Goal: Information Seeking & Learning: Learn about a topic

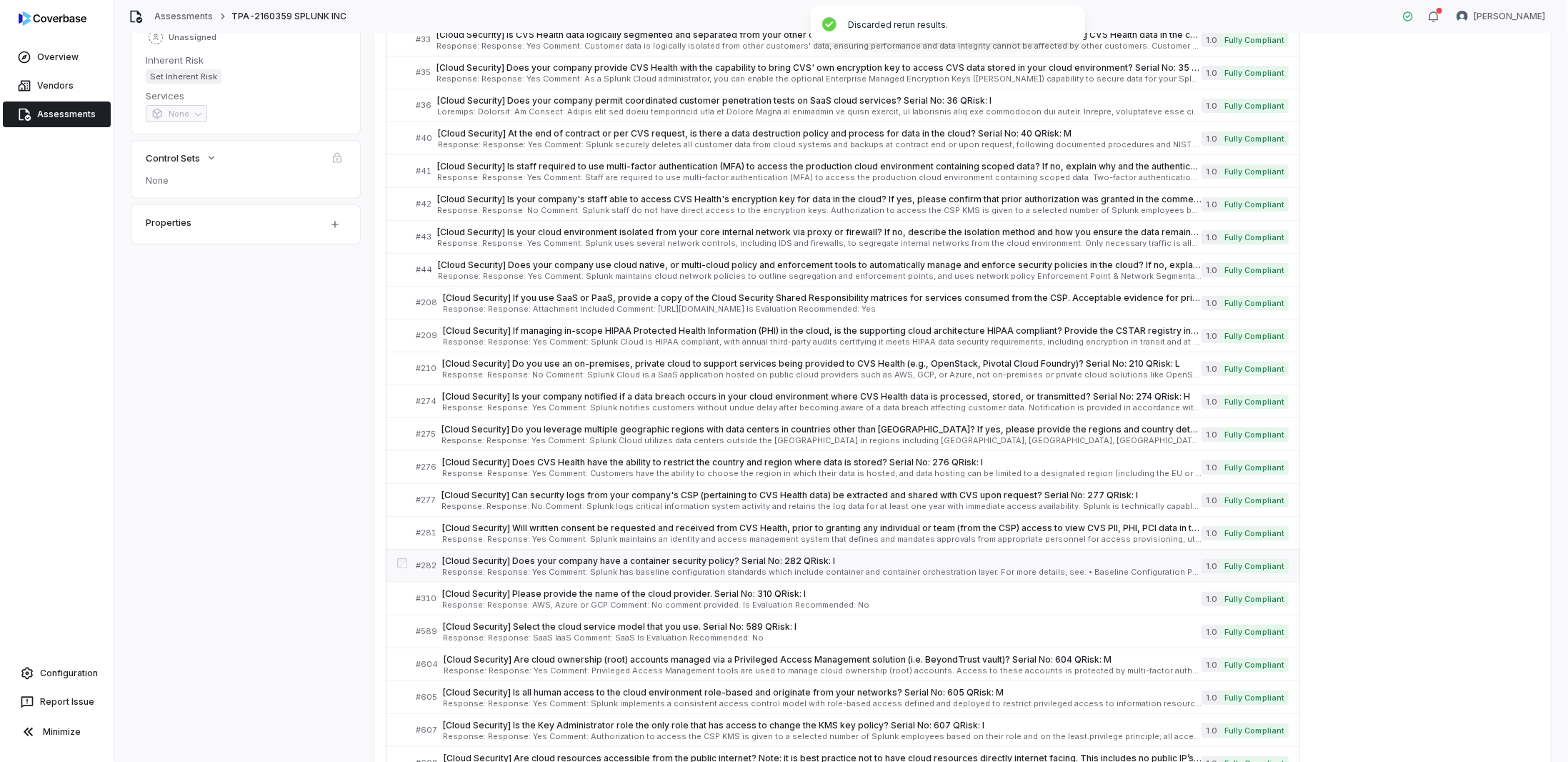
scroll to position [357, 0]
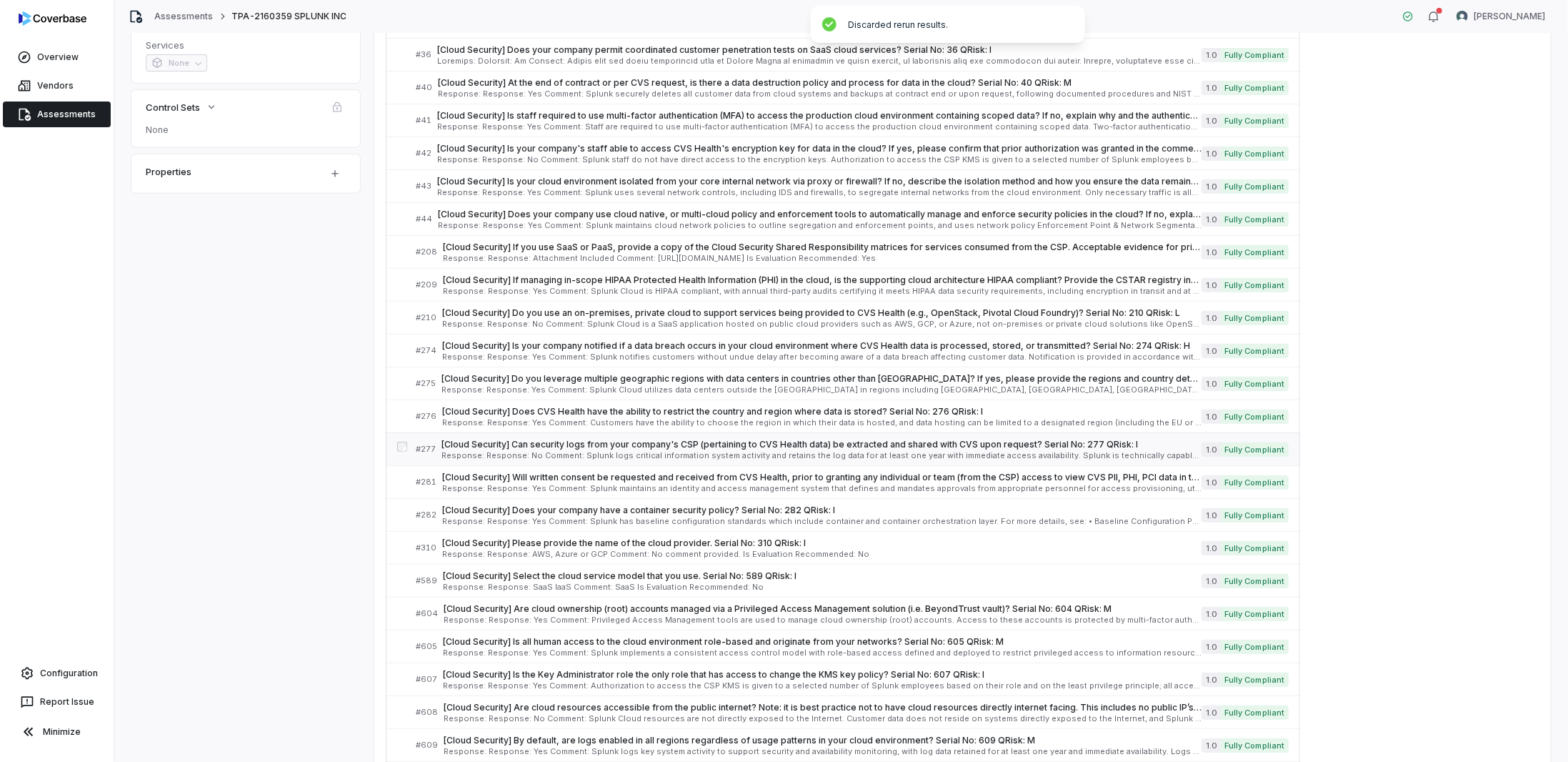
click at [629, 438] on span "[Cloud Security] Can security logs from your company's CSP (pertaining to CVS H…" at bounding box center [822, 444] width 760 height 12
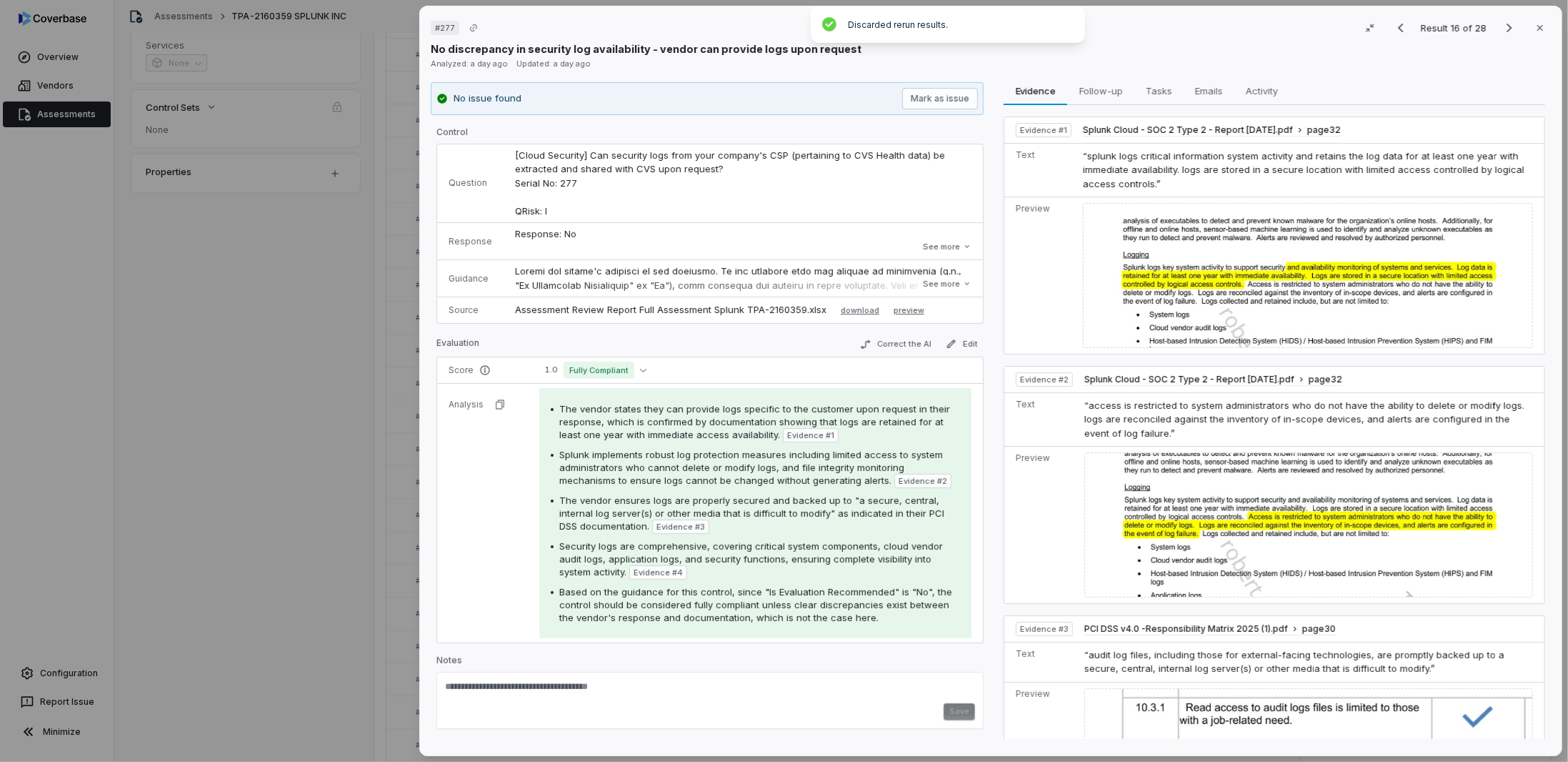
click at [278, 523] on div "# 277 Result 16 of 28 Close No discrepancy in security log availability - vendo…" at bounding box center [784, 381] width 1568 height 762
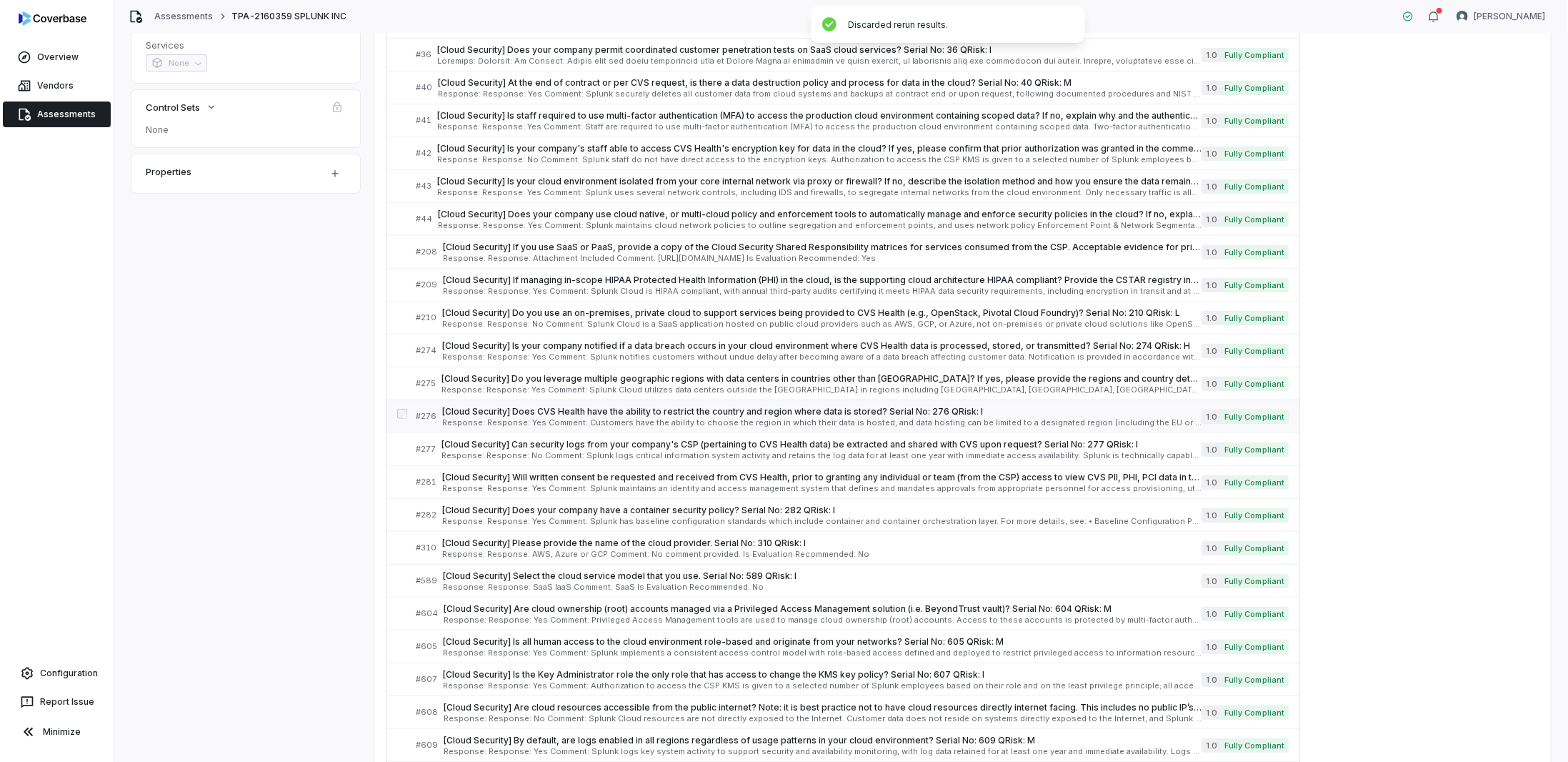
click at [549, 406] on span "[Cloud Security] Does CVS Health have the ability to restrict the country and r…" at bounding box center [822, 412] width 759 height 12
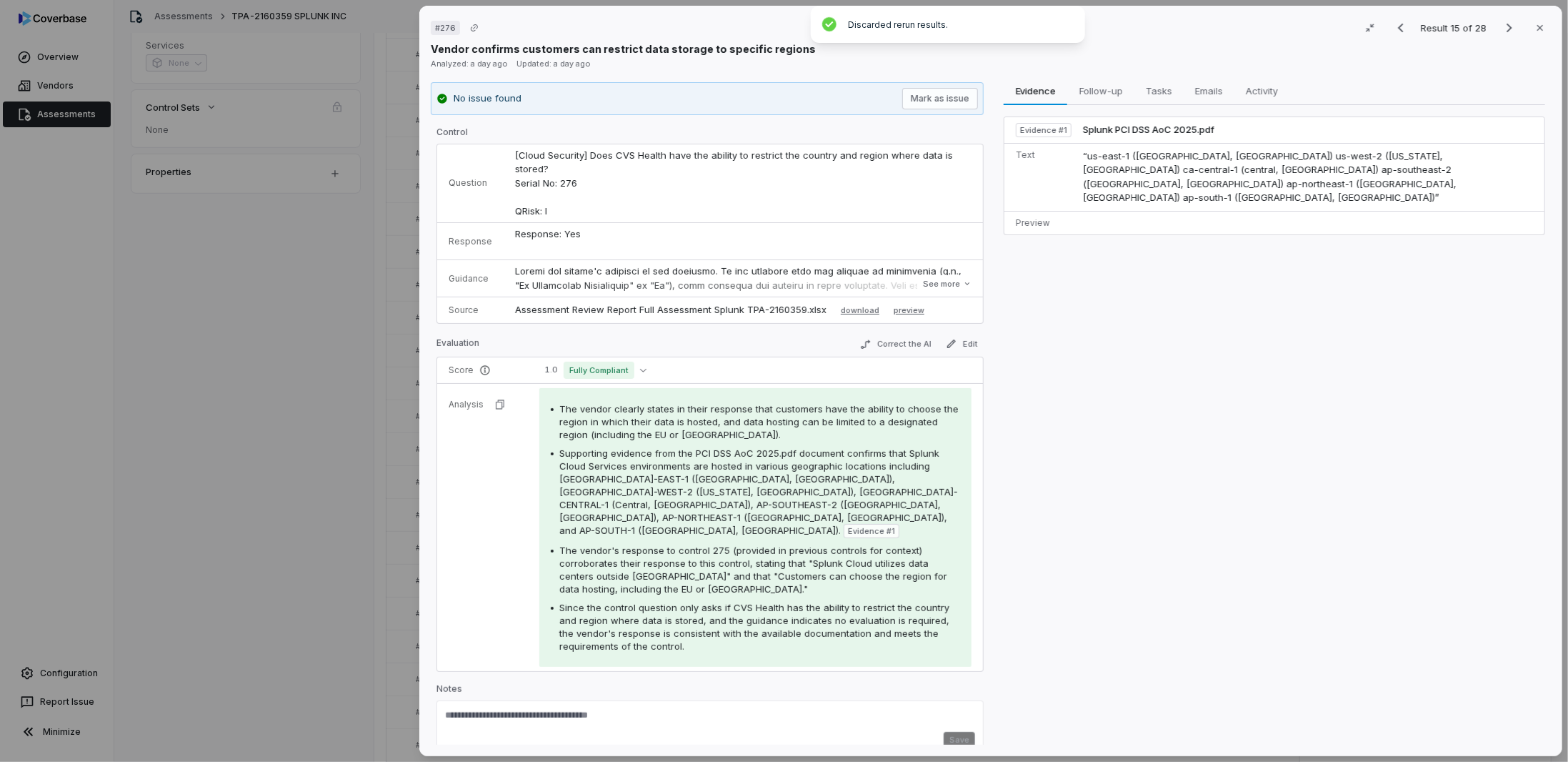
click at [193, 509] on div "# 276 Result 15 of 28 Close Vendor confirms customers can restrict data storage…" at bounding box center [784, 381] width 1568 height 762
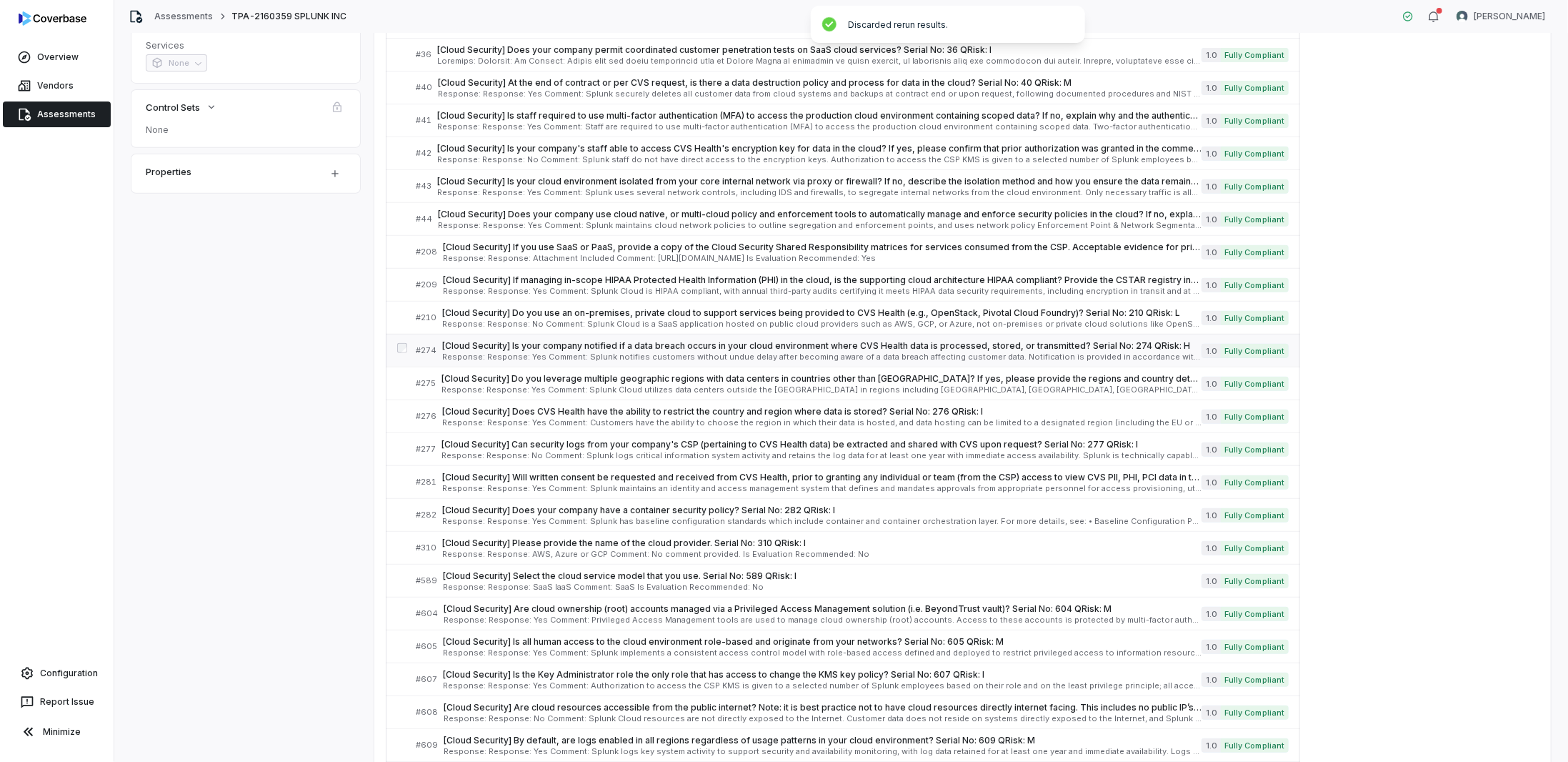
click at [575, 353] on span "Response: Response: Yes Comment: Splunk notifies customers without undue delay …" at bounding box center [822, 357] width 759 height 8
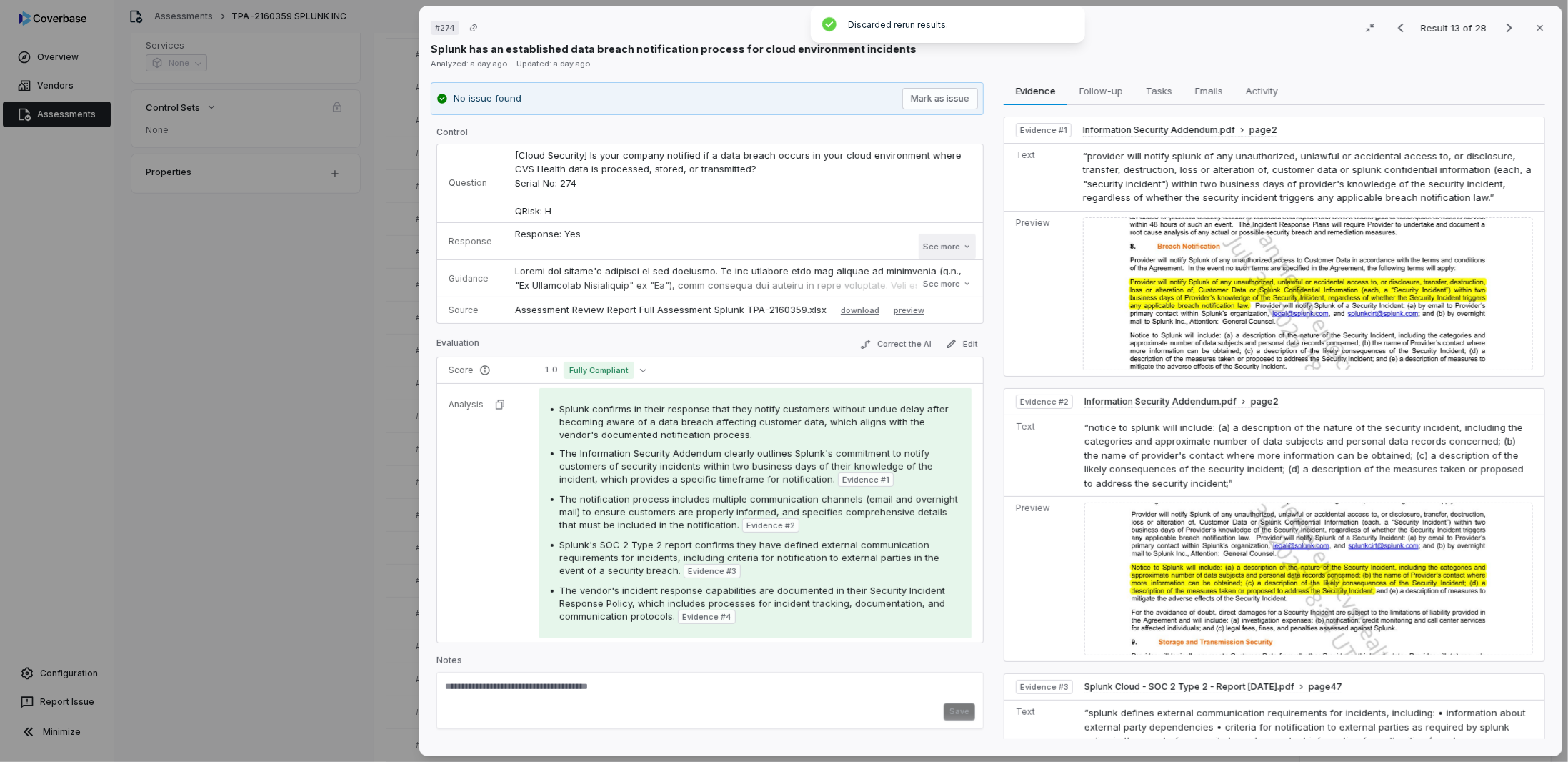
click at [949, 245] on button "See more" at bounding box center [947, 247] width 57 height 25
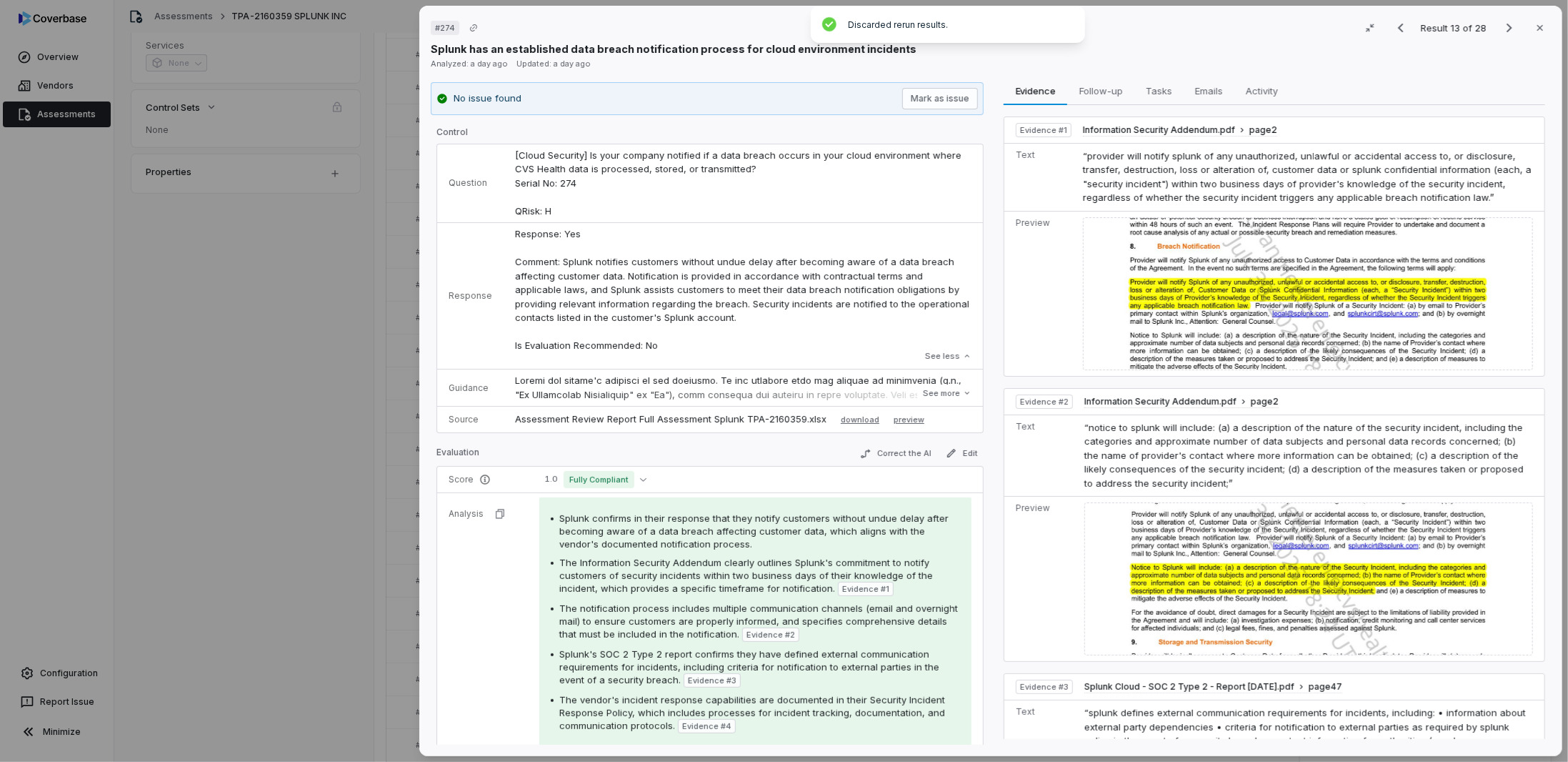
click at [252, 509] on div "# 274 Result 13 of 28 Close Splunk has an established data breach notification …" at bounding box center [784, 381] width 1568 height 762
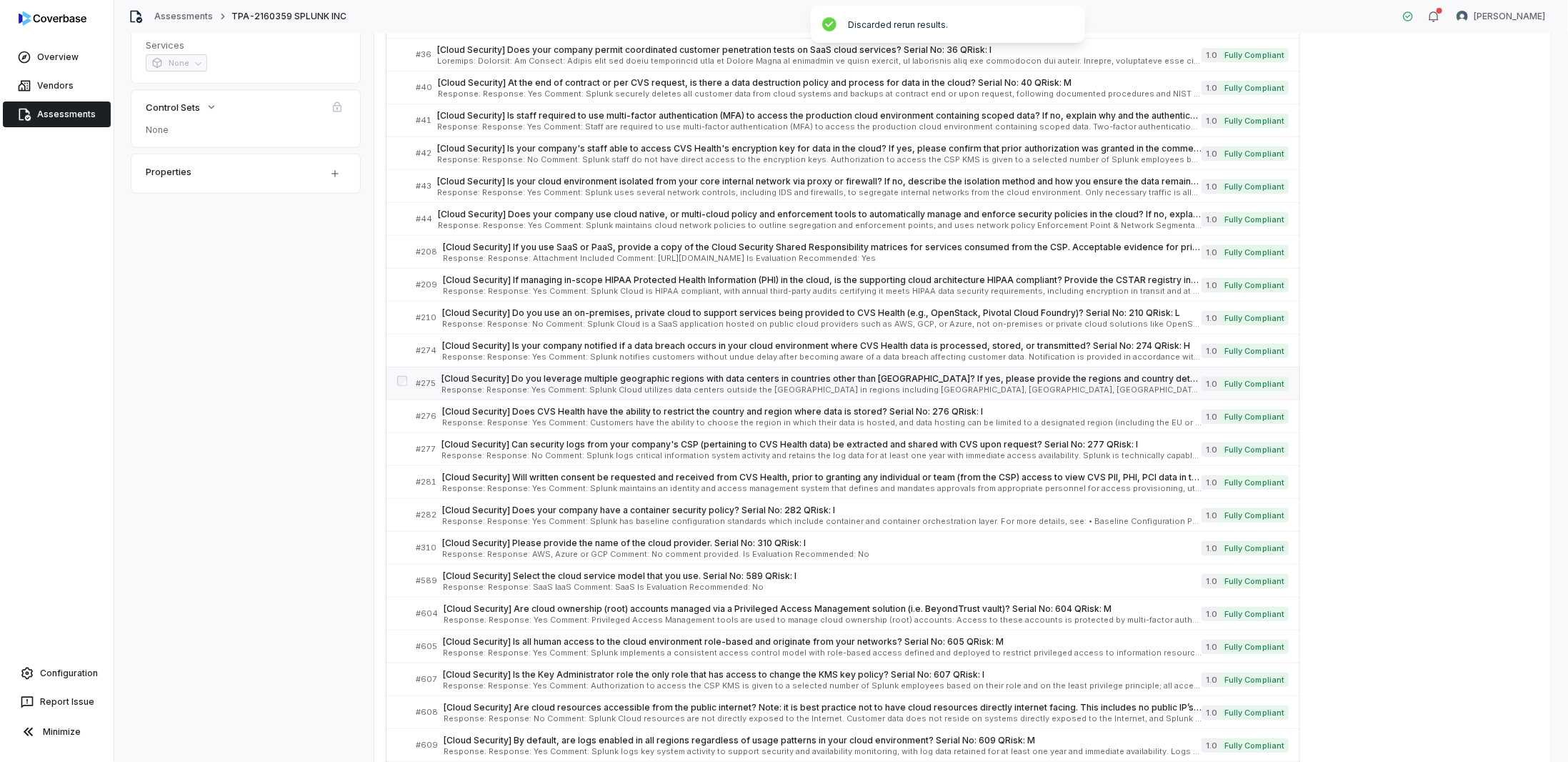
click at [545, 377] on span "[Cloud Security] Do you leverage multiple geographic regions with data centers …" at bounding box center [822, 379] width 760 height 12
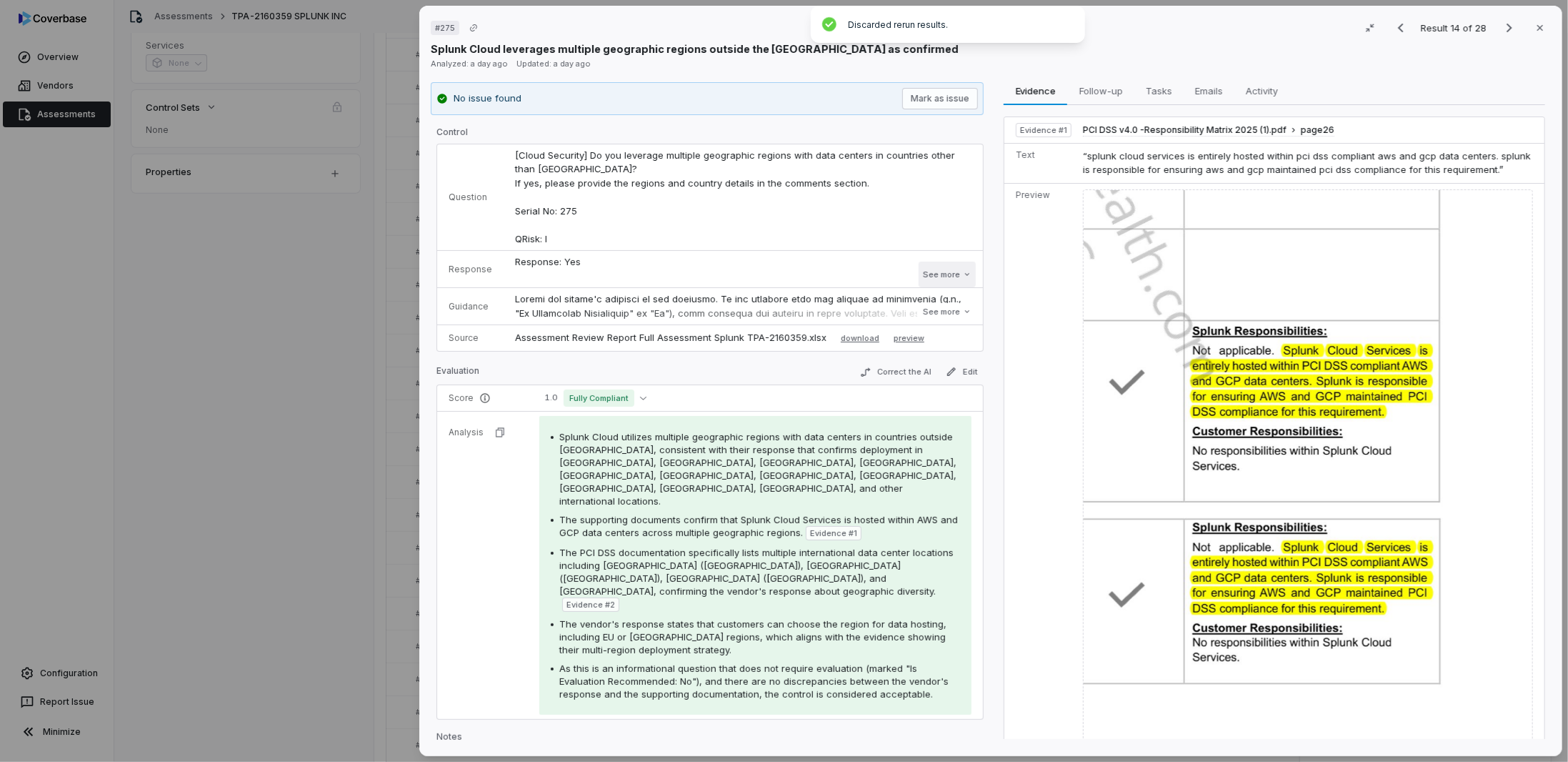
click at [947, 276] on button "See more" at bounding box center [947, 275] width 57 height 25
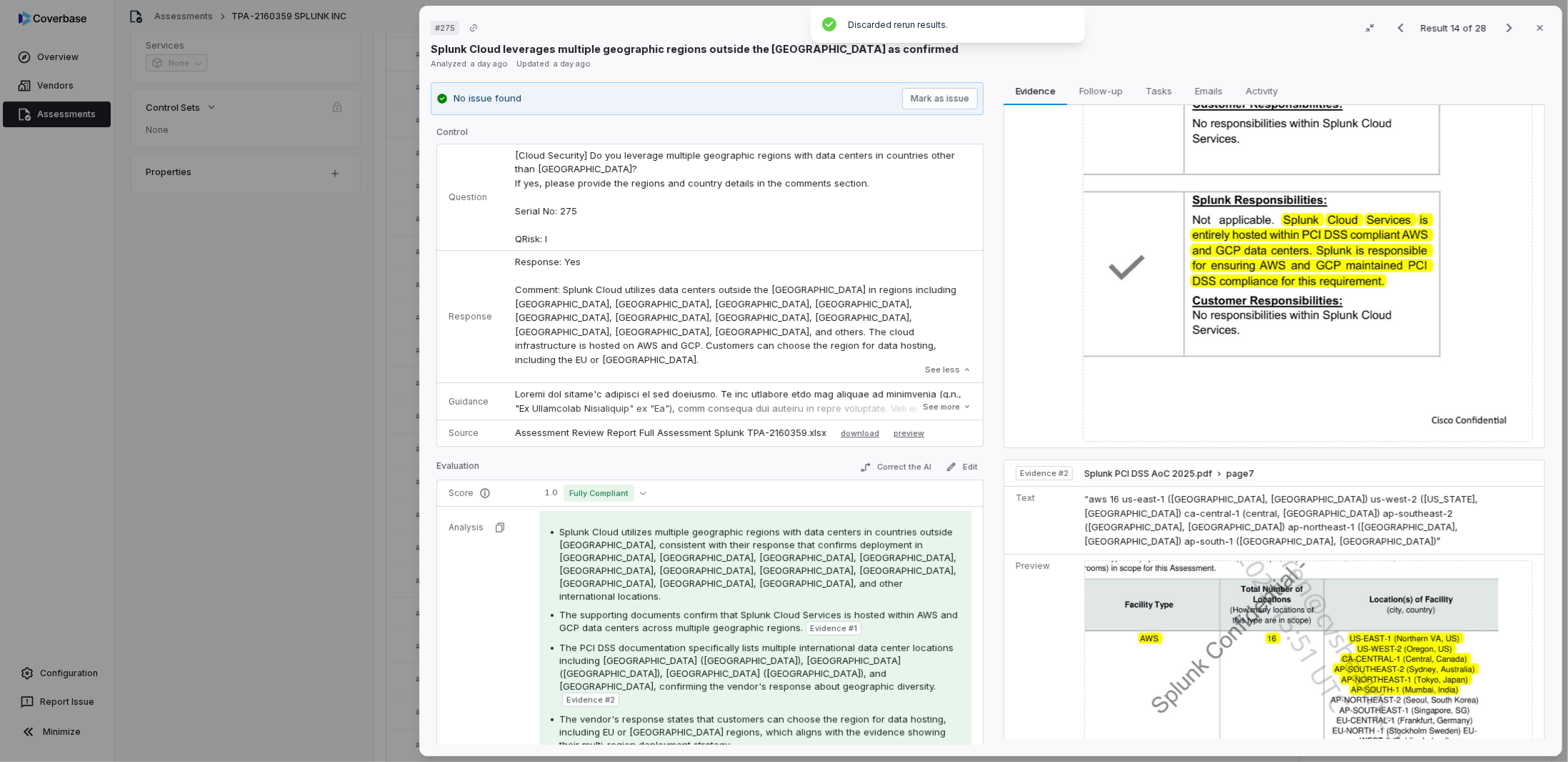
scroll to position [106, 0]
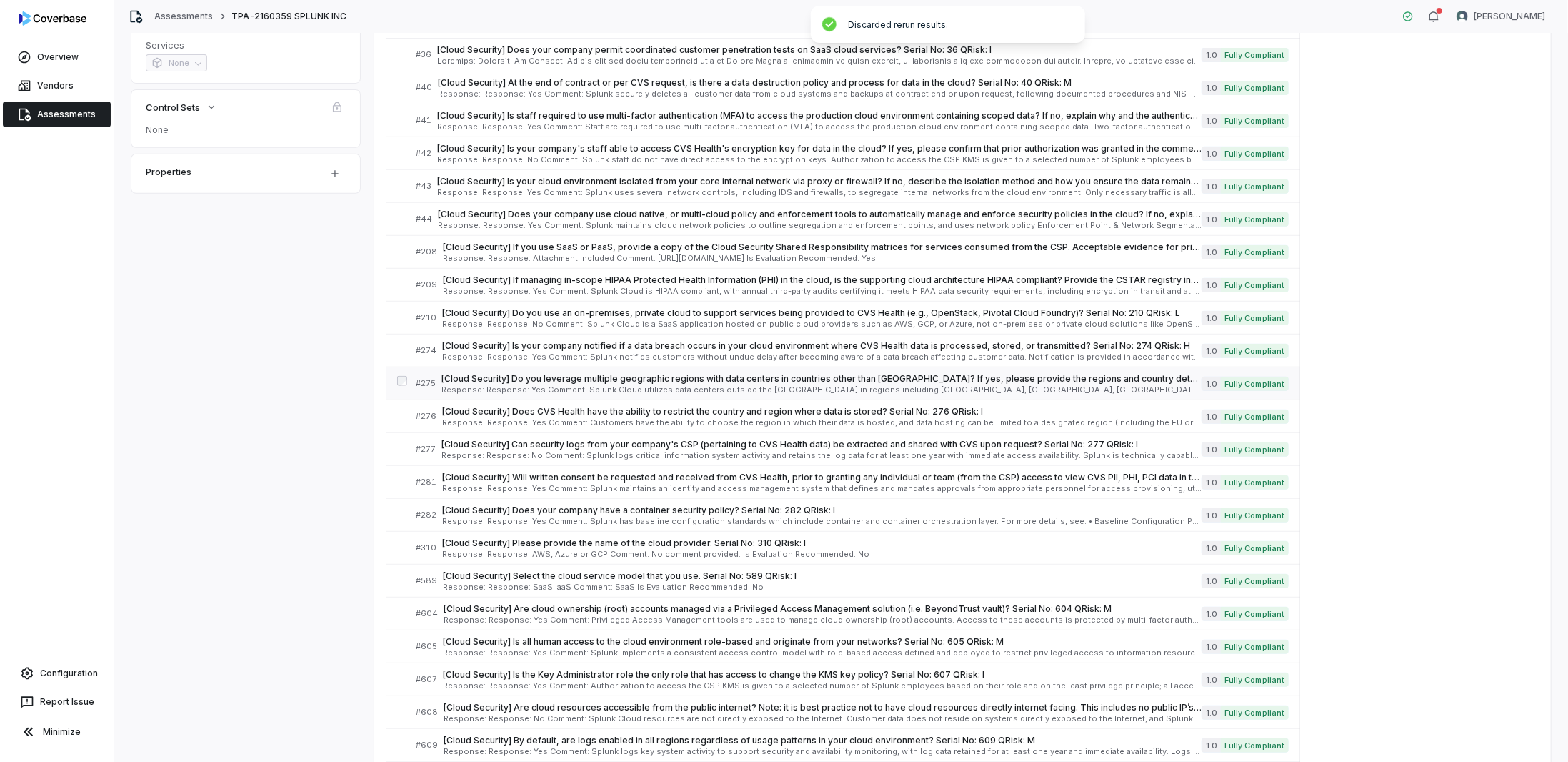
click at [540, 386] on span "Response: Response: Yes Comment: Splunk Cloud utilizes data centers outside the…" at bounding box center [822, 389] width 760 height 8
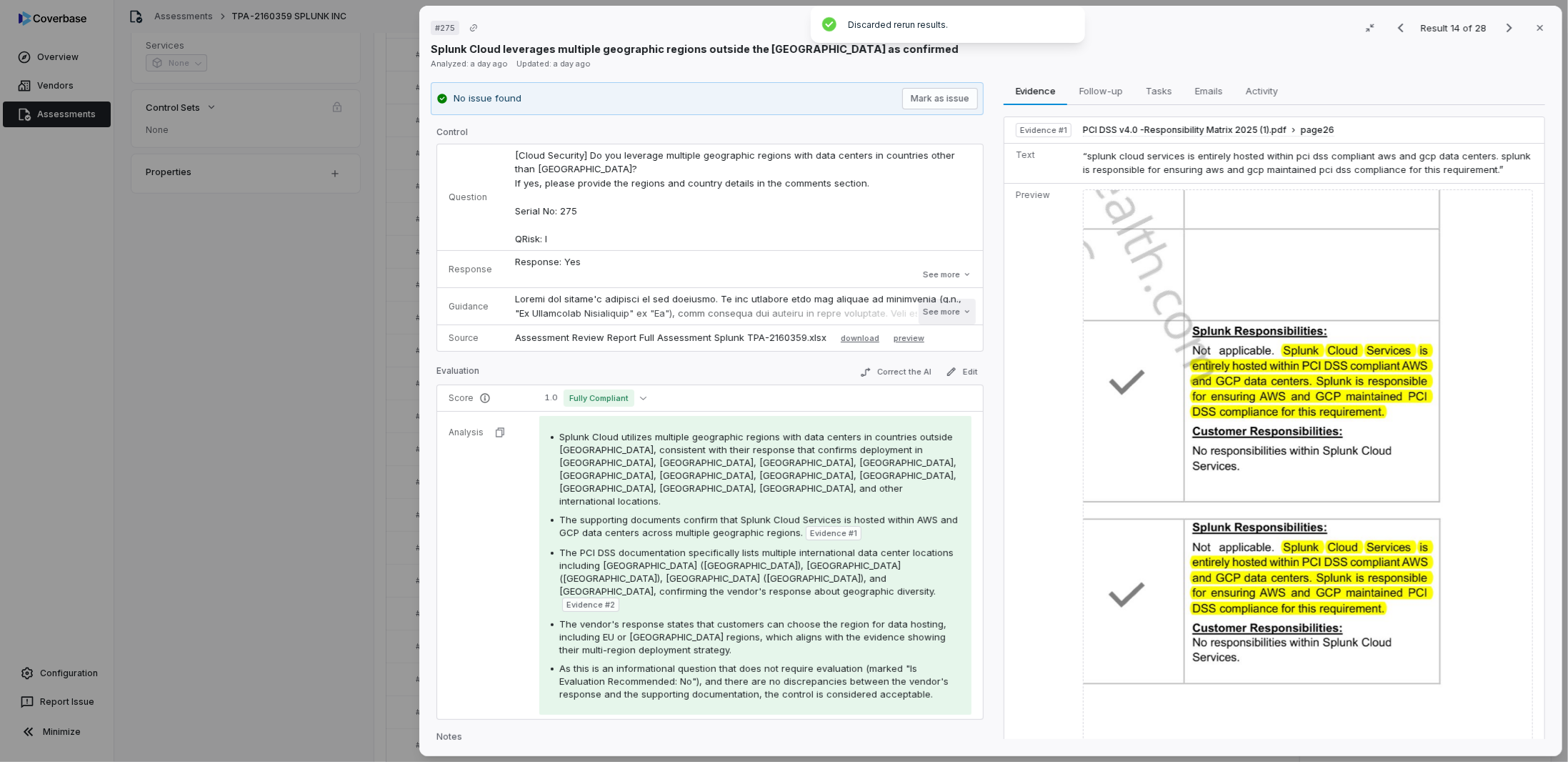
click at [941, 313] on button "See more" at bounding box center [947, 312] width 57 height 25
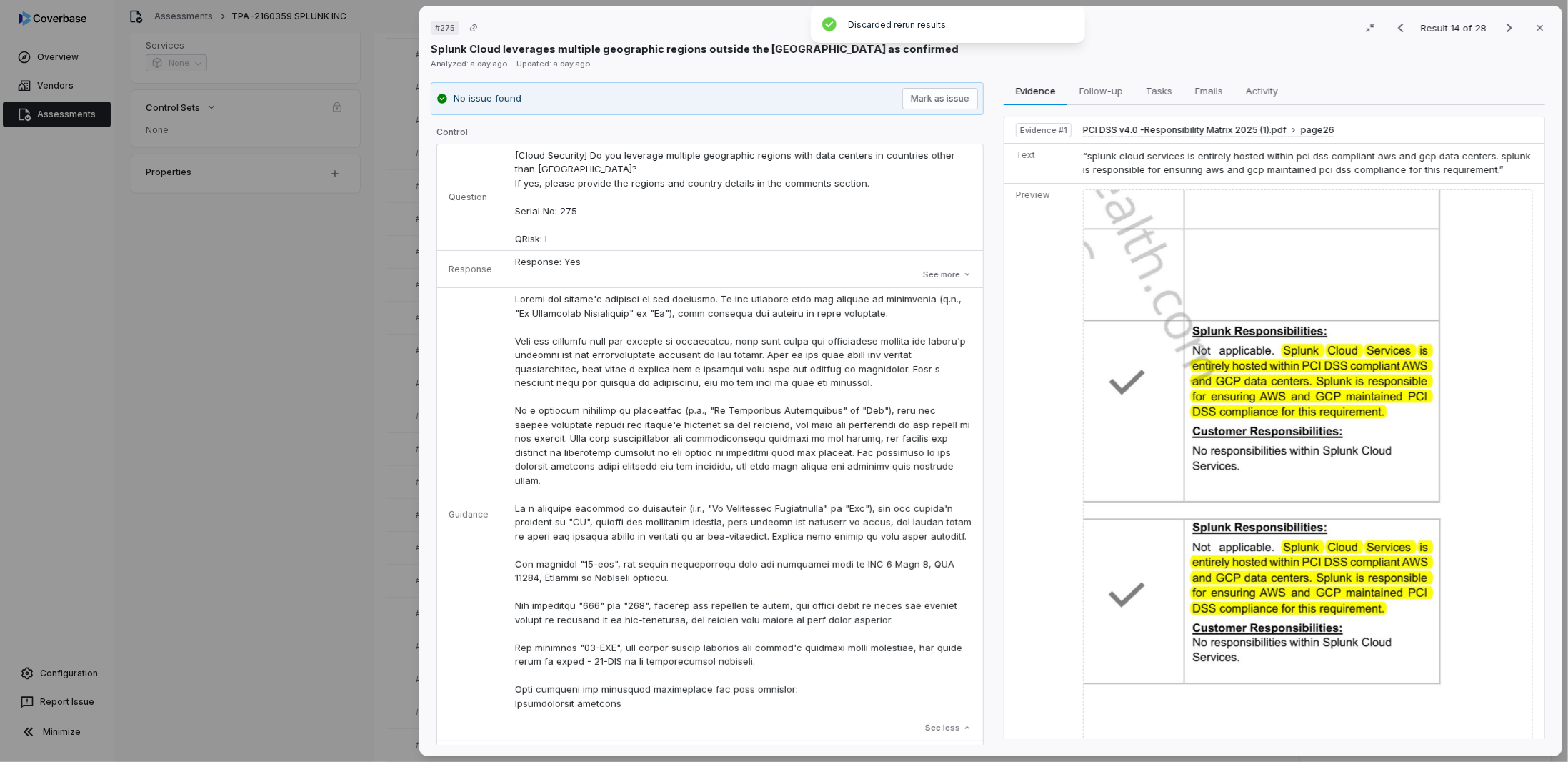
scroll to position [215, 0]
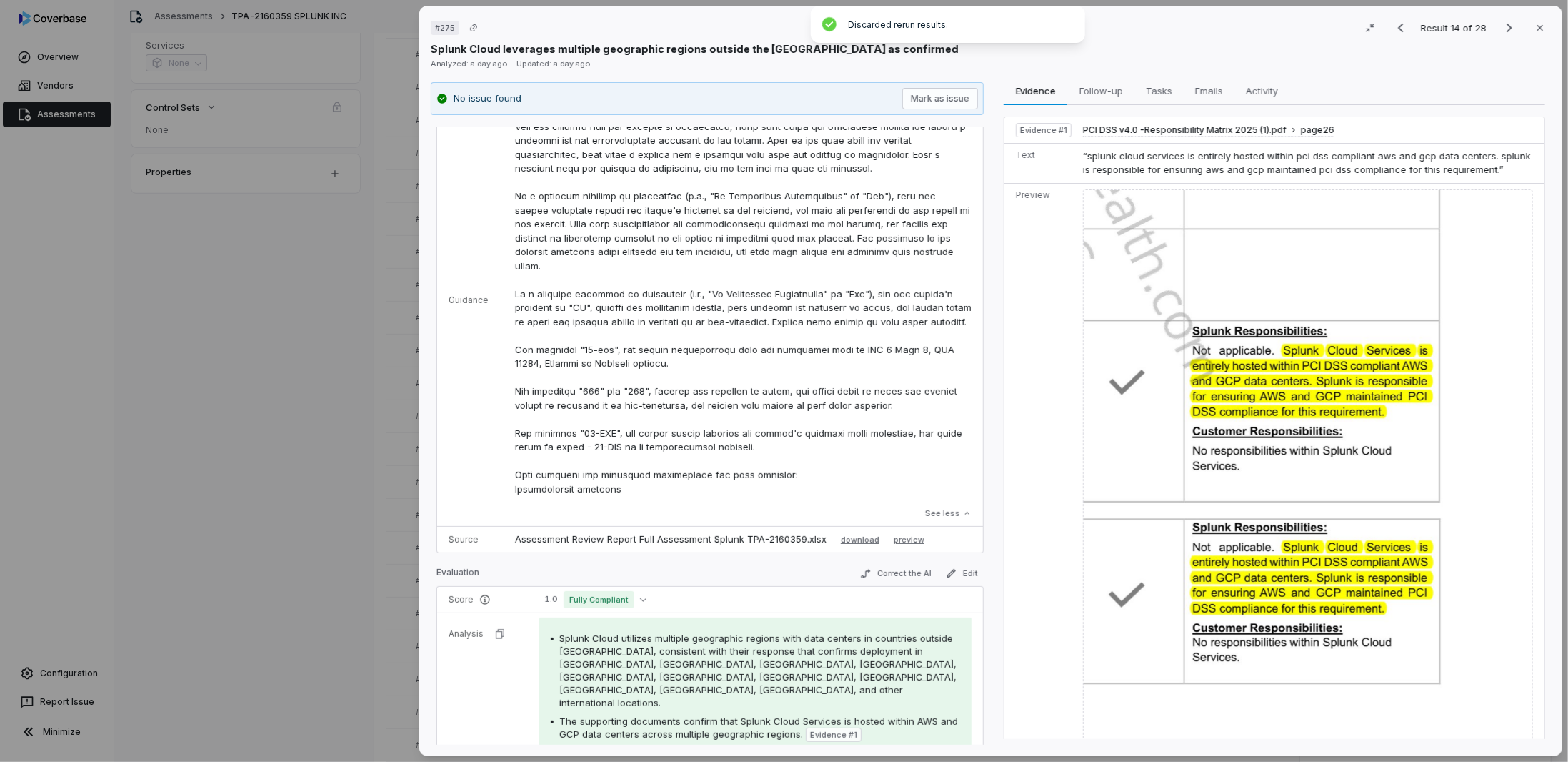
click at [272, 536] on div "# 275 Result 14 of 28 Close Splunk Cloud leverages multiple geographic regions …" at bounding box center [784, 381] width 1568 height 762
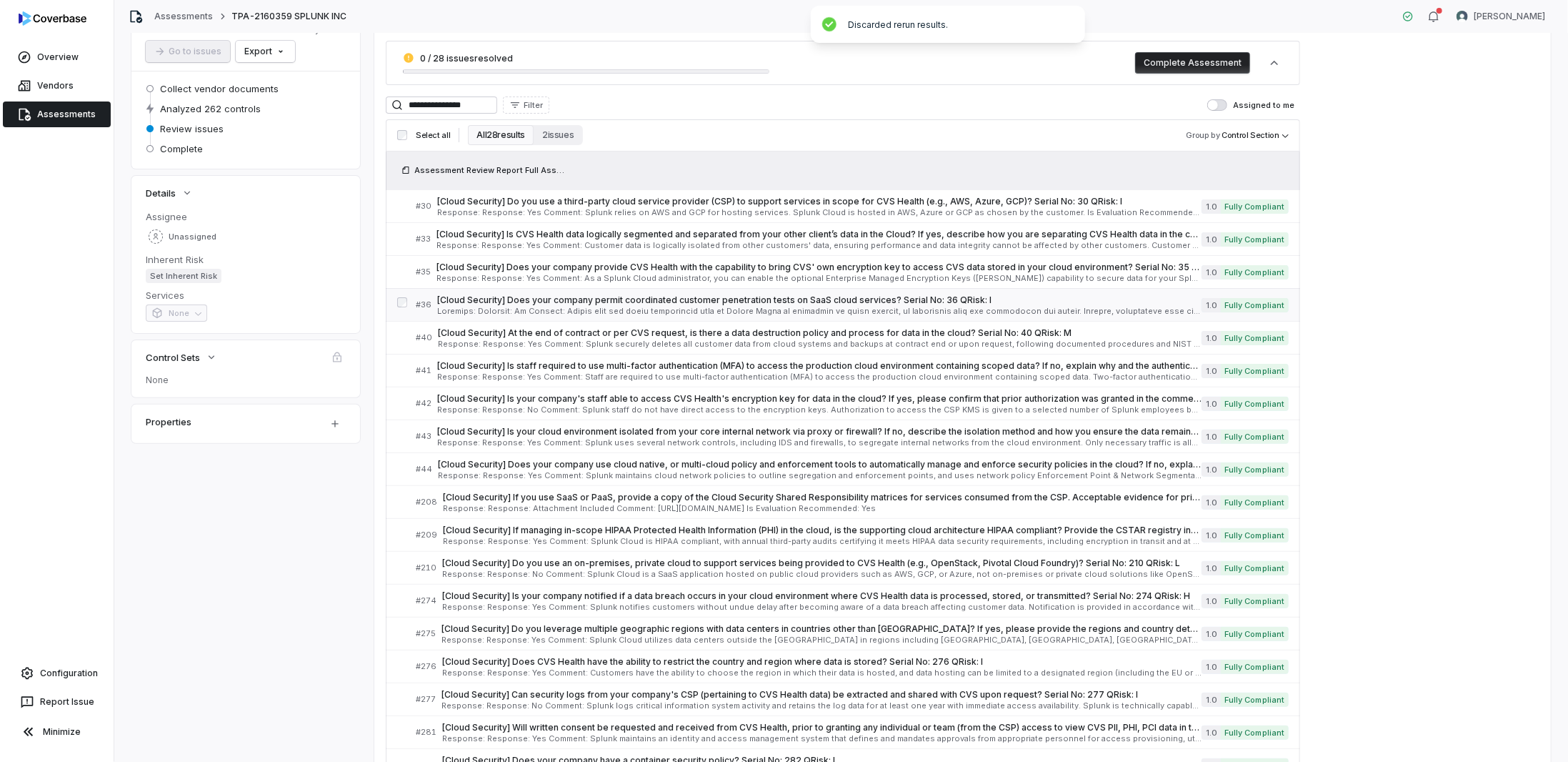
scroll to position [143, 0]
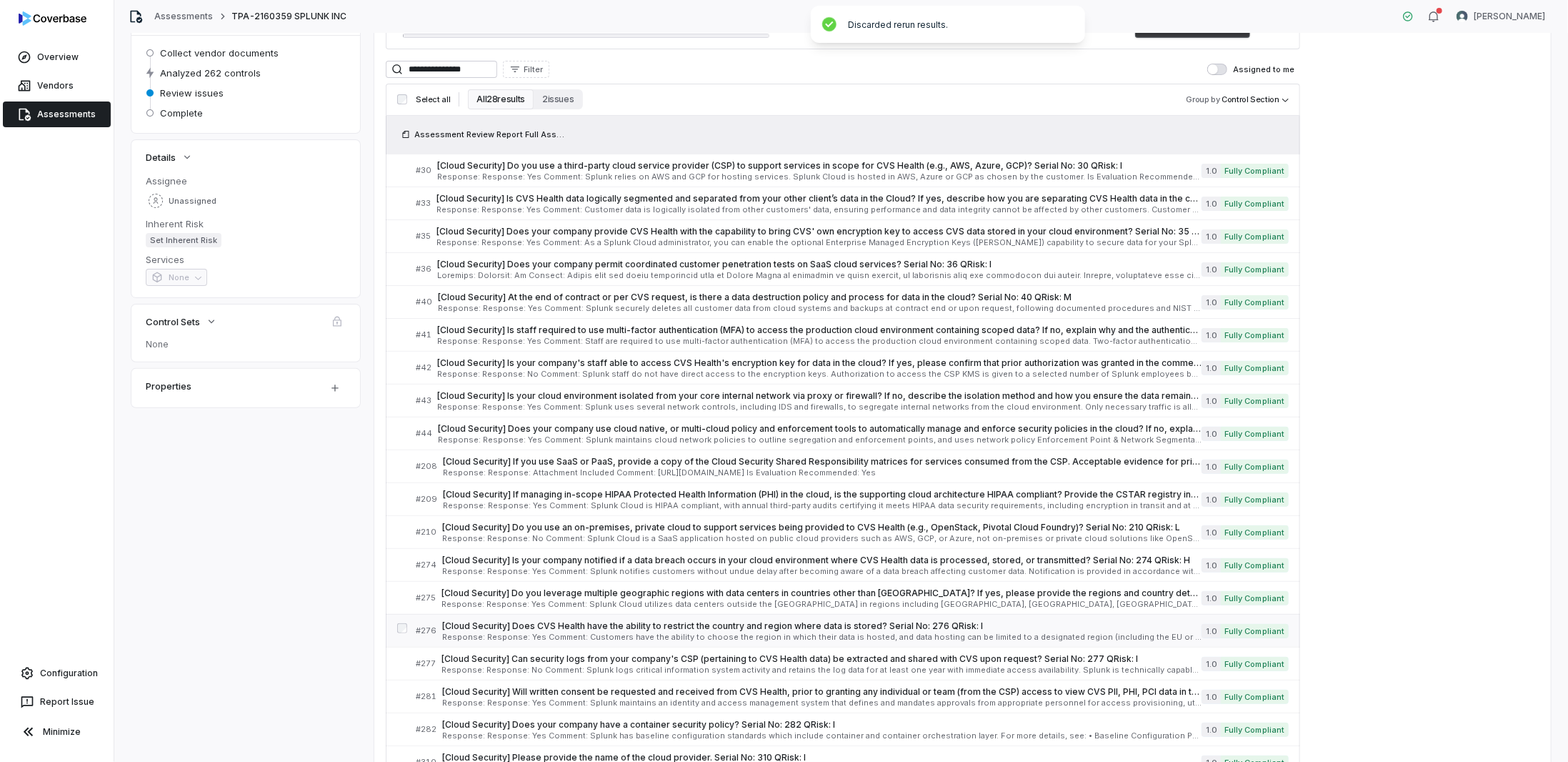
click at [562, 634] on span "Response: Response: Yes Comment: Customers have the ability to choose the regio…" at bounding box center [822, 637] width 759 height 8
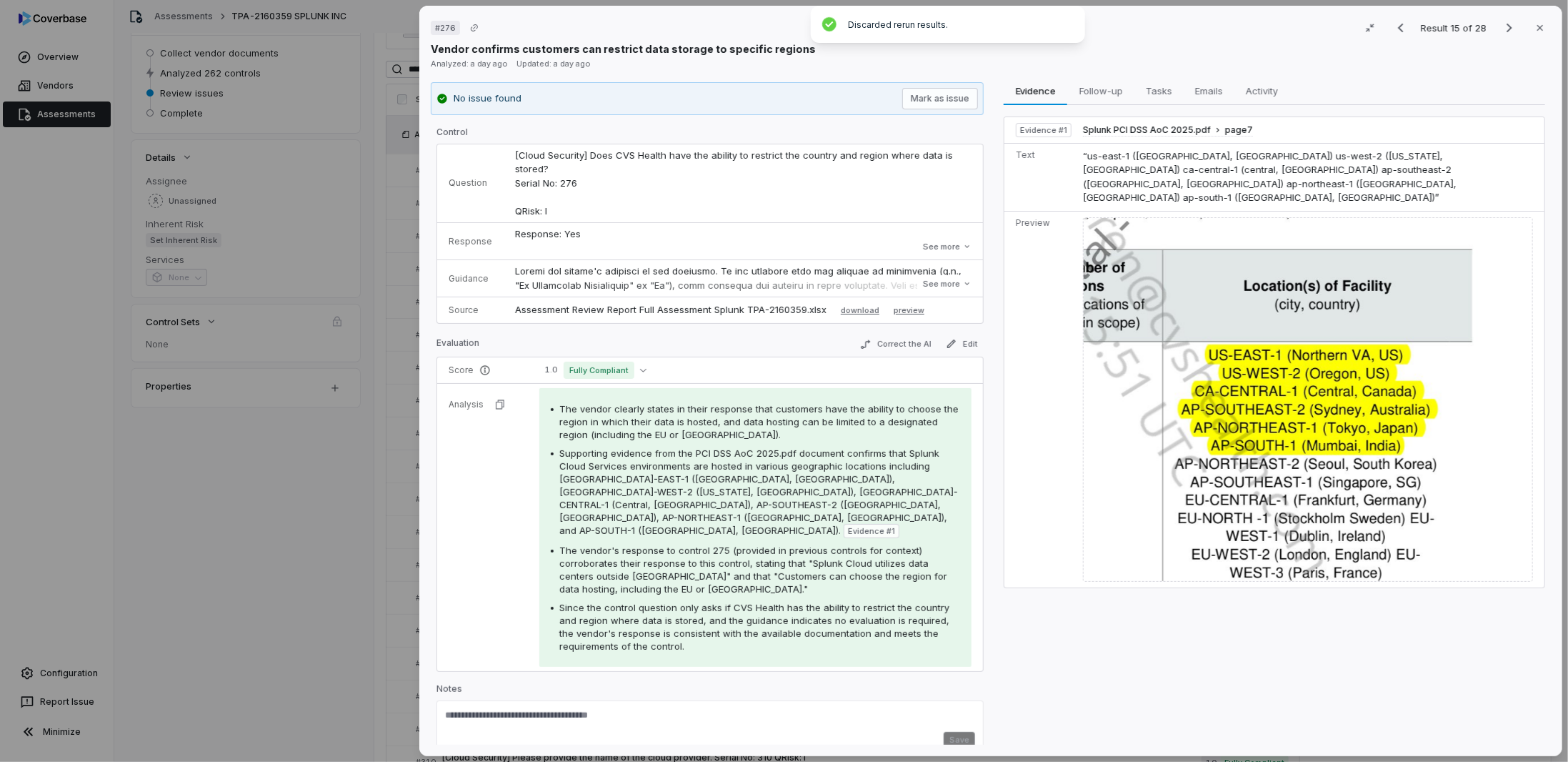
click at [377, 574] on div "# 276 Result 15 of 28 Close Vendor confirms customers can restrict data storage…" at bounding box center [784, 381] width 1568 height 762
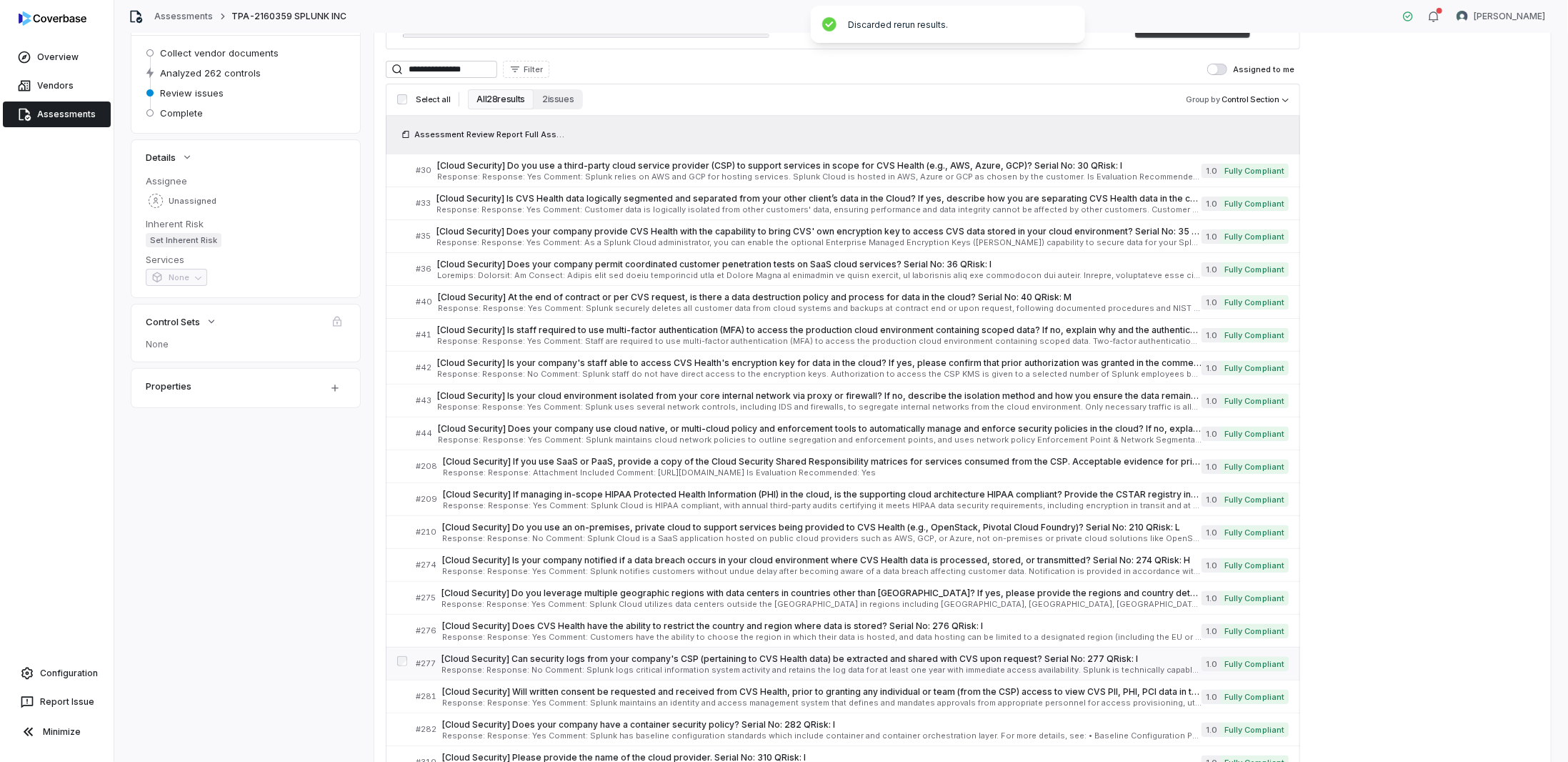
click at [456, 655] on span "[Cloud Security] Can security logs from your company's CSP (pertaining to CVS H…" at bounding box center [822, 659] width 760 height 12
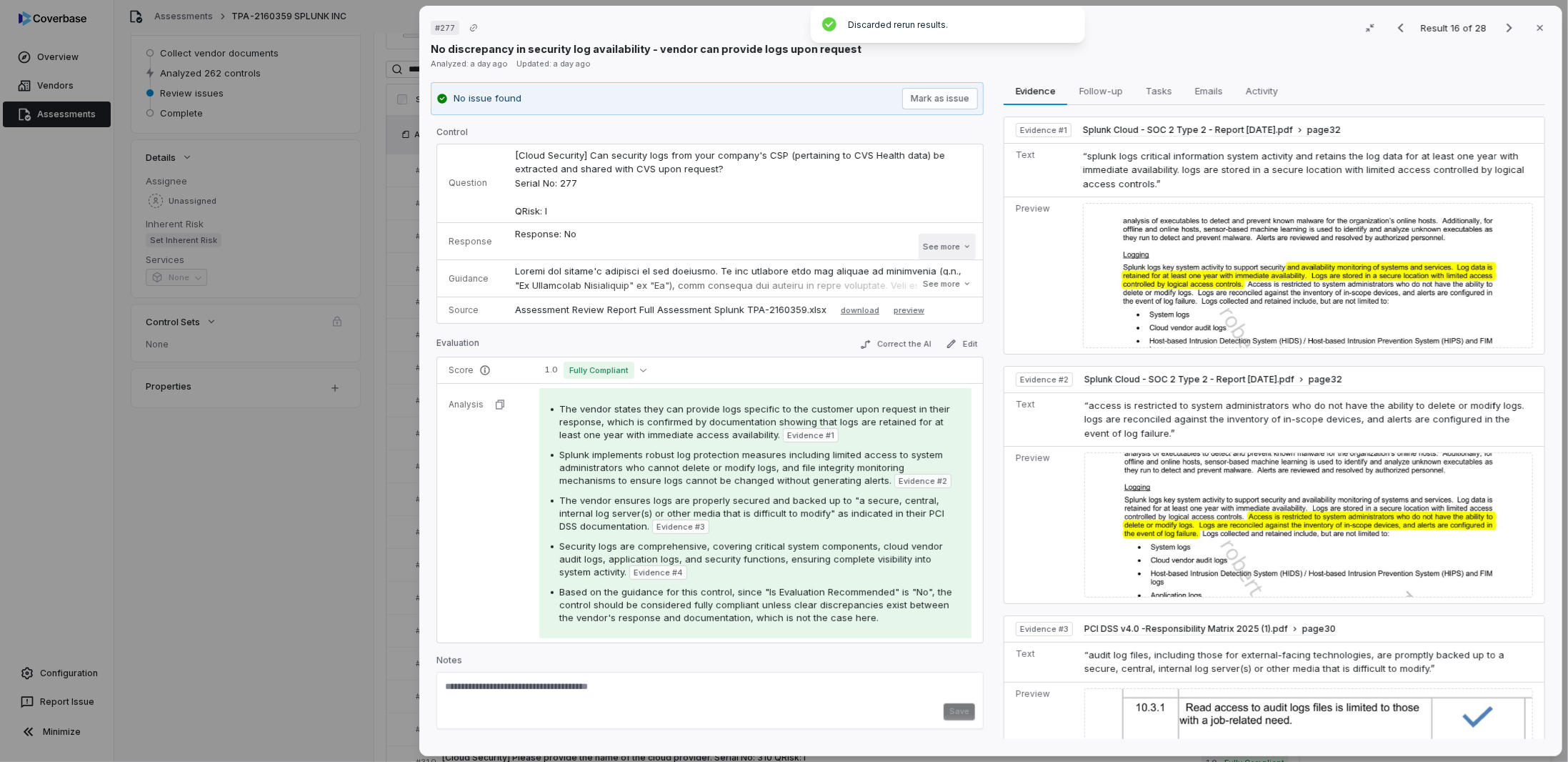
click at [949, 251] on button "See more" at bounding box center [947, 247] width 57 height 25
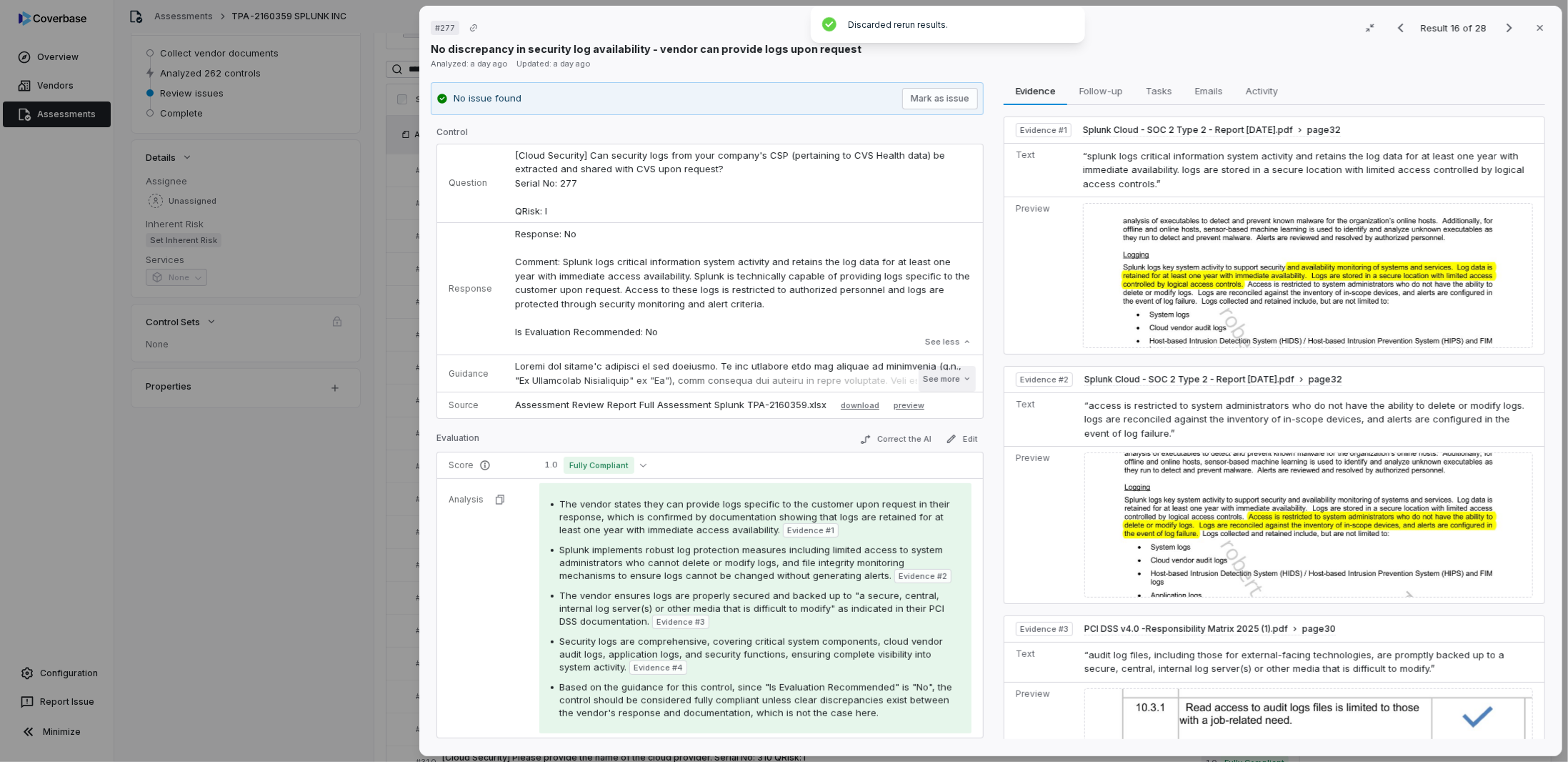
click at [930, 373] on button "See more" at bounding box center [947, 378] width 57 height 25
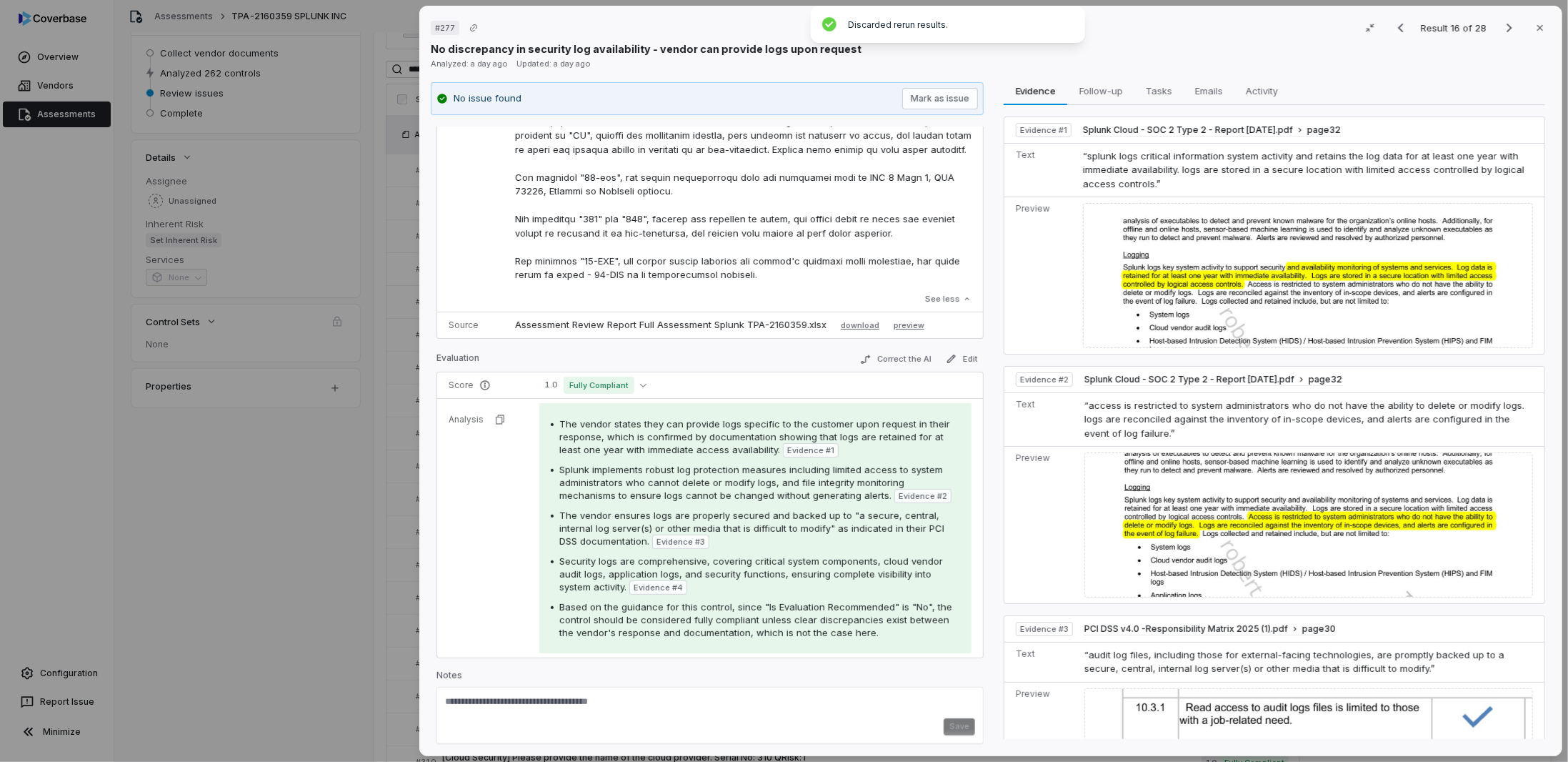
scroll to position [455, 0]
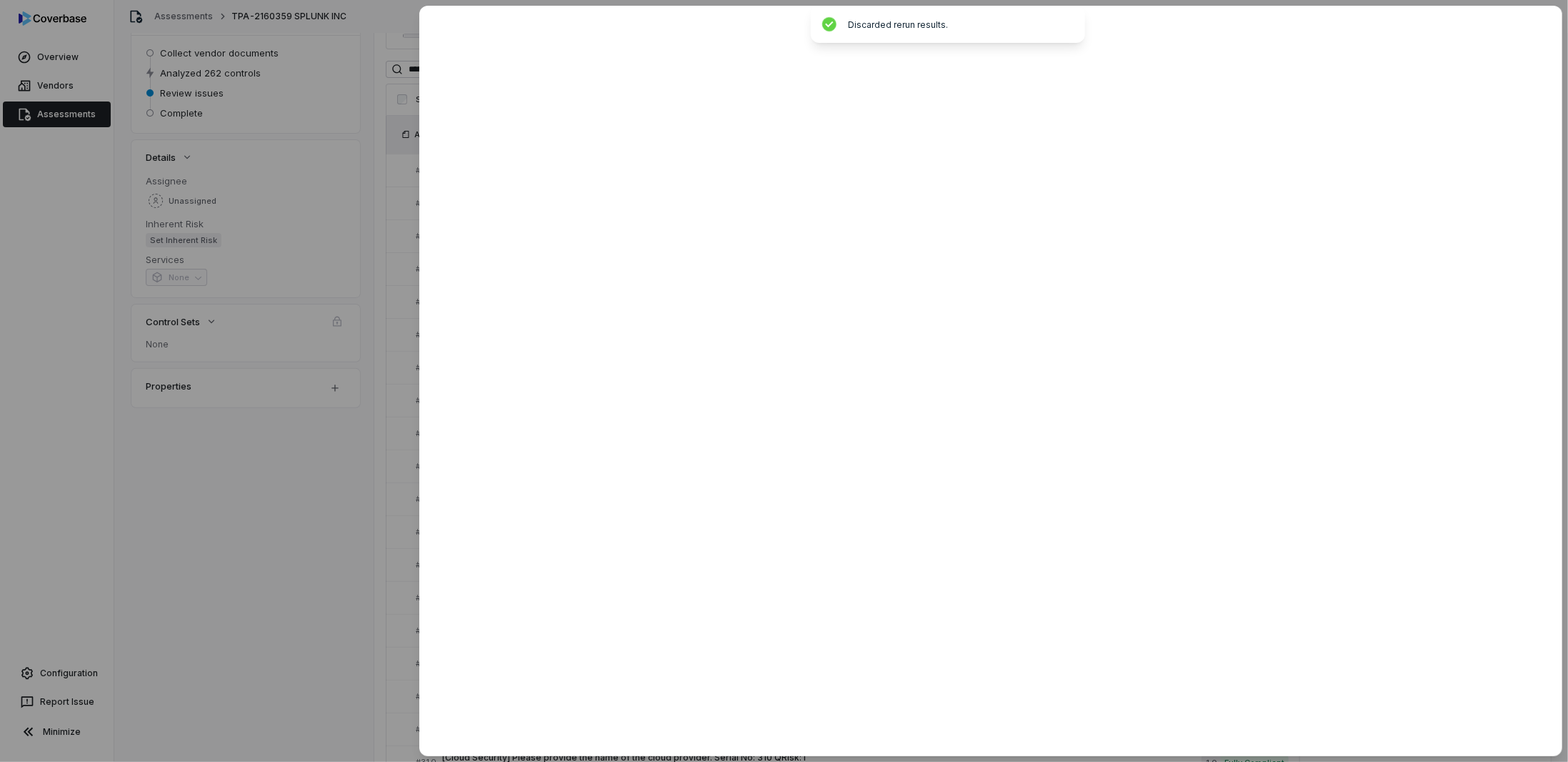
click at [375, 483] on div at bounding box center [784, 381] width 1568 height 762
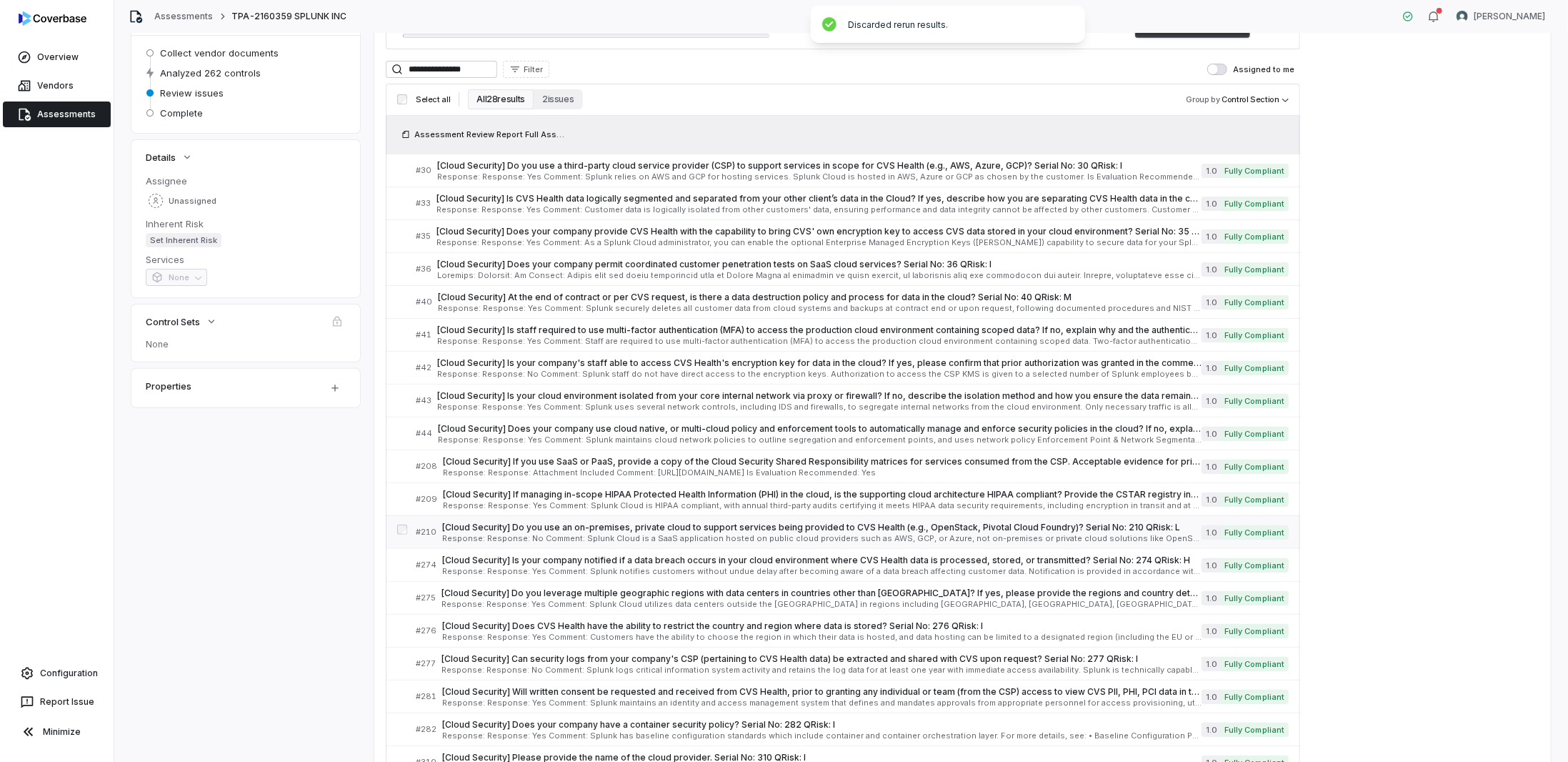
scroll to position [215, 0]
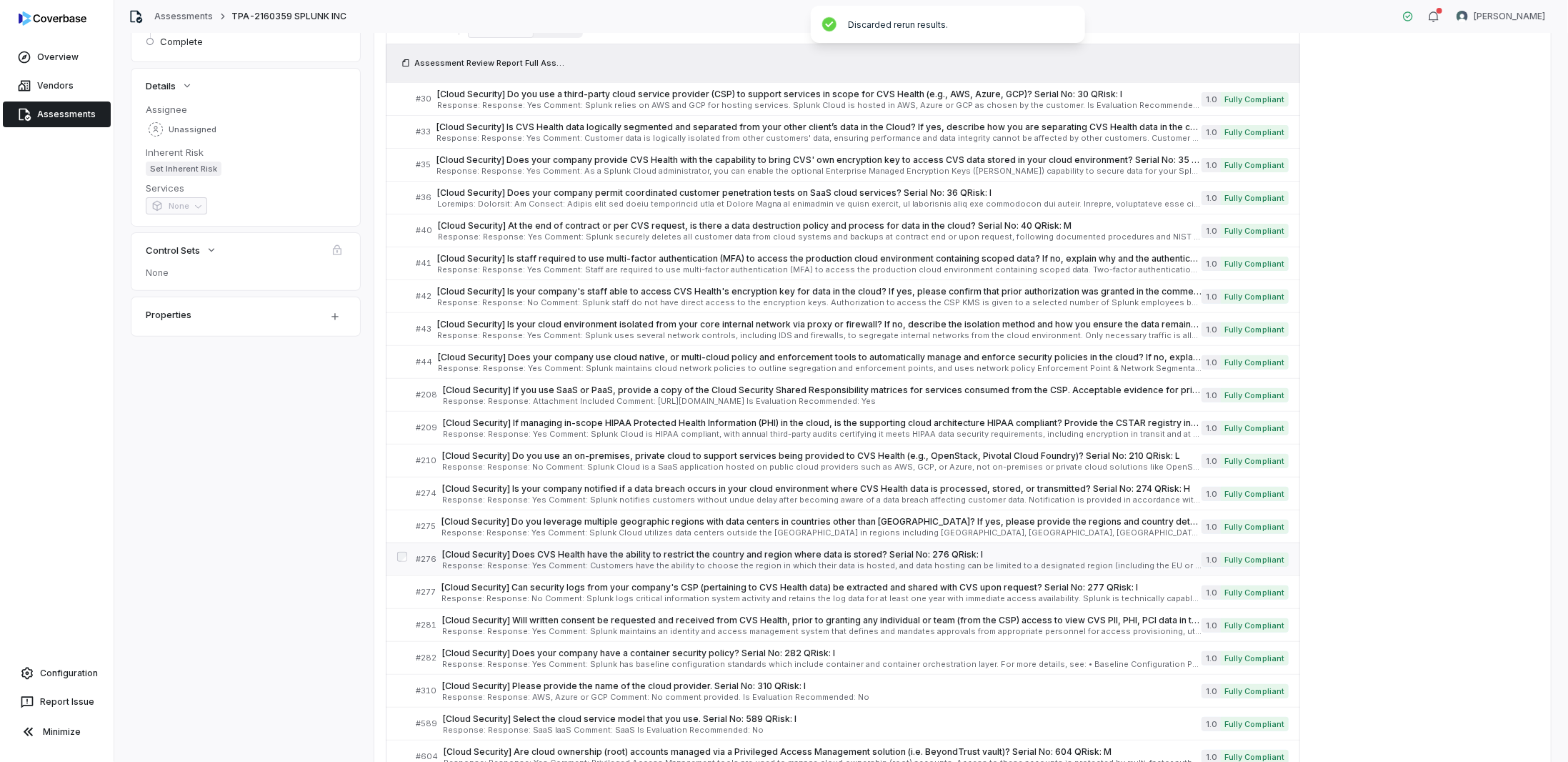
click at [560, 552] on span "[Cloud Security] Does CVS Health have the ability to restrict the country and r…" at bounding box center [822, 555] width 759 height 12
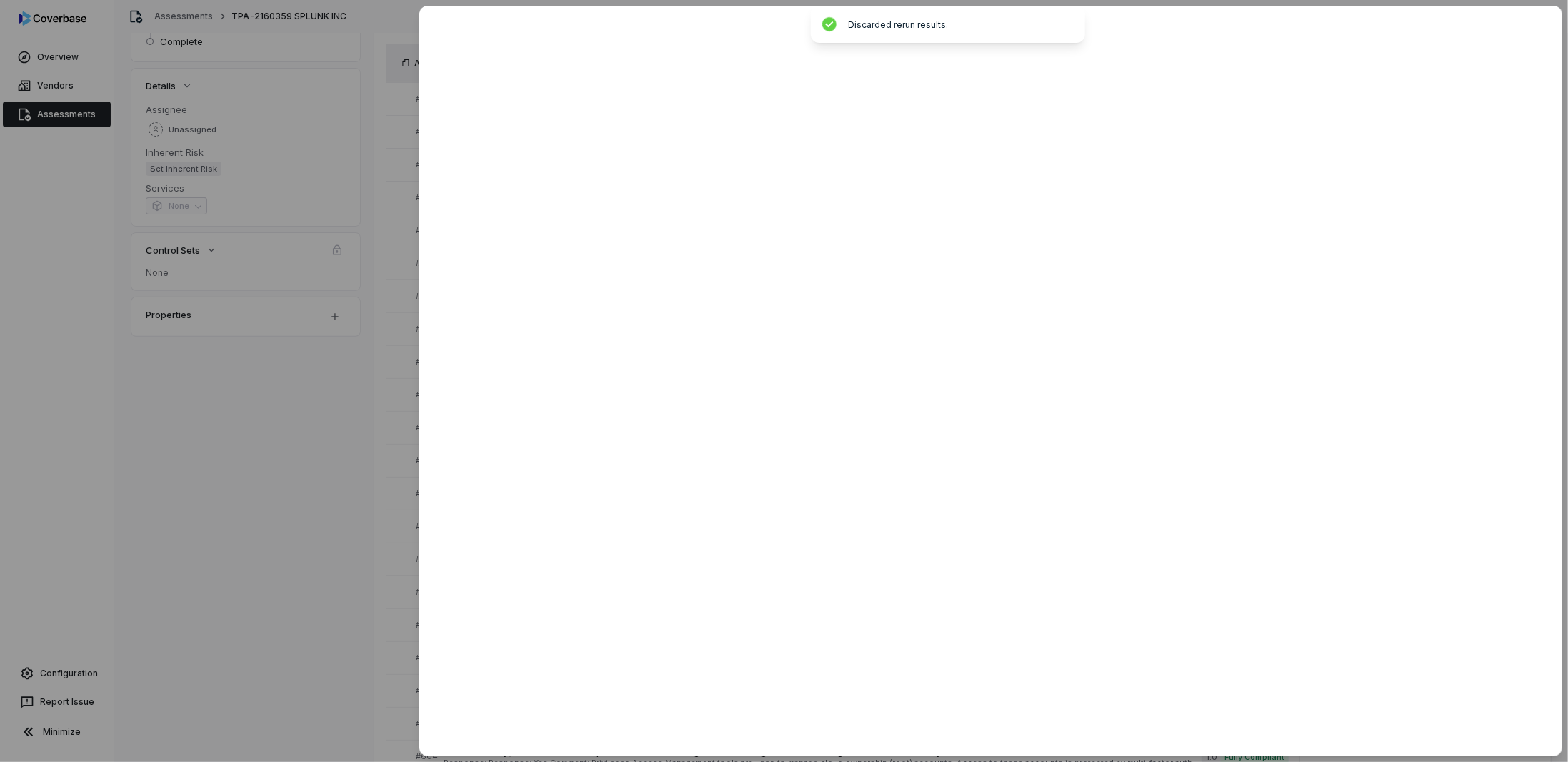
click at [281, 513] on div at bounding box center [784, 381] width 1568 height 762
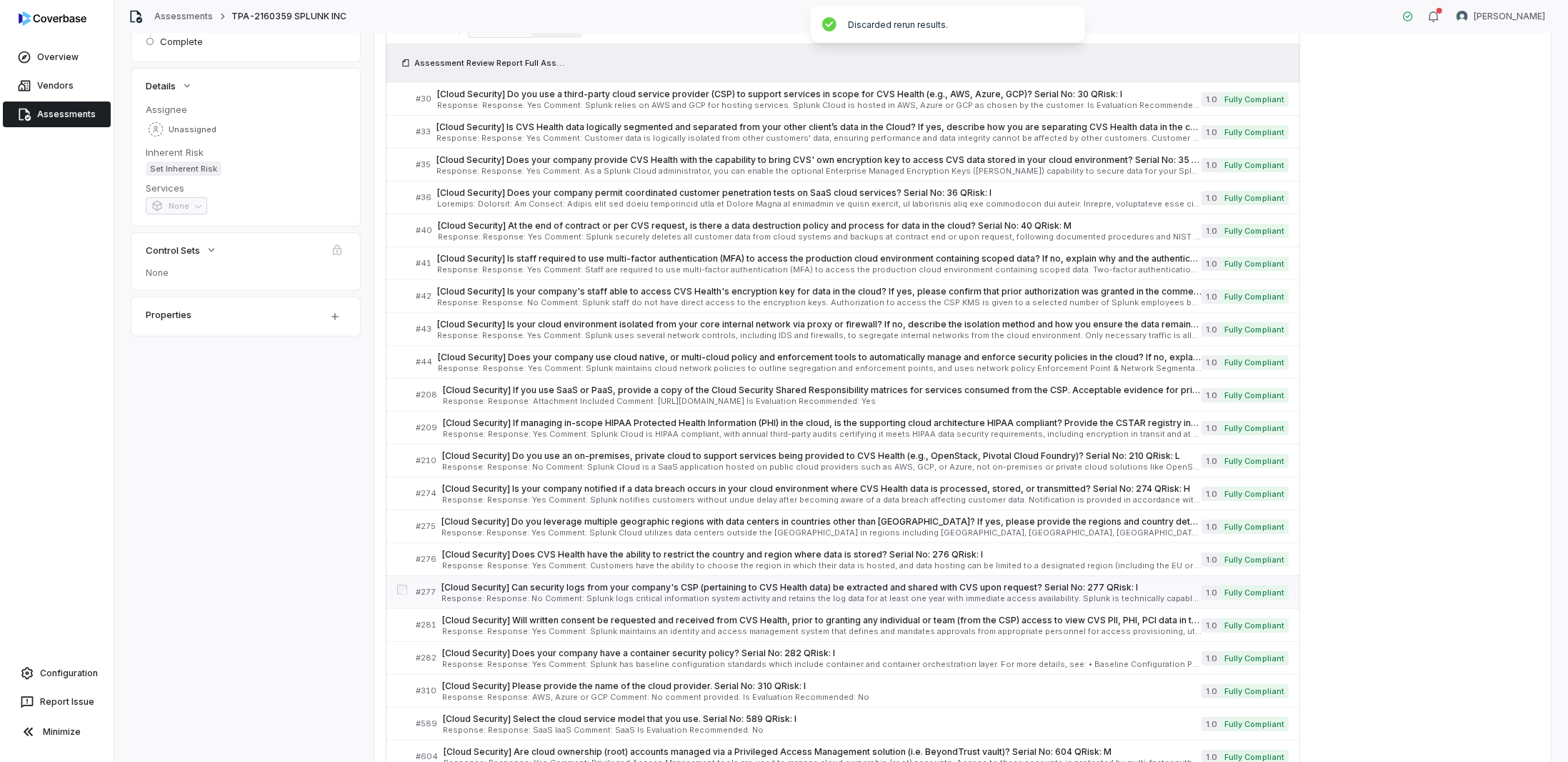
click at [558, 595] on span "Response: Response: No Comment: Splunk logs critical information system activit…" at bounding box center [822, 598] width 760 height 8
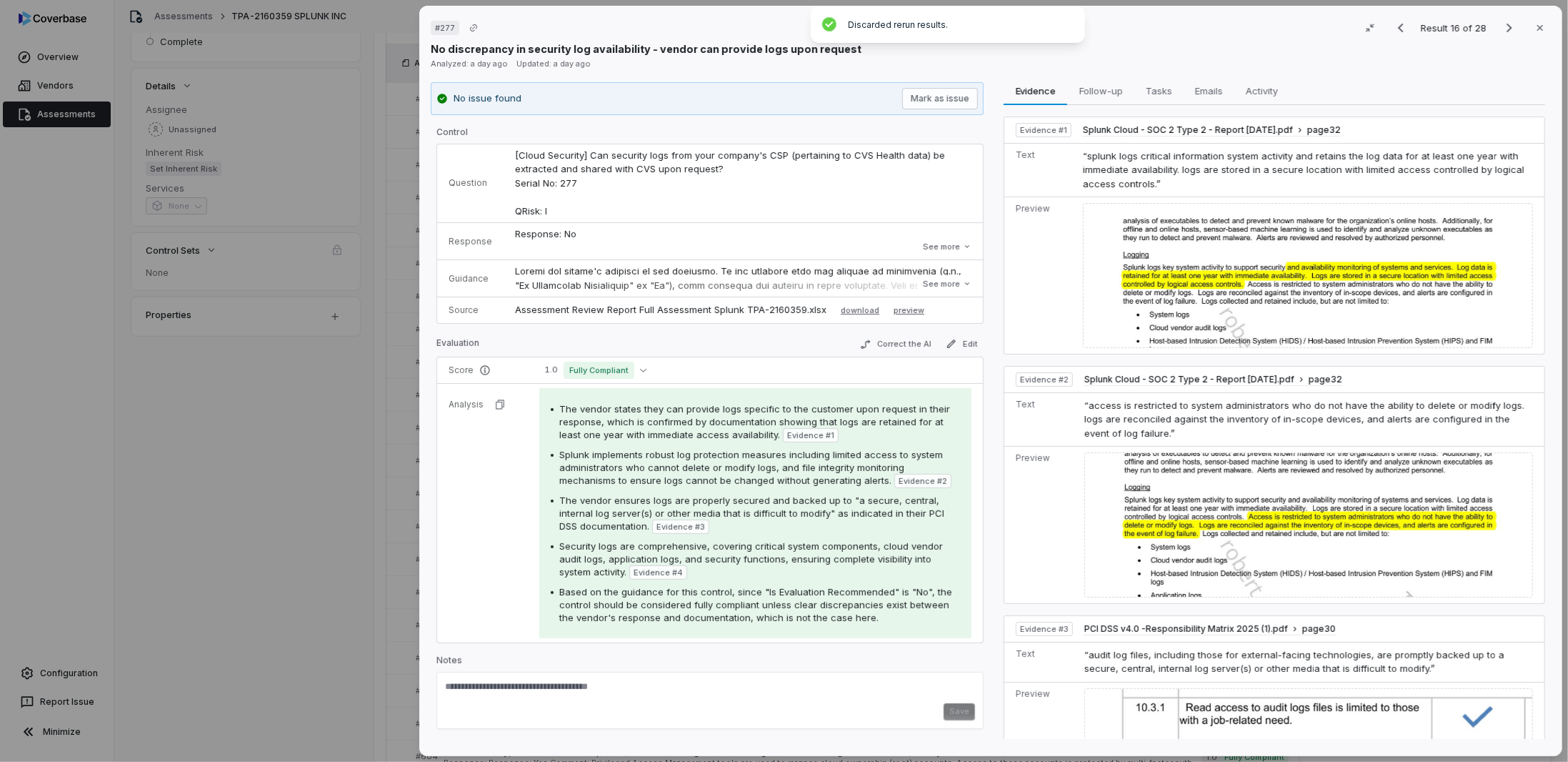
click at [174, 536] on div "# 277 Result 16 of 28 Close No discrepancy in security log availability - vendo…" at bounding box center [784, 381] width 1568 height 762
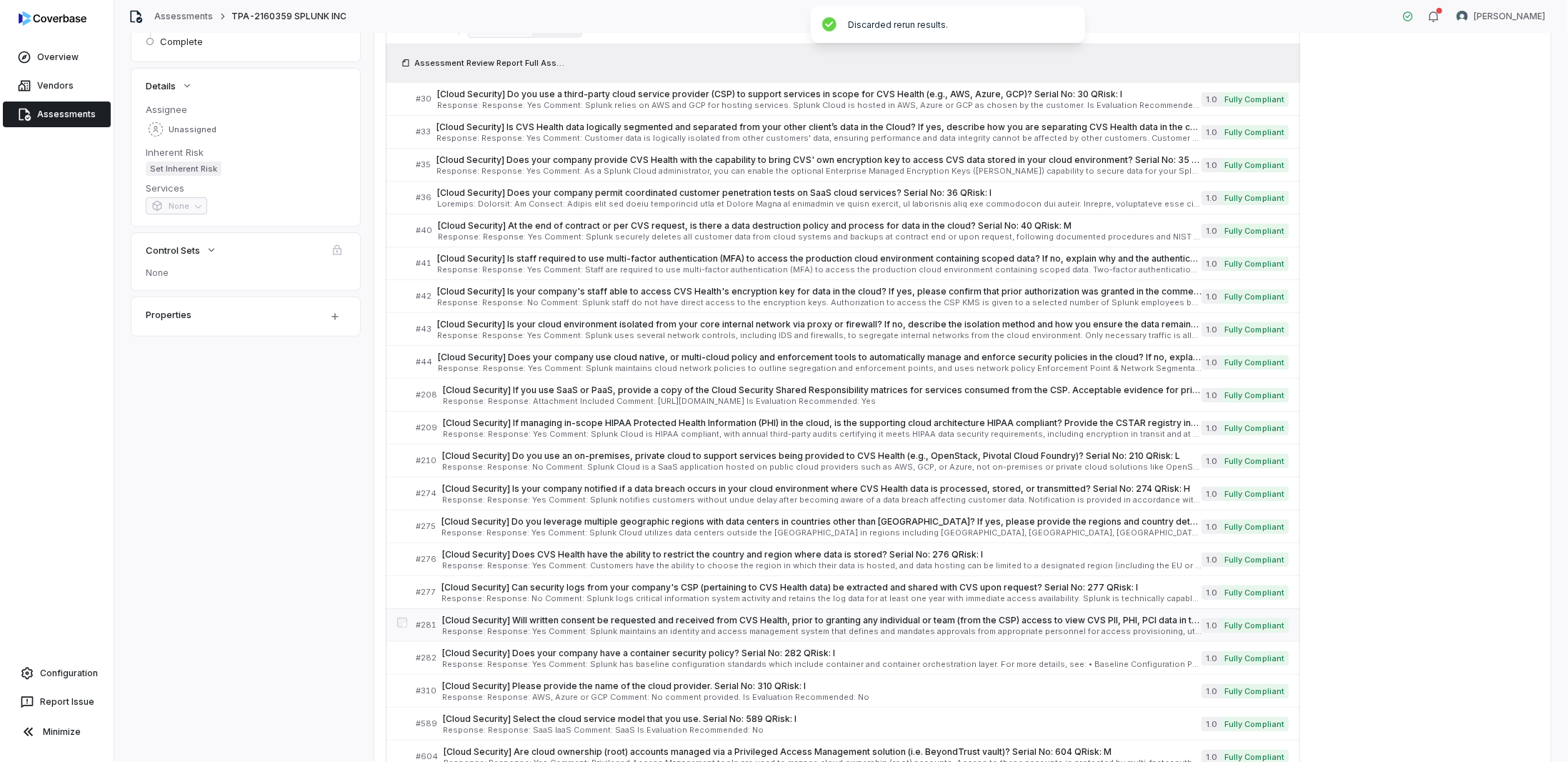
scroll to position [286, 0]
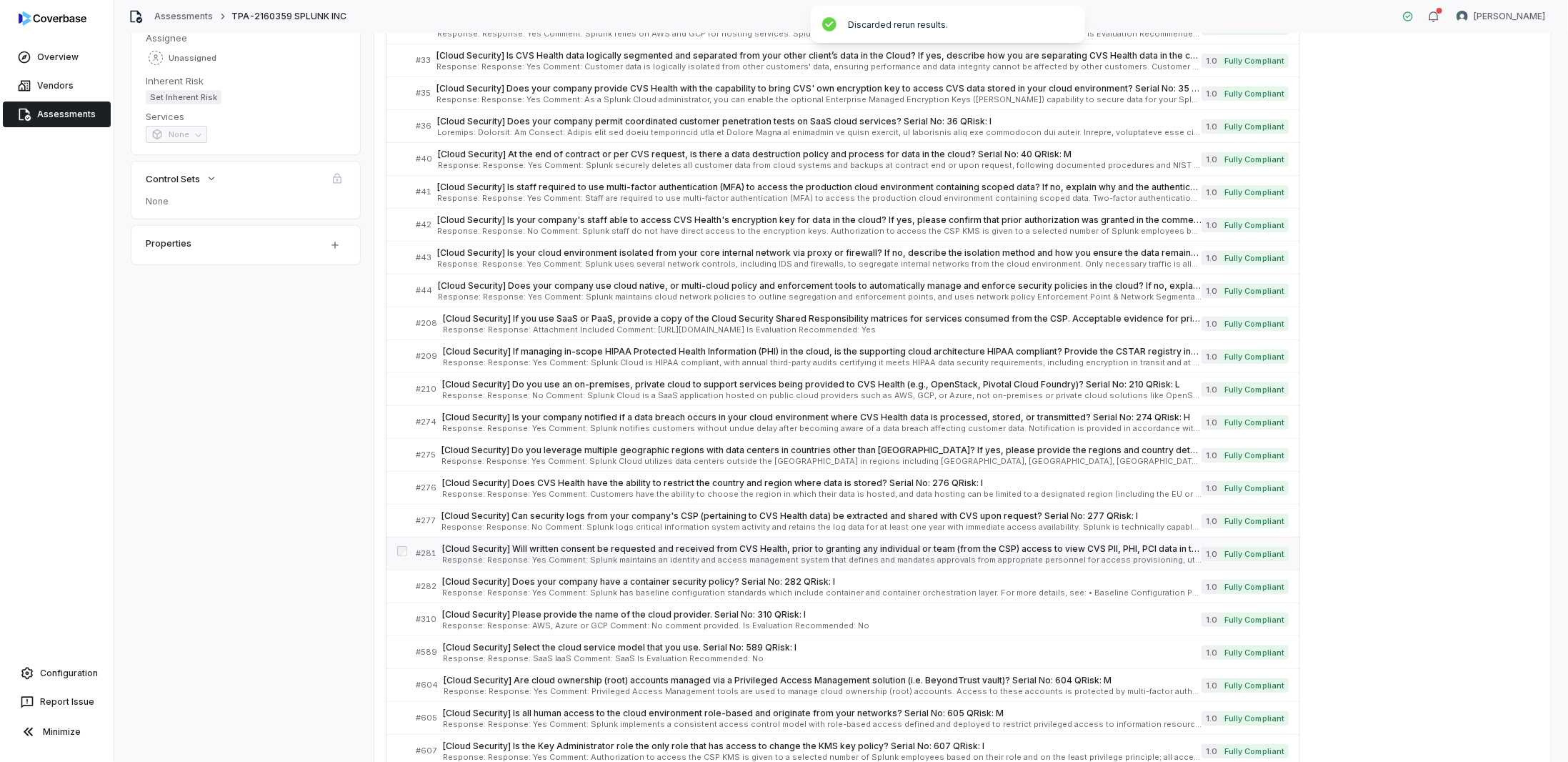
click at [503, 550] on div "[Cloud Security] Will written consent be requested and received from CVS Health…" at bounding box center [822, 553] width 759 height 21
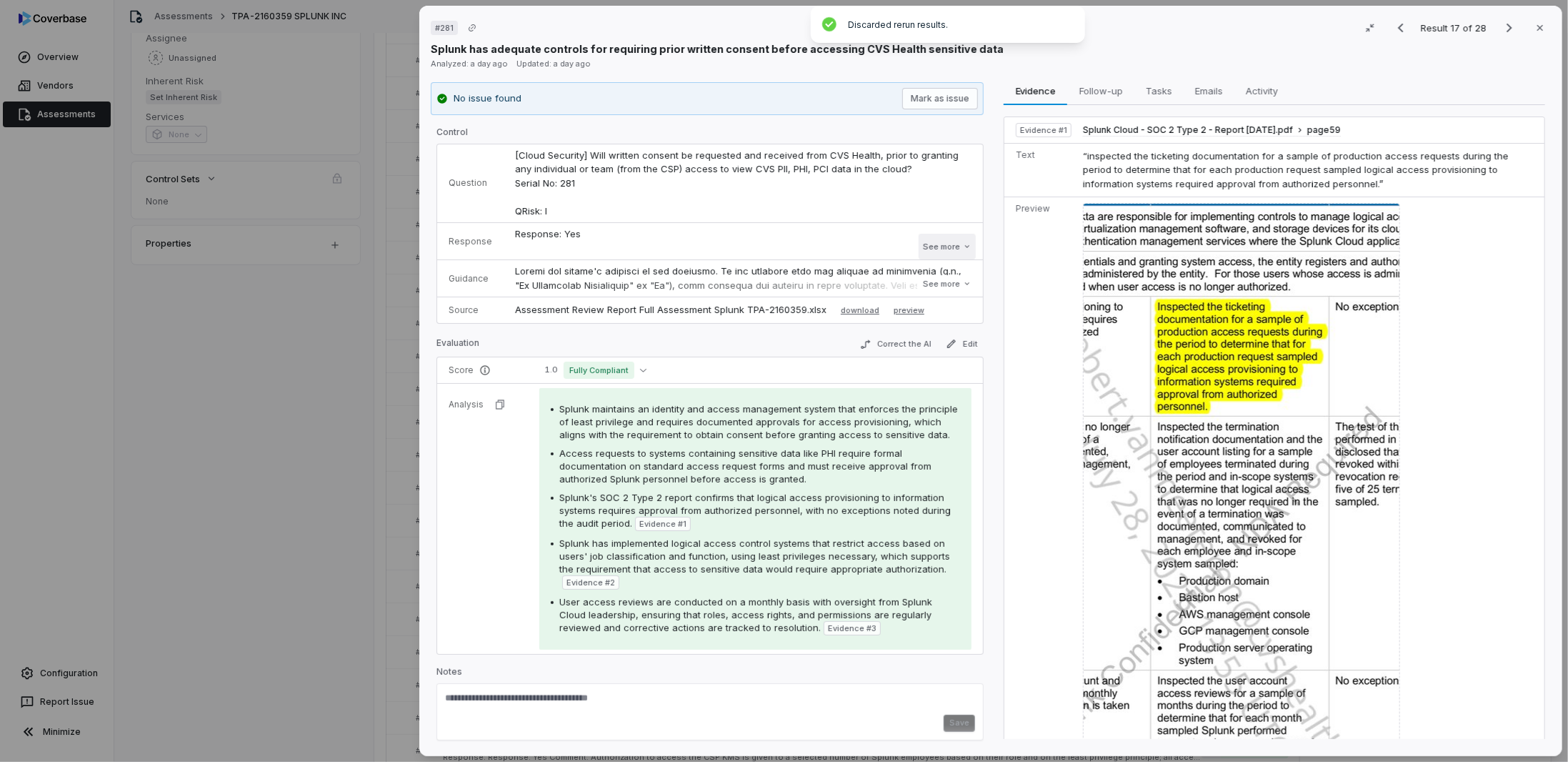
click at [949, 249] on button "See more" at bounding box center [947, 247] width 57 height 25
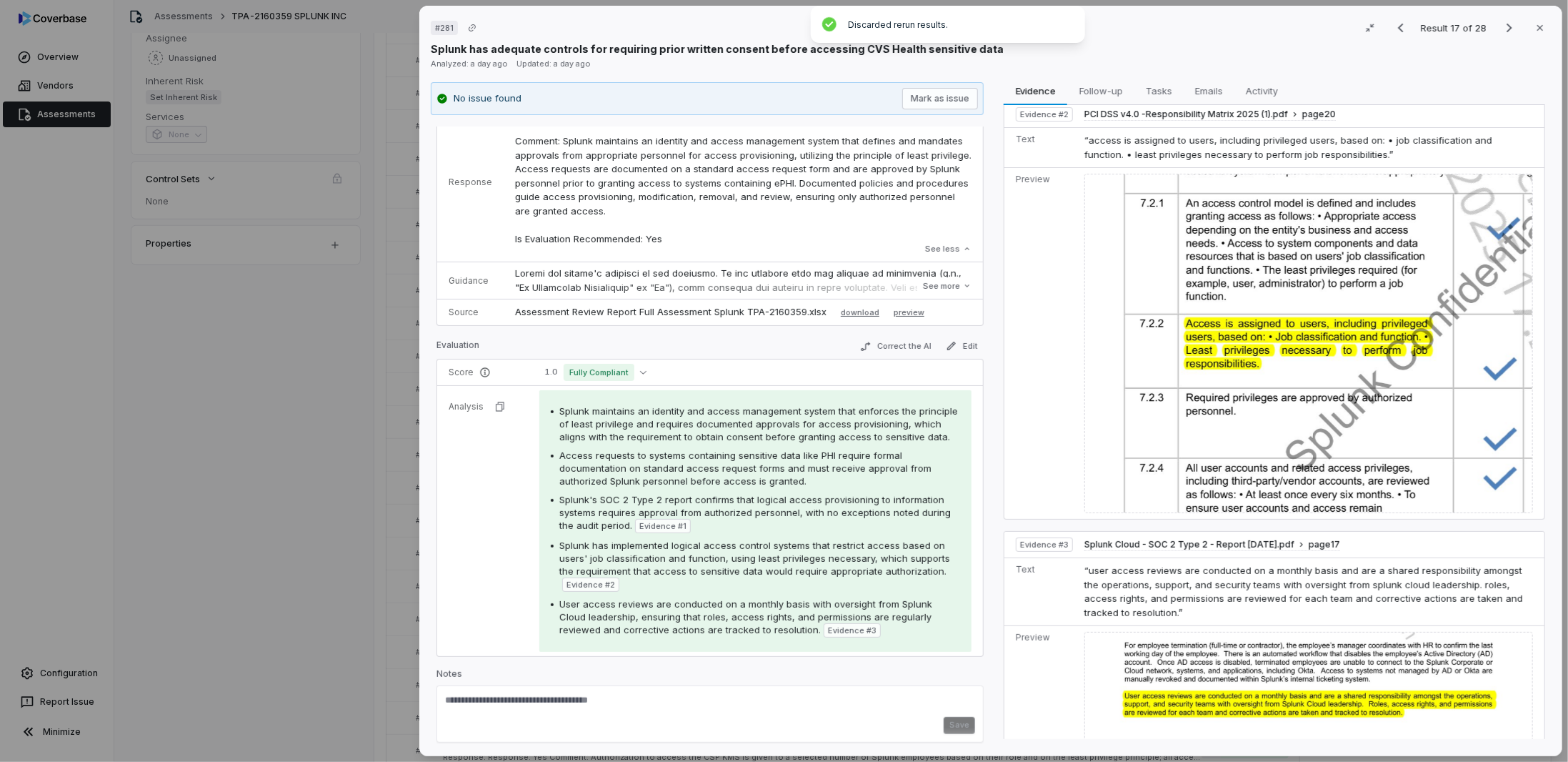
scroll to position [1020, 0]
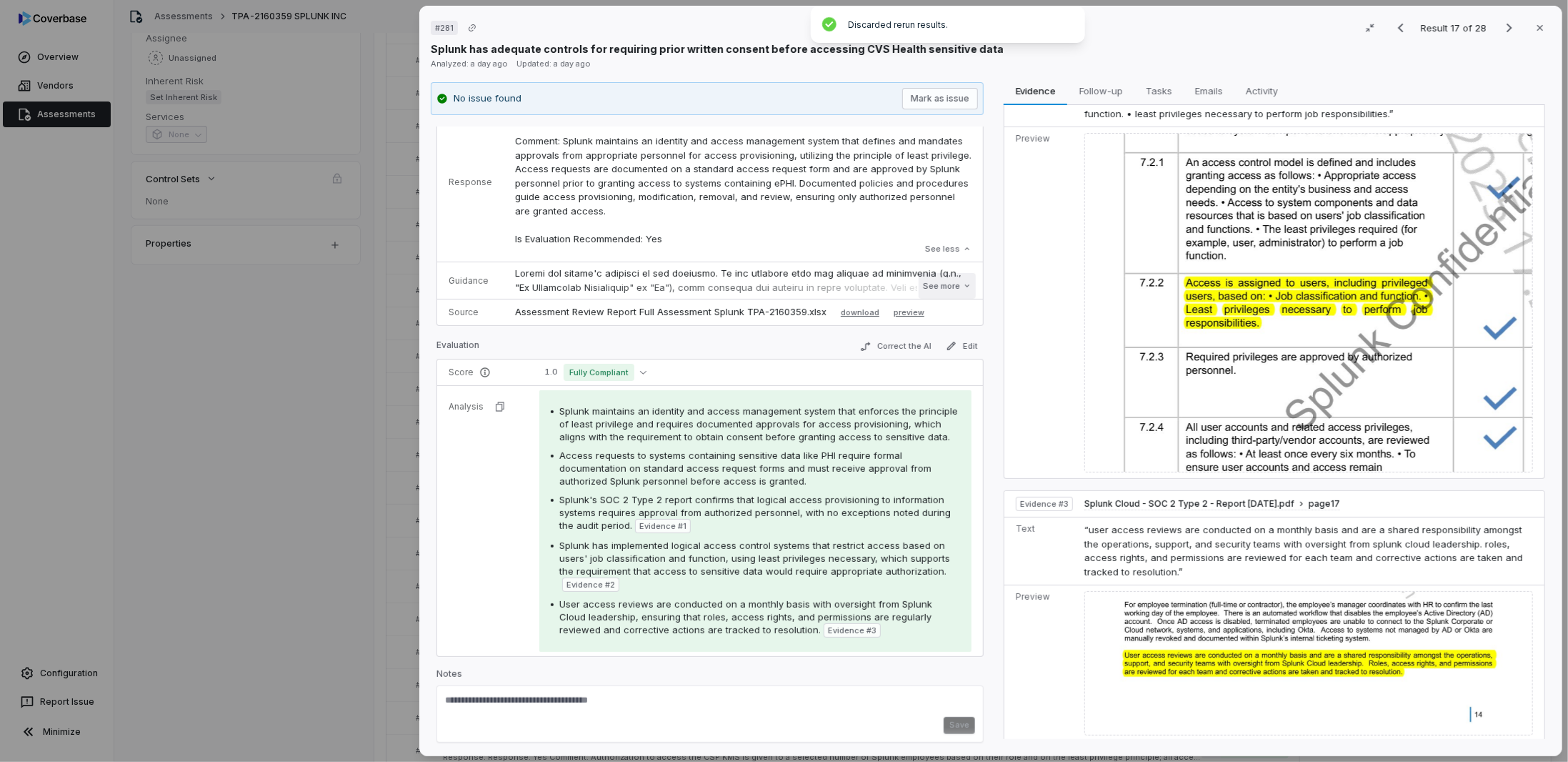
click at [927, 288] on button "See more" at bounding box center [947, 286] width 57 height 25
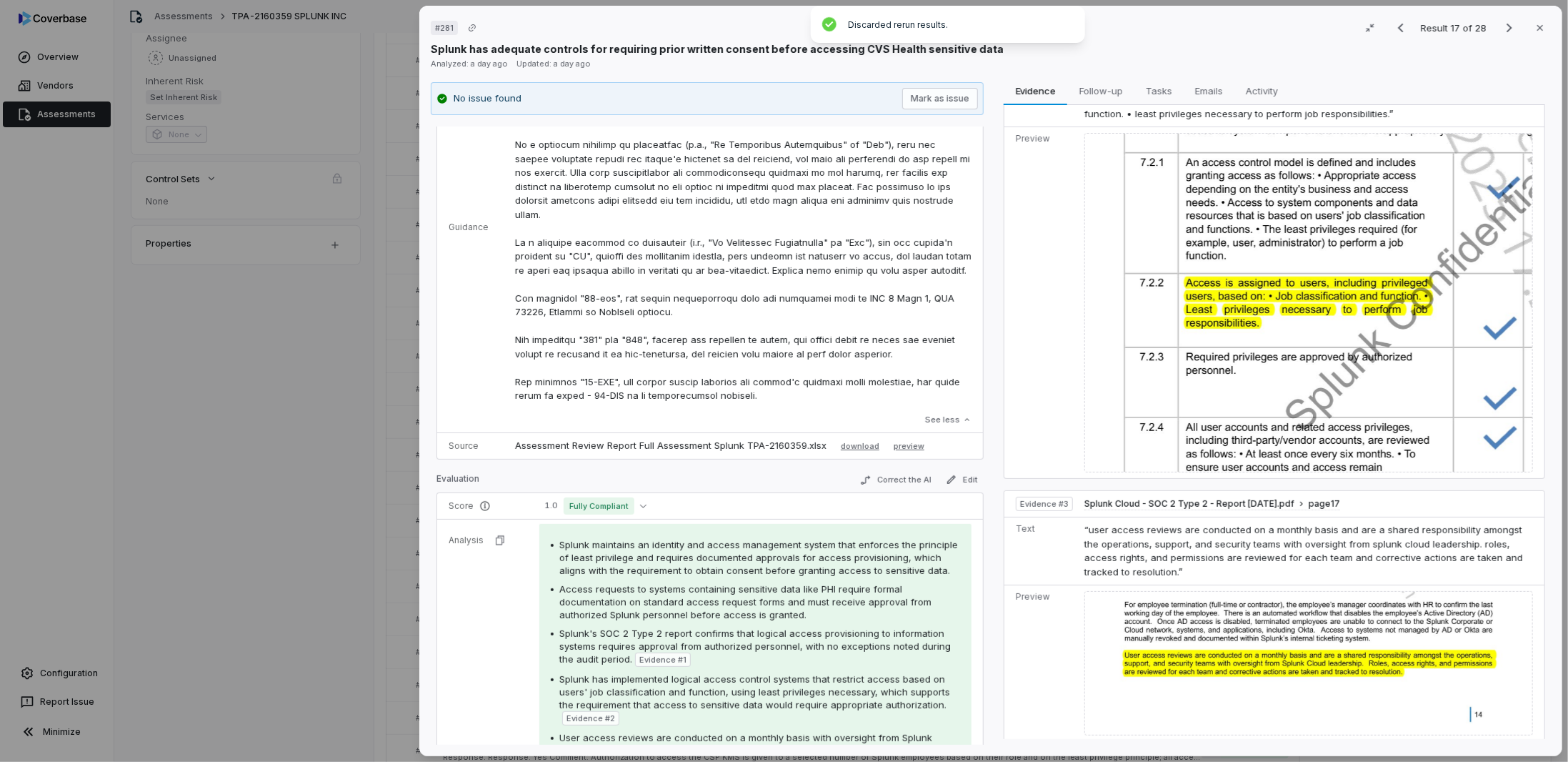
scroll to position [406, 0]
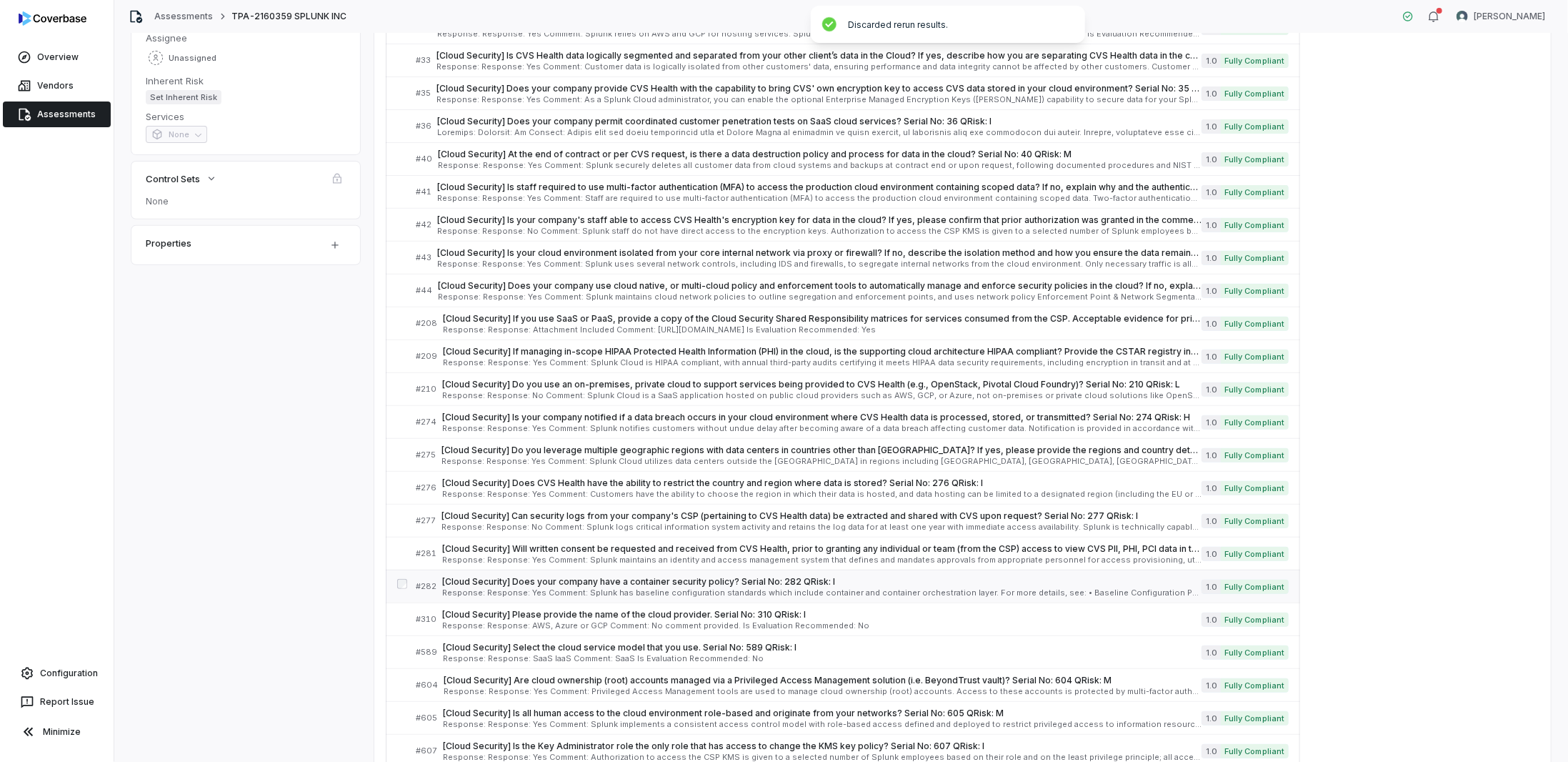
click at [538, 589] on span "Response: Response: Yes Comment: Splunk has baseline configuration standards wh…" at bounding box center [822, 592] width 759 height 8
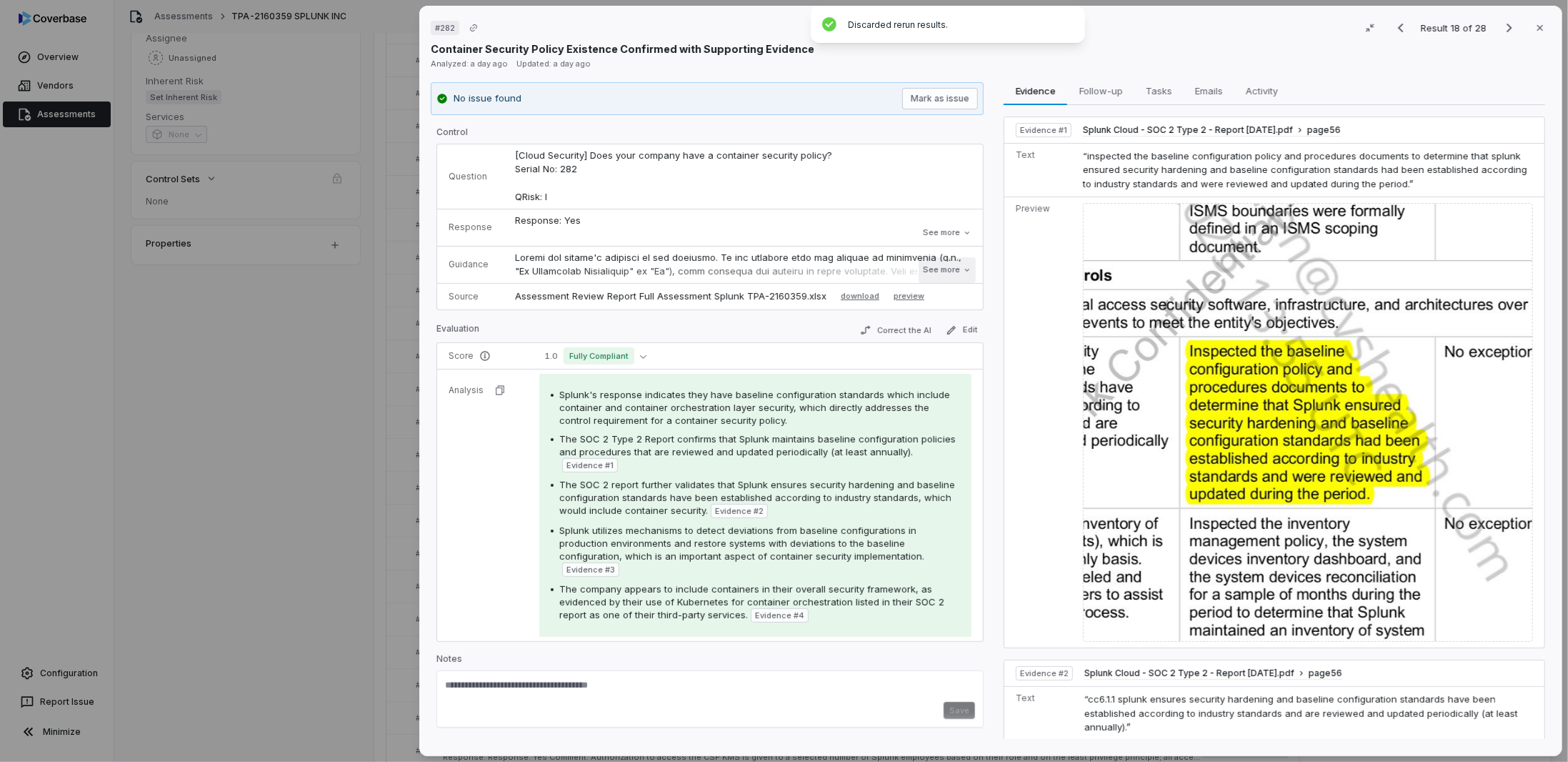
click at [952, 273] on button "See more" at bounding box center [947, 270] width 57 height 25
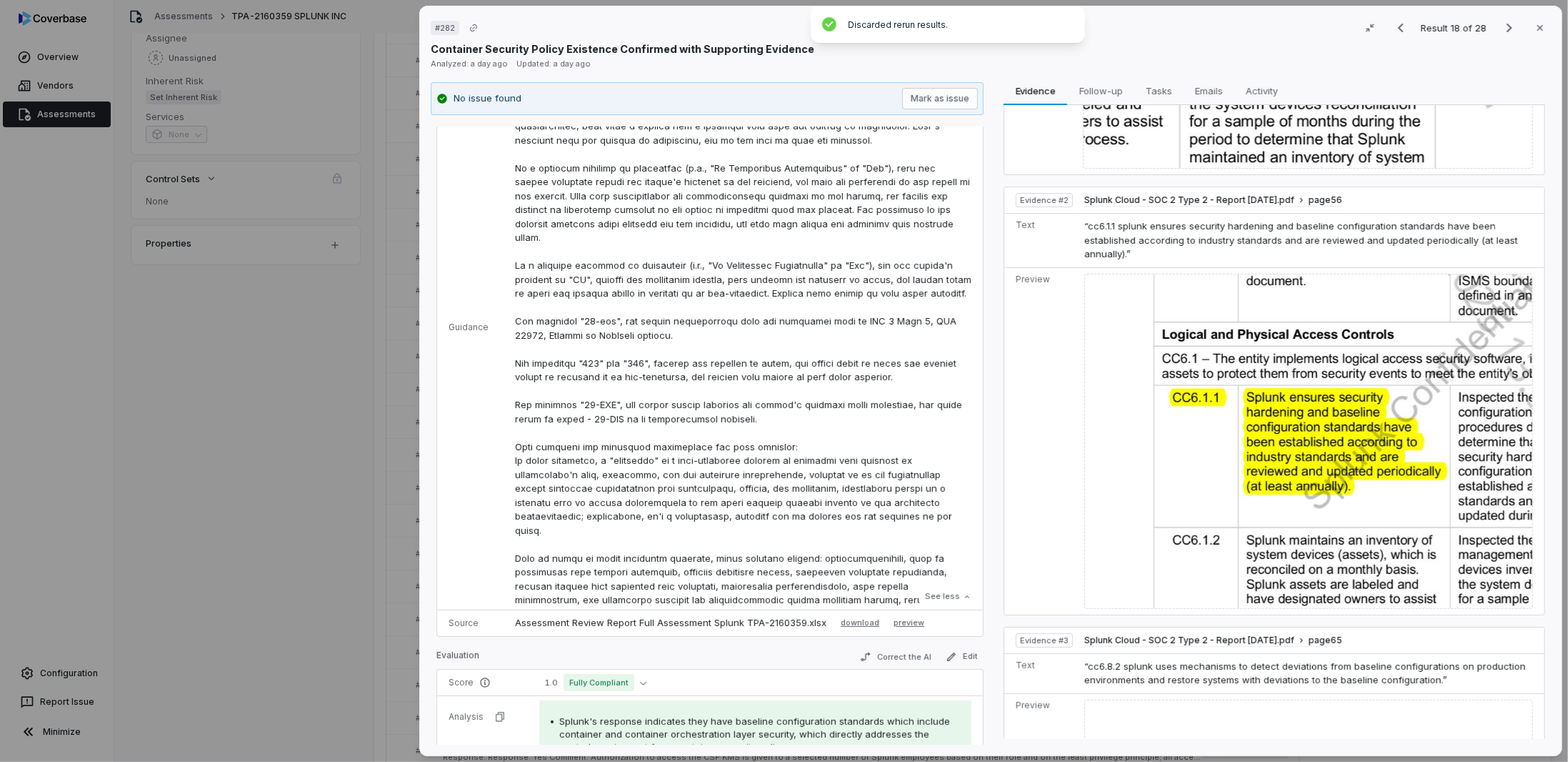
scroll to position [215, 0]
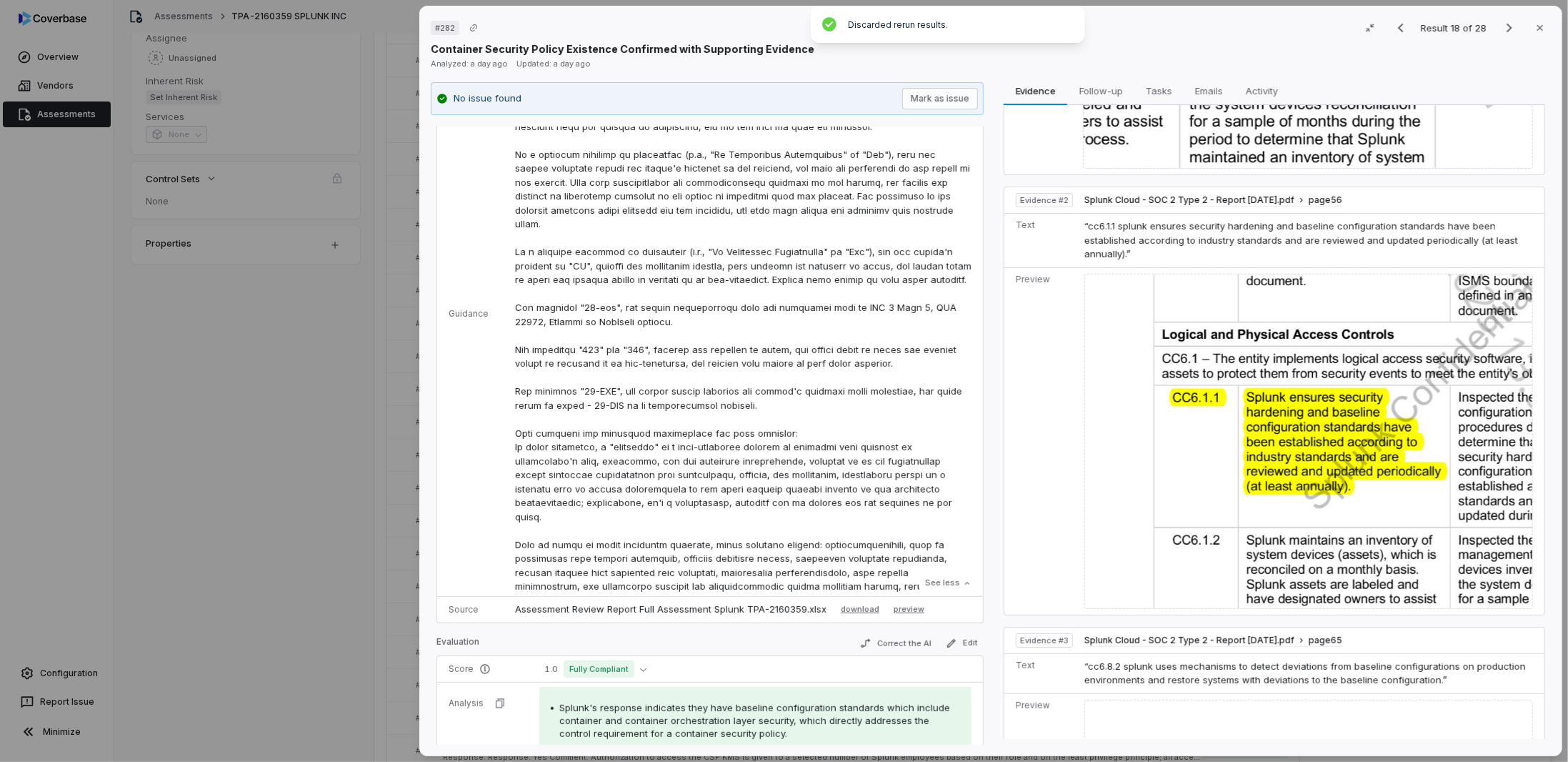
click at [663, 398] on p at bounding box center [743, 322] width 457 height 572
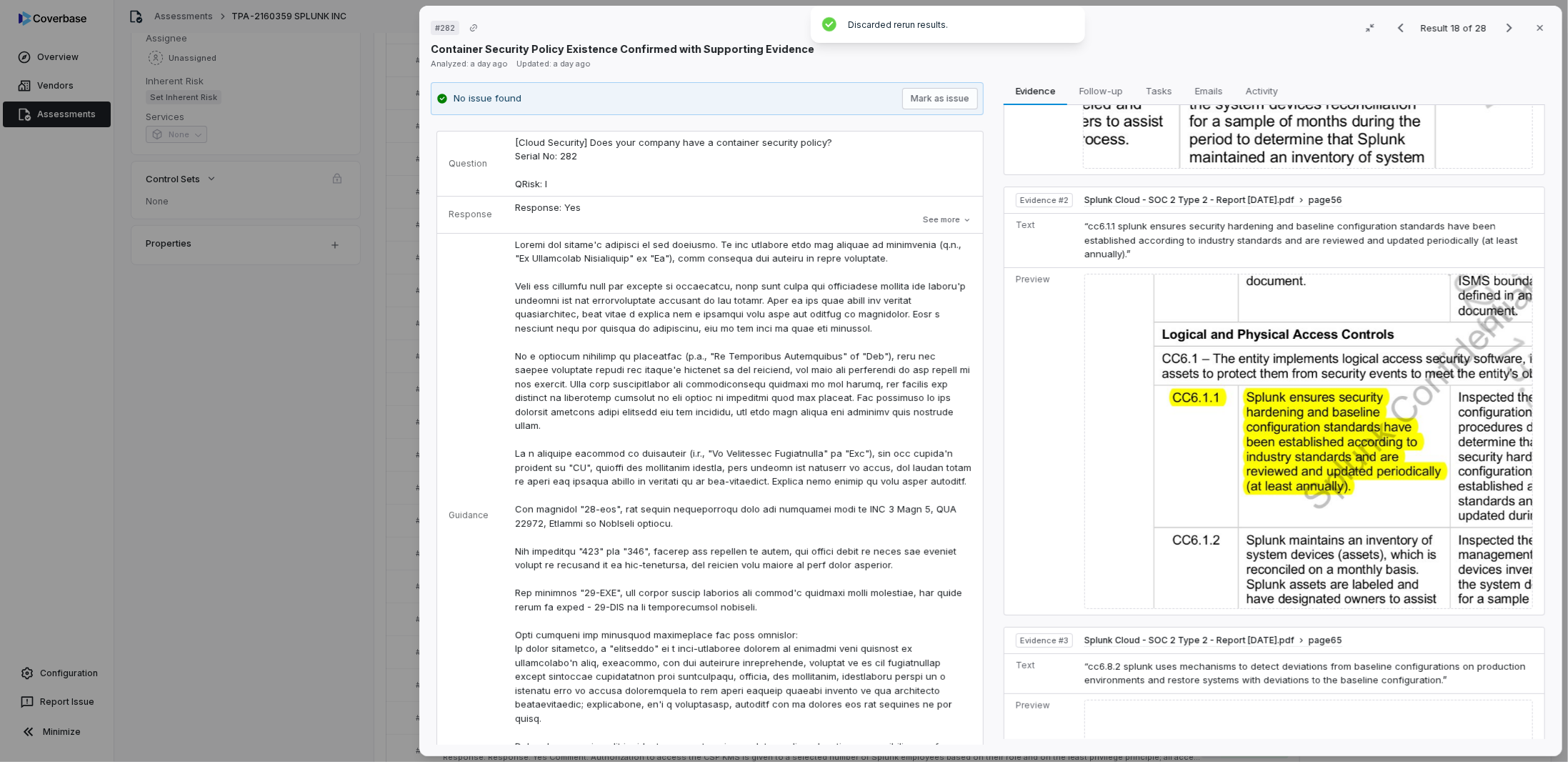
scroll to position [299, 0]
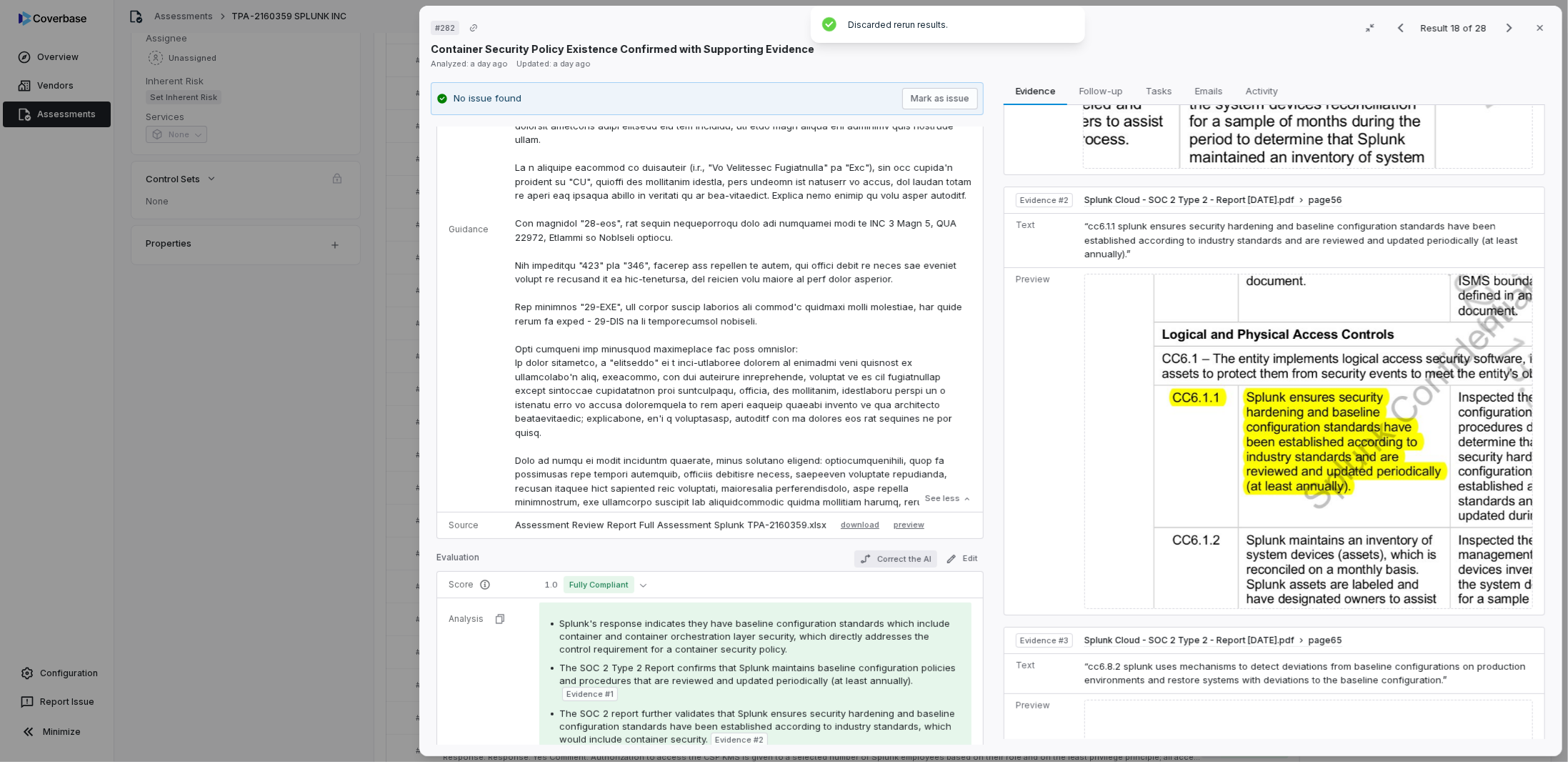
click at [875, 557] on button "Correct the AI" at bounding box center [896, 558] width 83 height 17
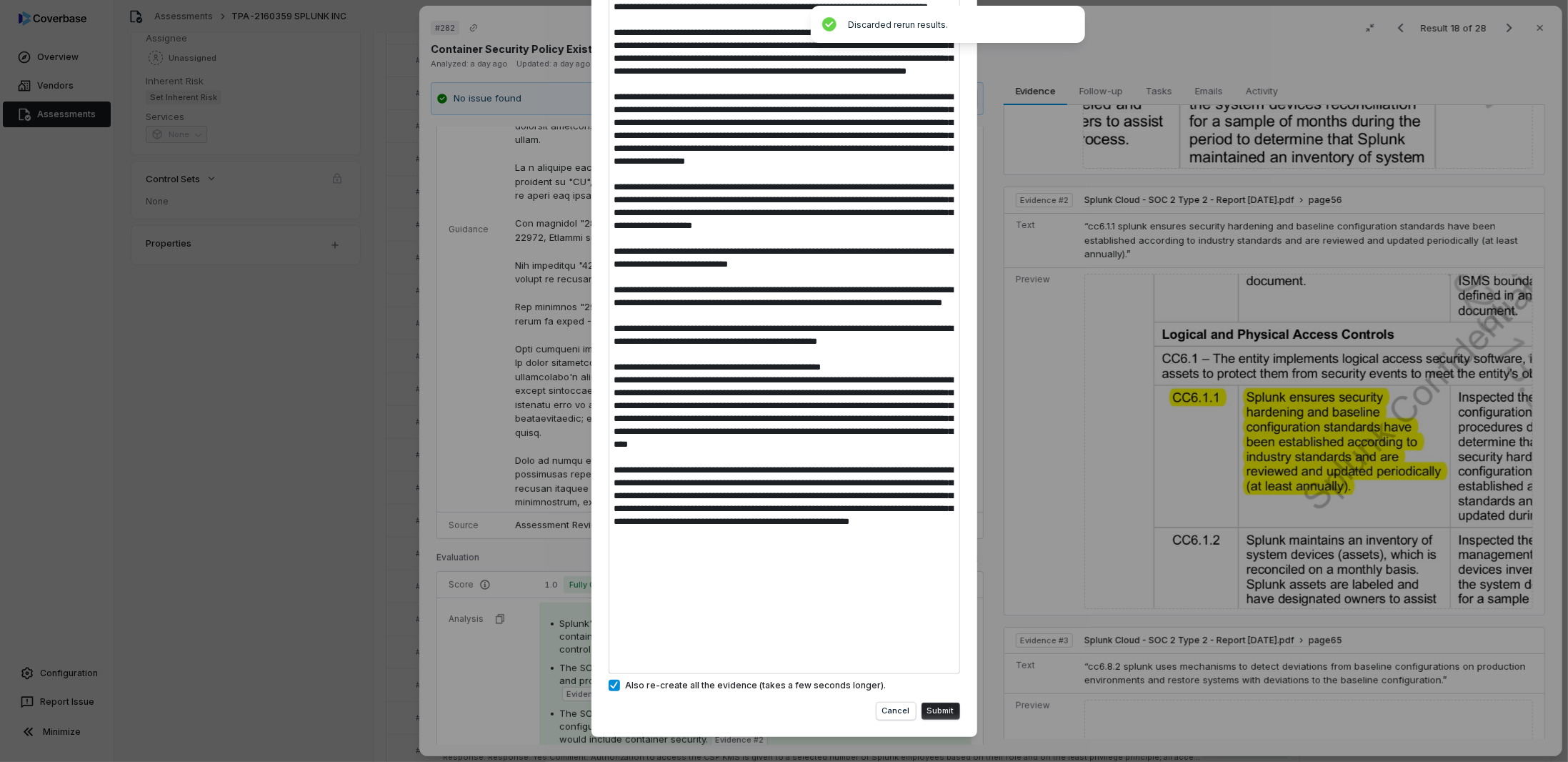
scroll to position [155, 0]
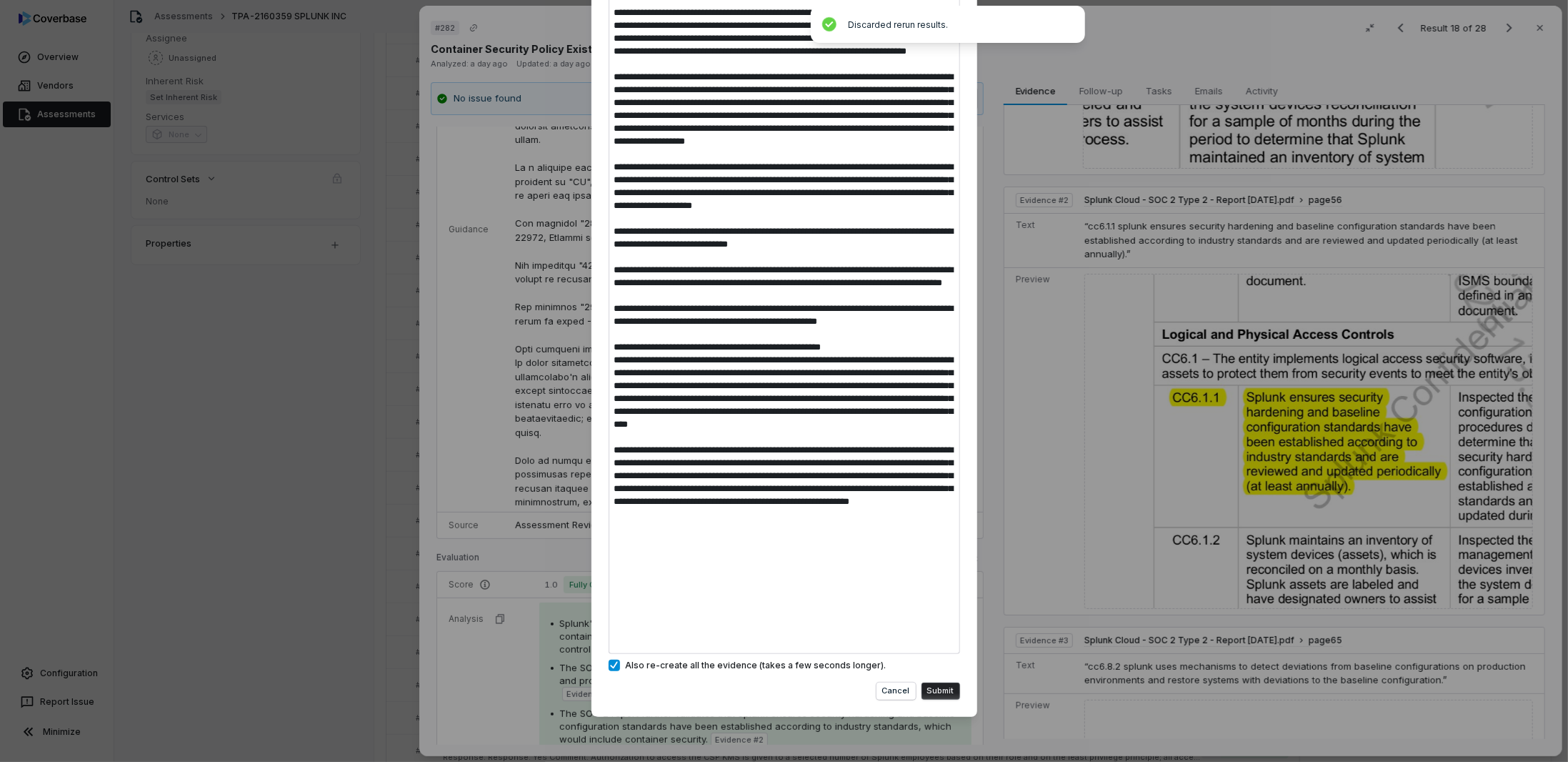
type textarea "*"
click at [386, 591] on div "Correct the AI and Rerun Analysis You can review the new analysis result before…" at bounding box center [784, 302] width 1568 height 917
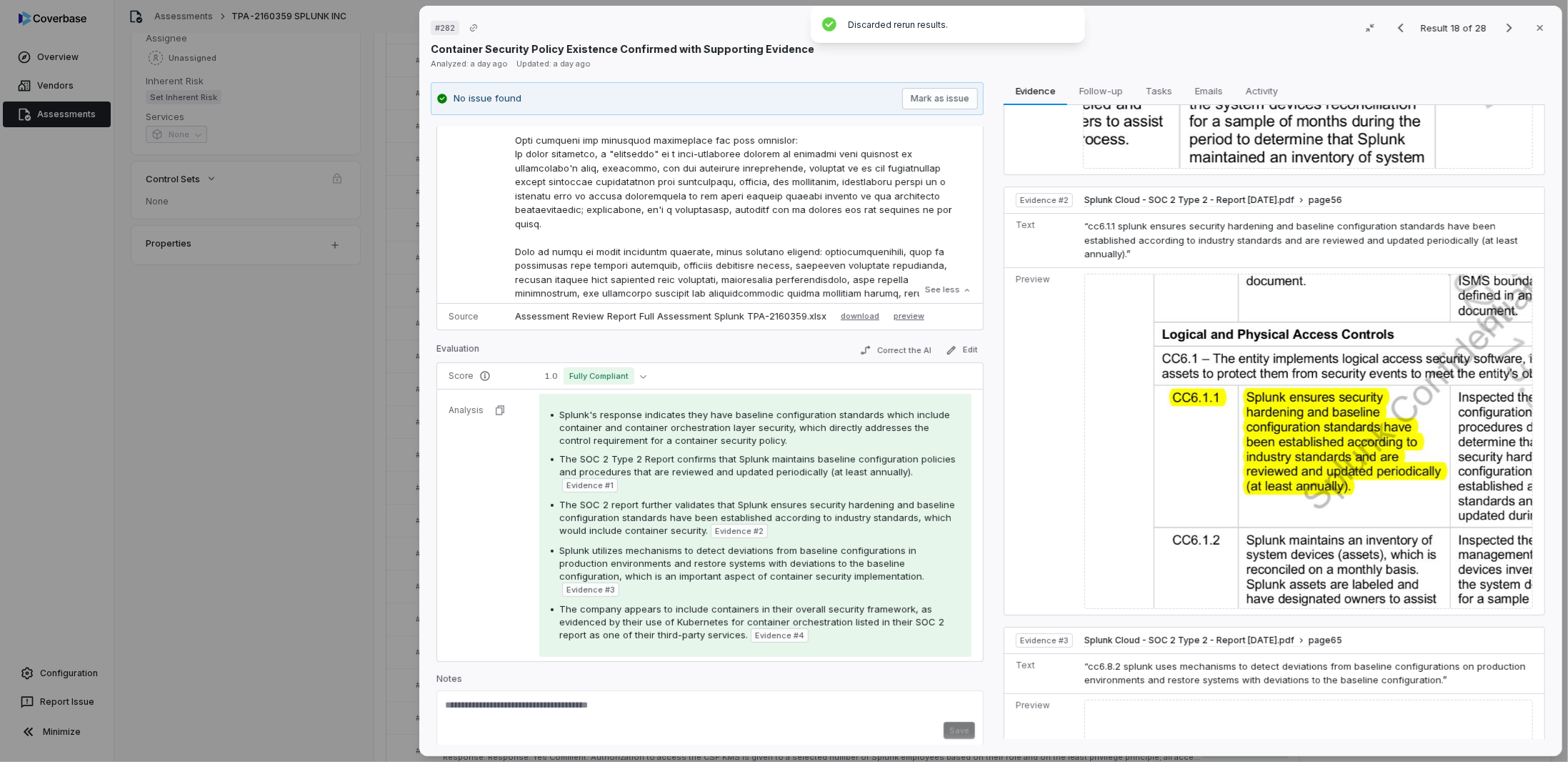
scroll to position [513, 0]
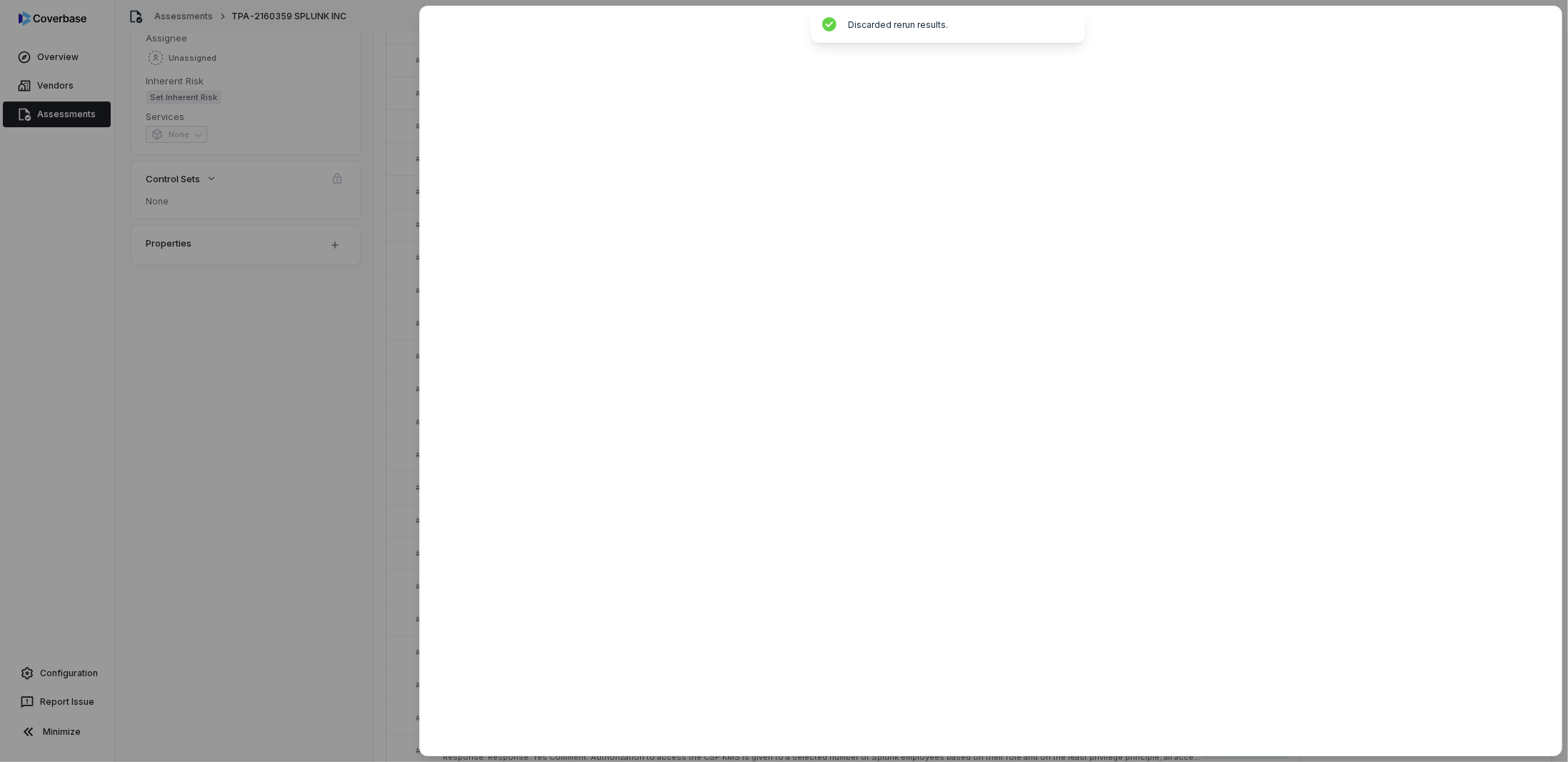
click at [277, 500] on div at bounding box center [784, 381] width 1568 height 762
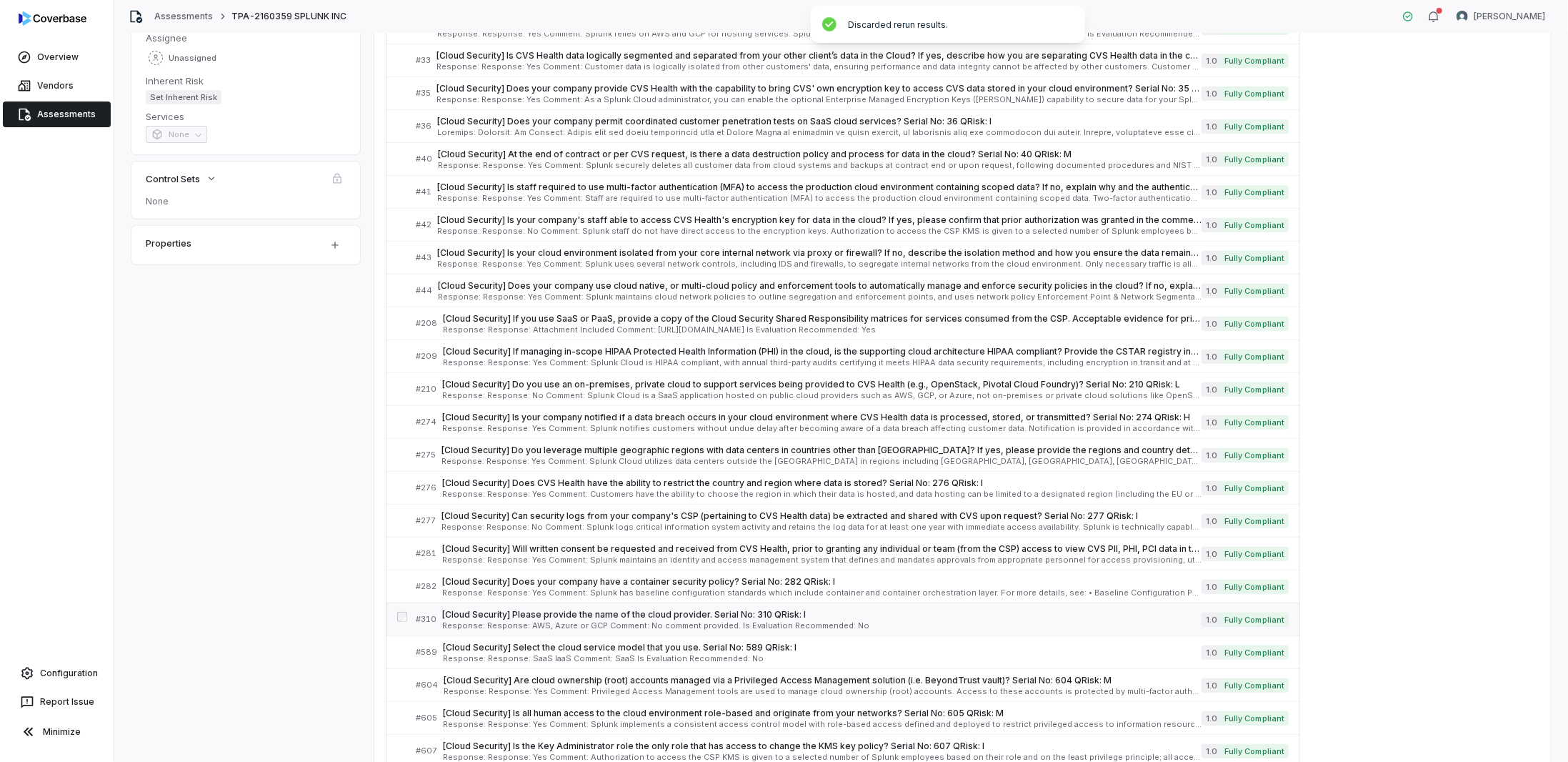
click at [717, 622] on span "Response: Response: AWS, Azure or GCP Comment: No comment provided. Is Evaluati…" at bounding box center [822, 625] width 759 height 8
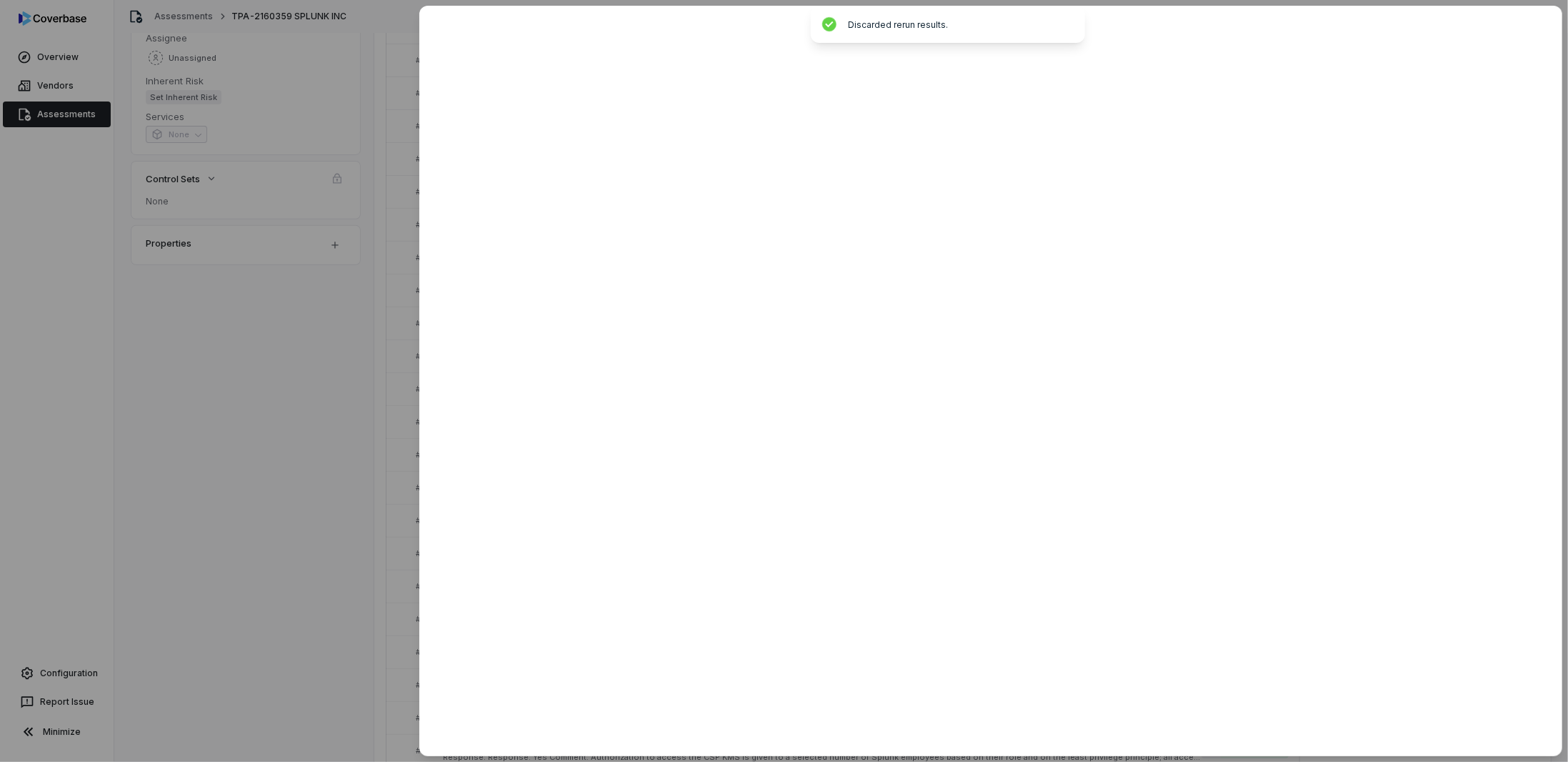
click at [285, 456] on div at bounding box center [784, 381] width 1568 height 762
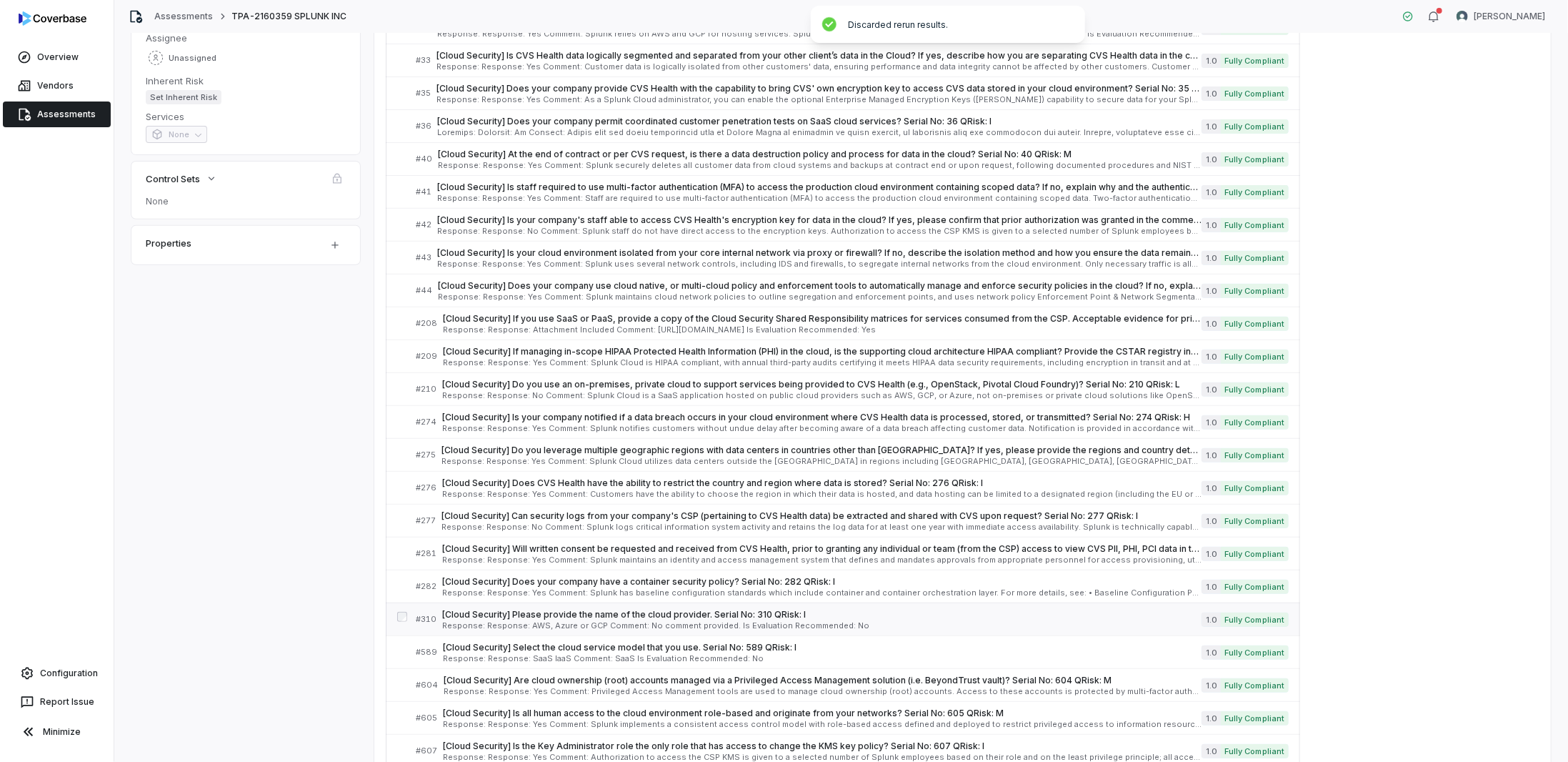
click at [480, 609] on span "[Cloud Security] Please provide the name of the cloud provider. Serial No: 310 …" at bounding box center [822, 615] width 759 height 12
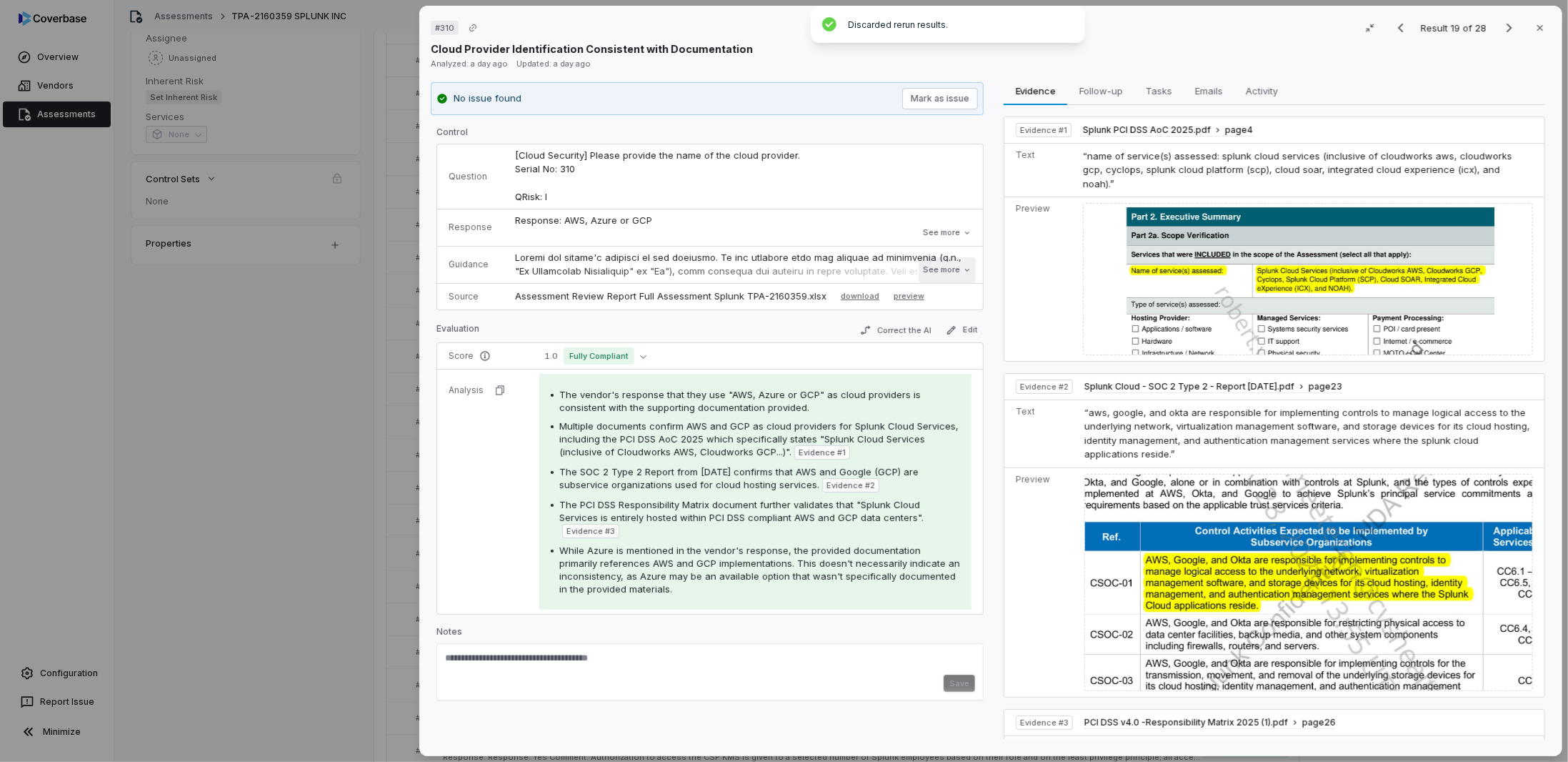
click at [955, 264] on button "See more" at bounding box center [947, 270] width 57 height 25
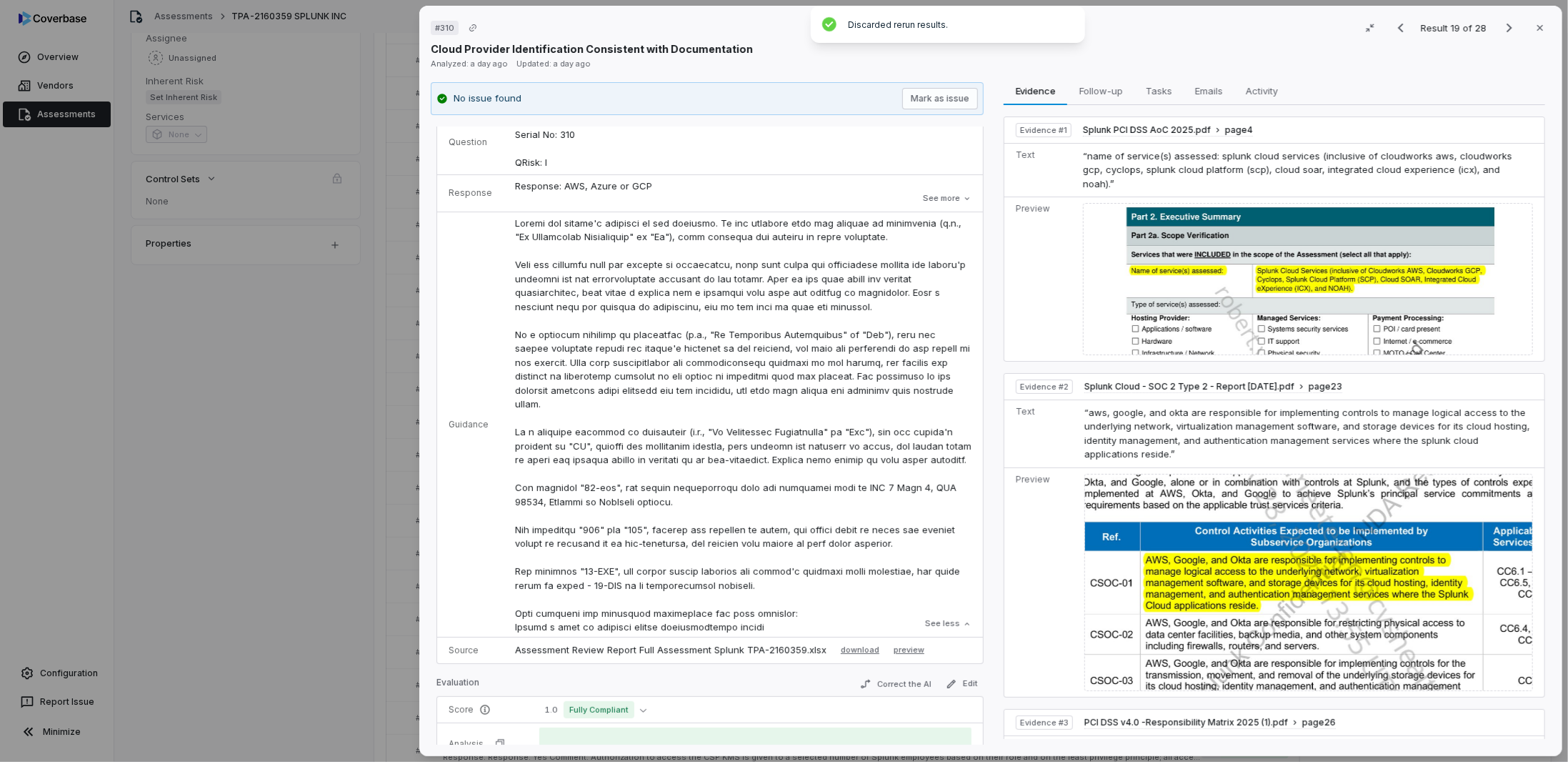
scroll to position [72, 0]
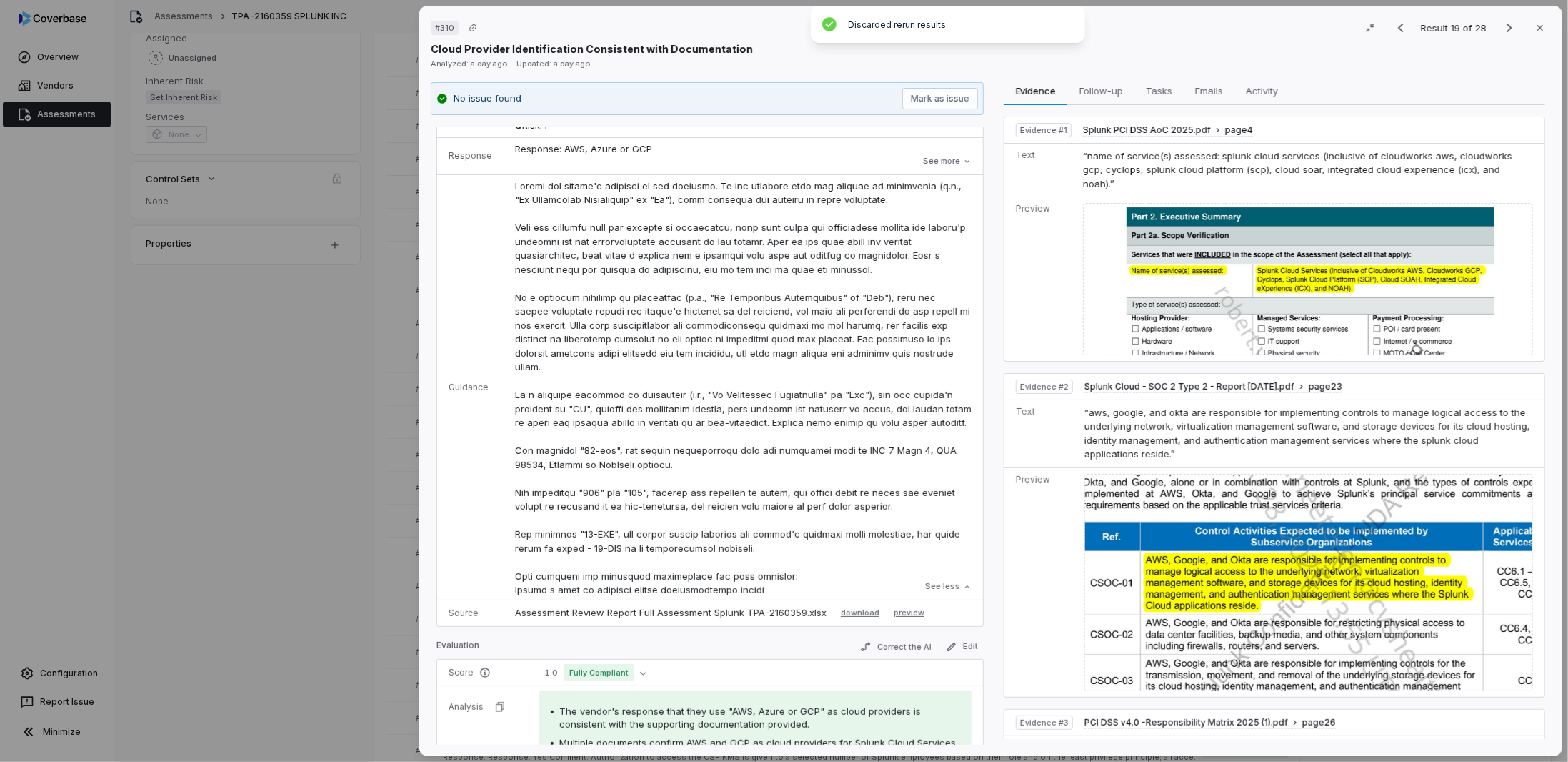
click at [254, 428] on div "# 310 Result 19 of 28 Close Cloud Provider Identification Consistent with Docum…" at bounding box center [784, 381] width 1568 height 762
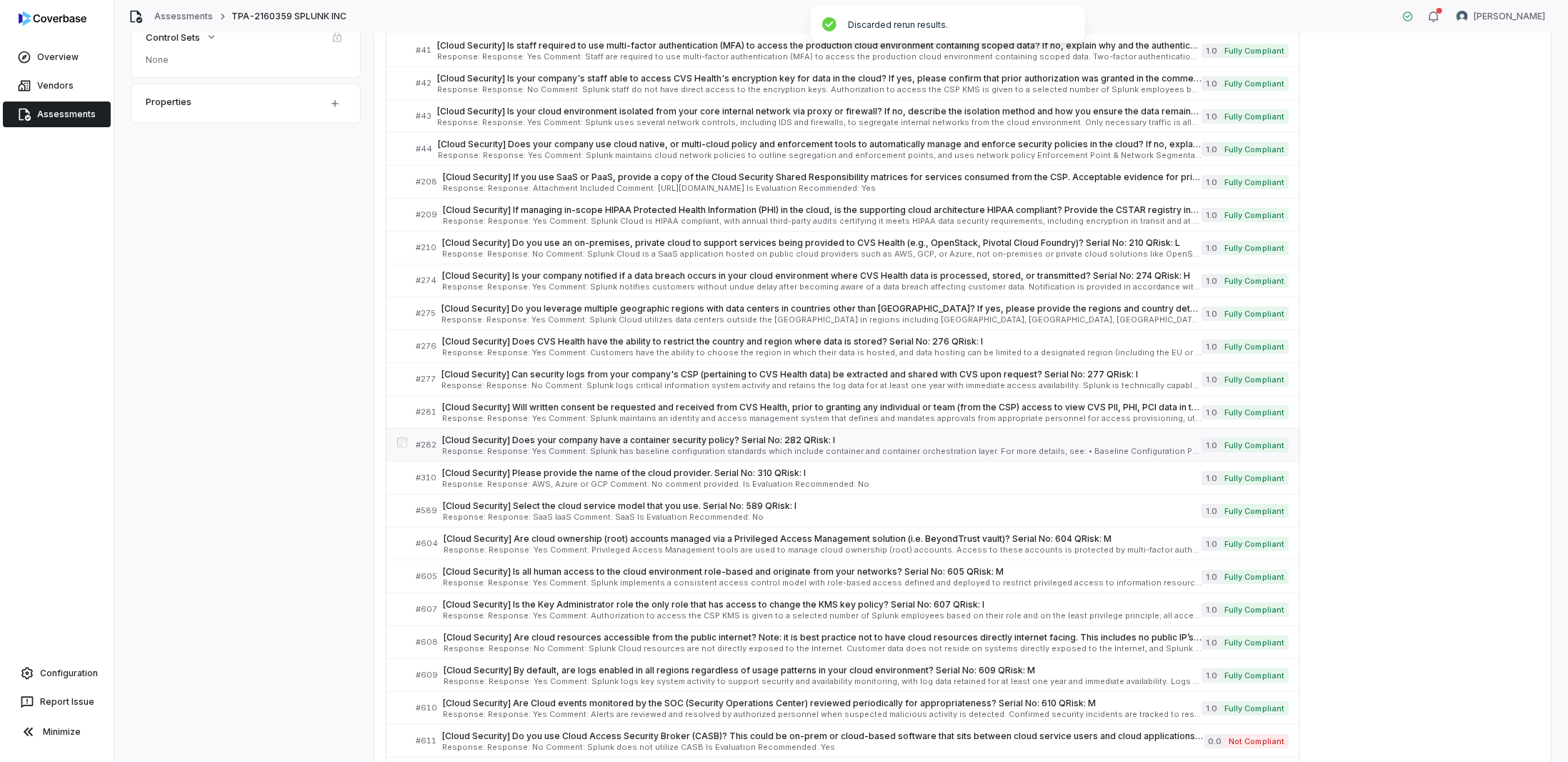
scroll to position [429, 0]
click at [507, 499] on span "[Cloud Security] Select the cloud service model that you use. Serial No: 589 QR…" at bounding box center [822, 505] width 759 height 12
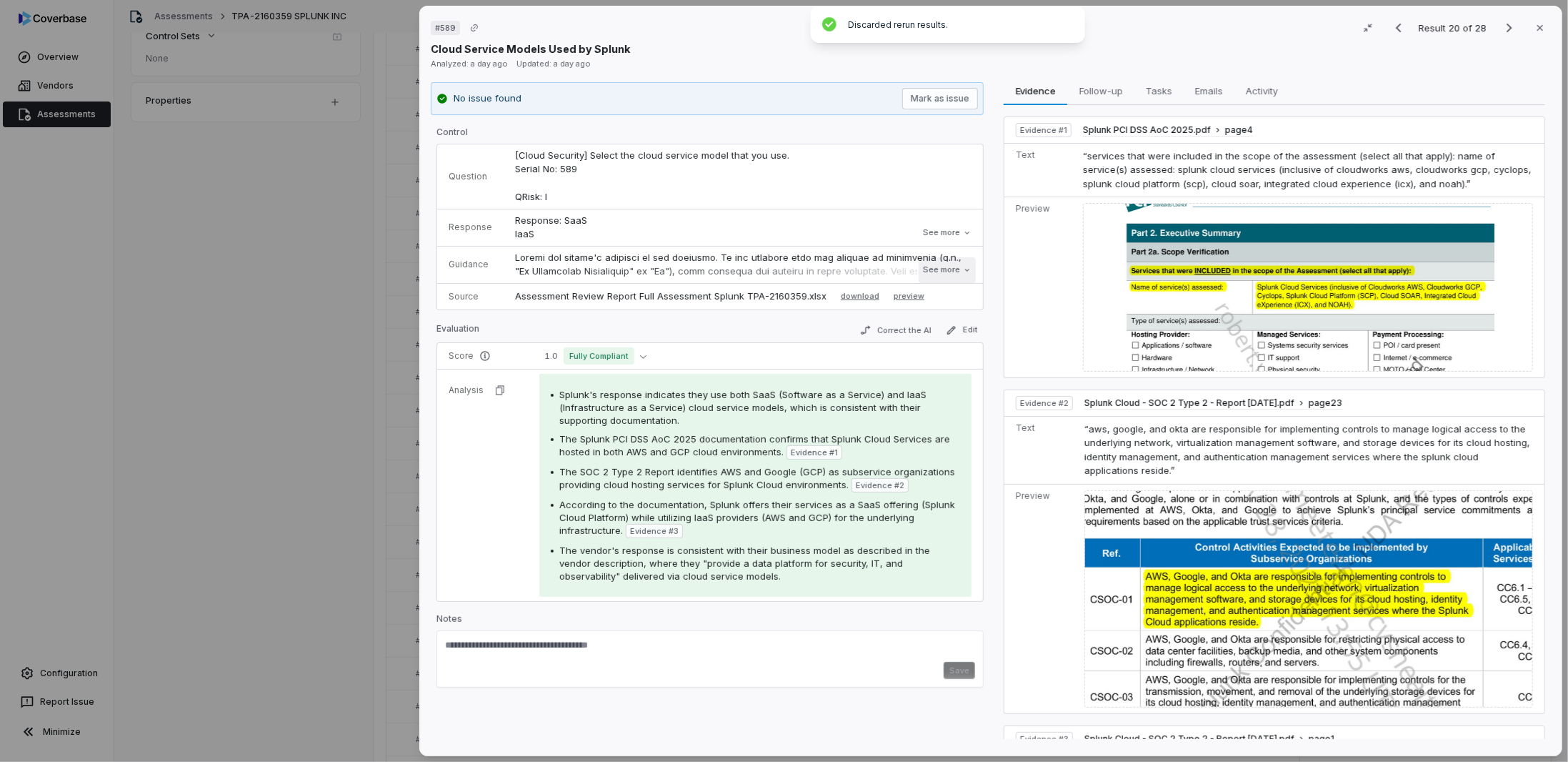
click at [947, 269] on button "See more" at bounding box center [947, 270] width 57 height 25
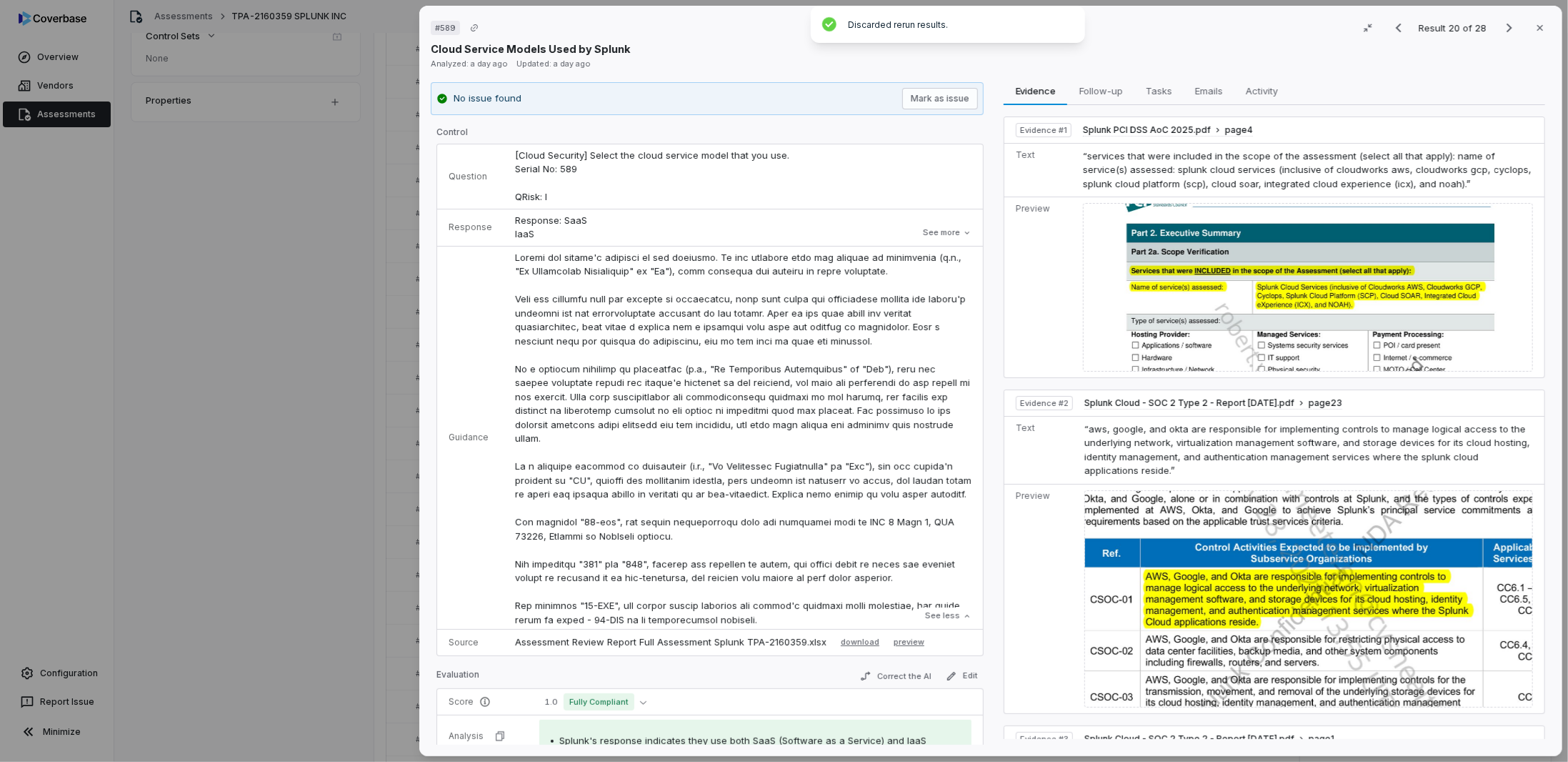
scroll to position [286, 0]
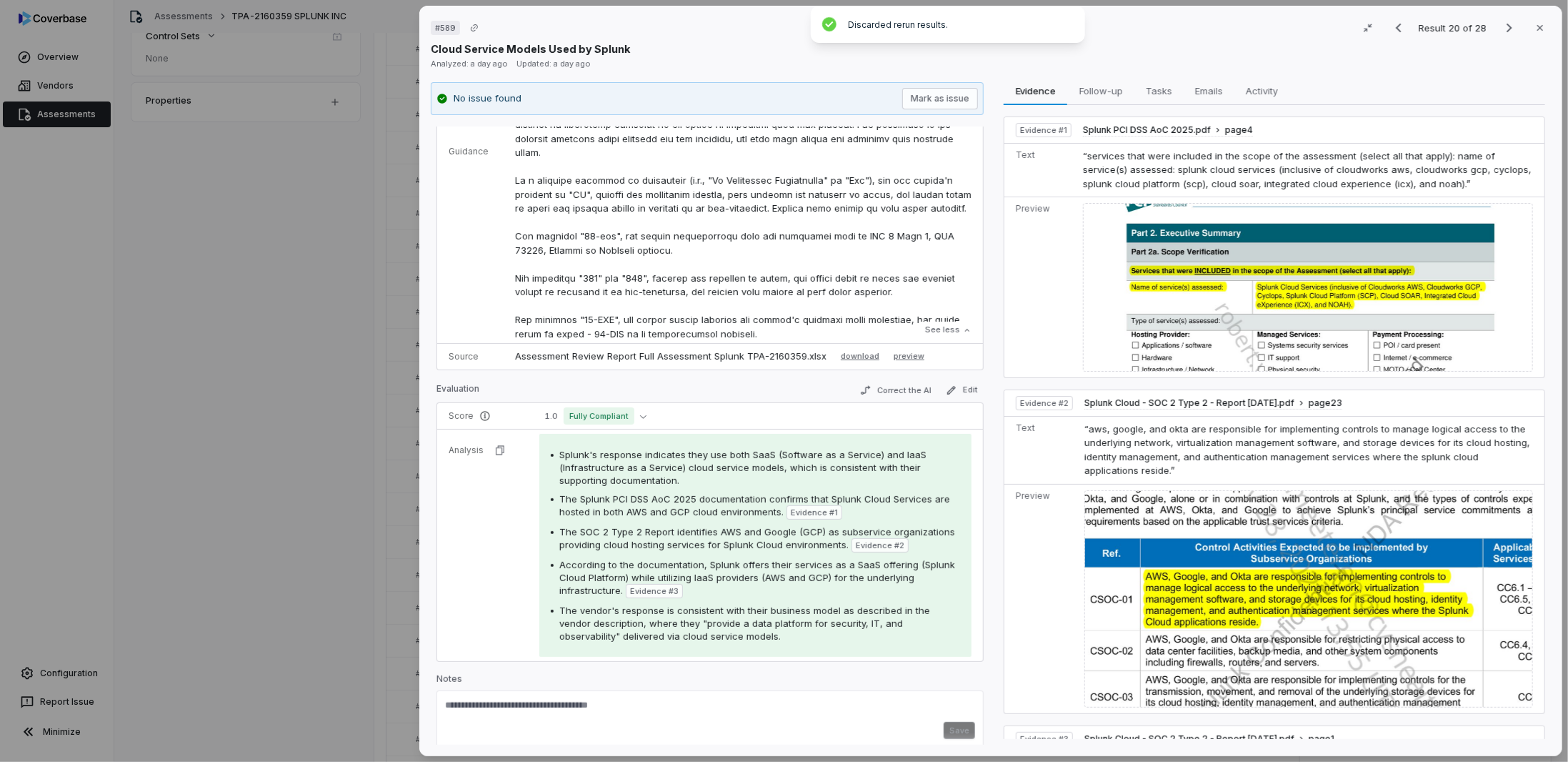
click at [369, 401] on div "# 589 Result 20 of 28 Close Cloud Service Models Used by Splunk Analyzed: a day…" at bounding box center [784, 381] width 1568 height 762
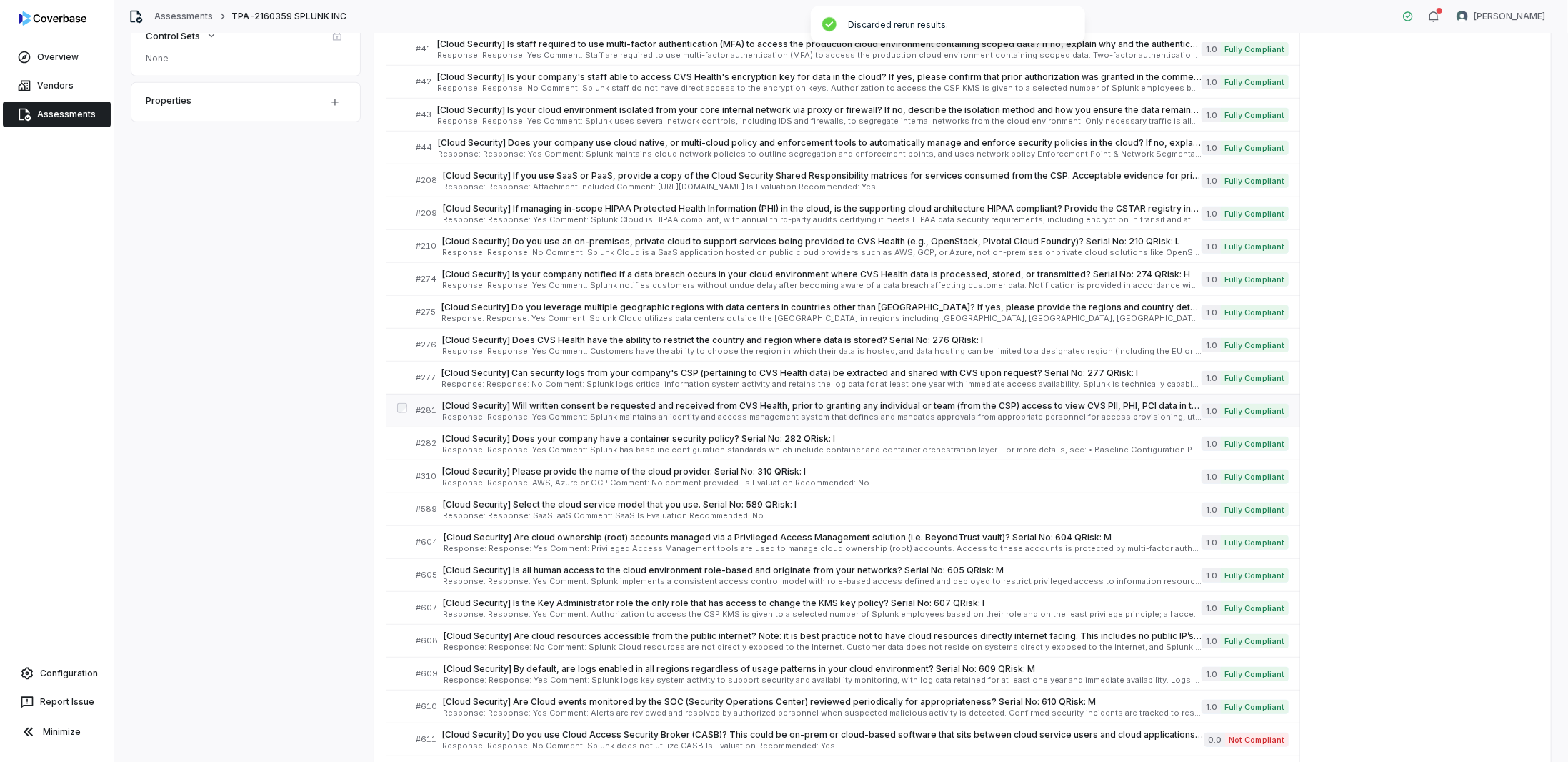
scroll to position [509, 0]
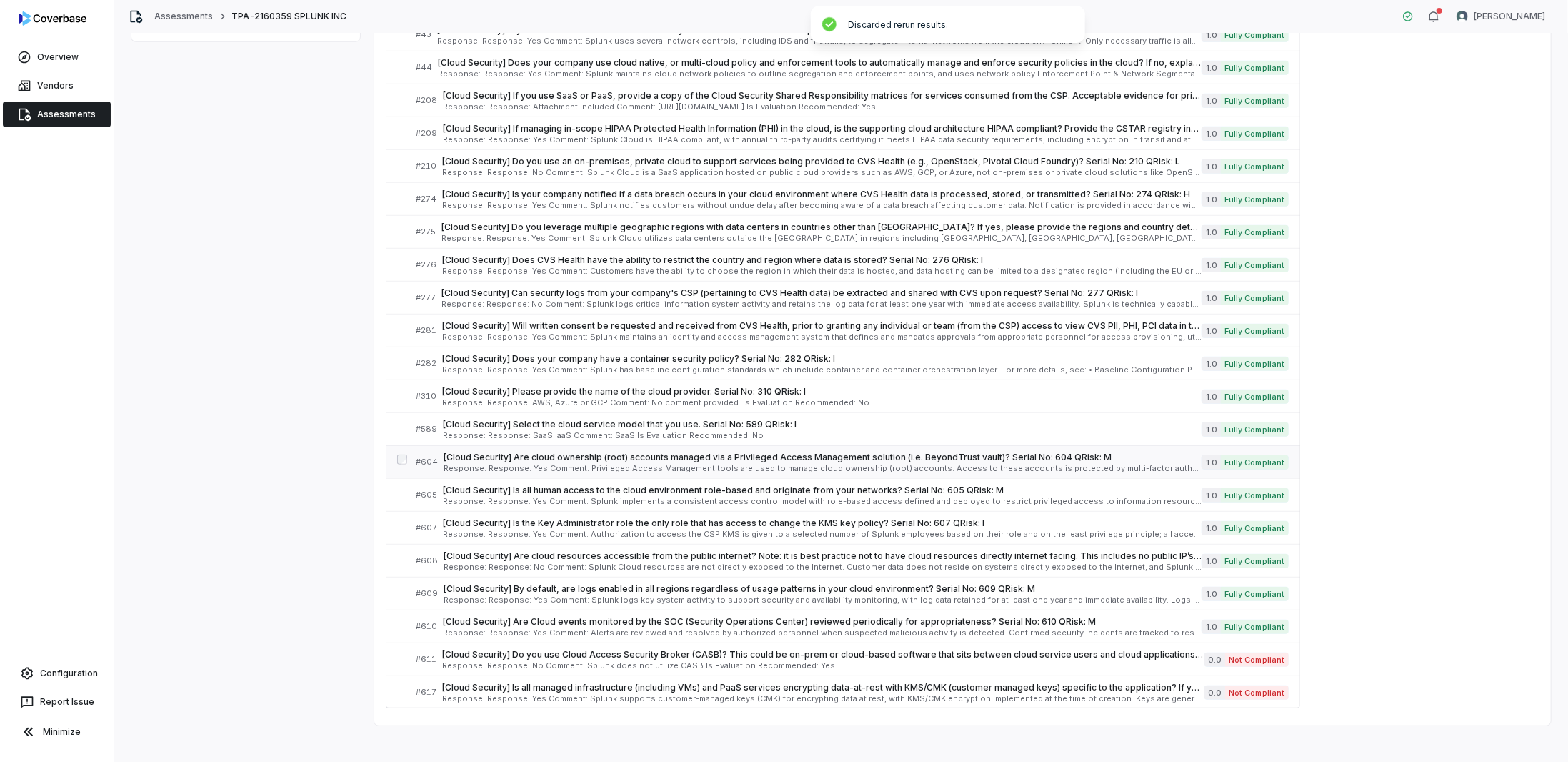
click at [609, 452] on span "[Cloud Security] Are cloud ownership (root) accounts managed via a Privileged A…" at bounding box center [822, 458] width 758 height 12
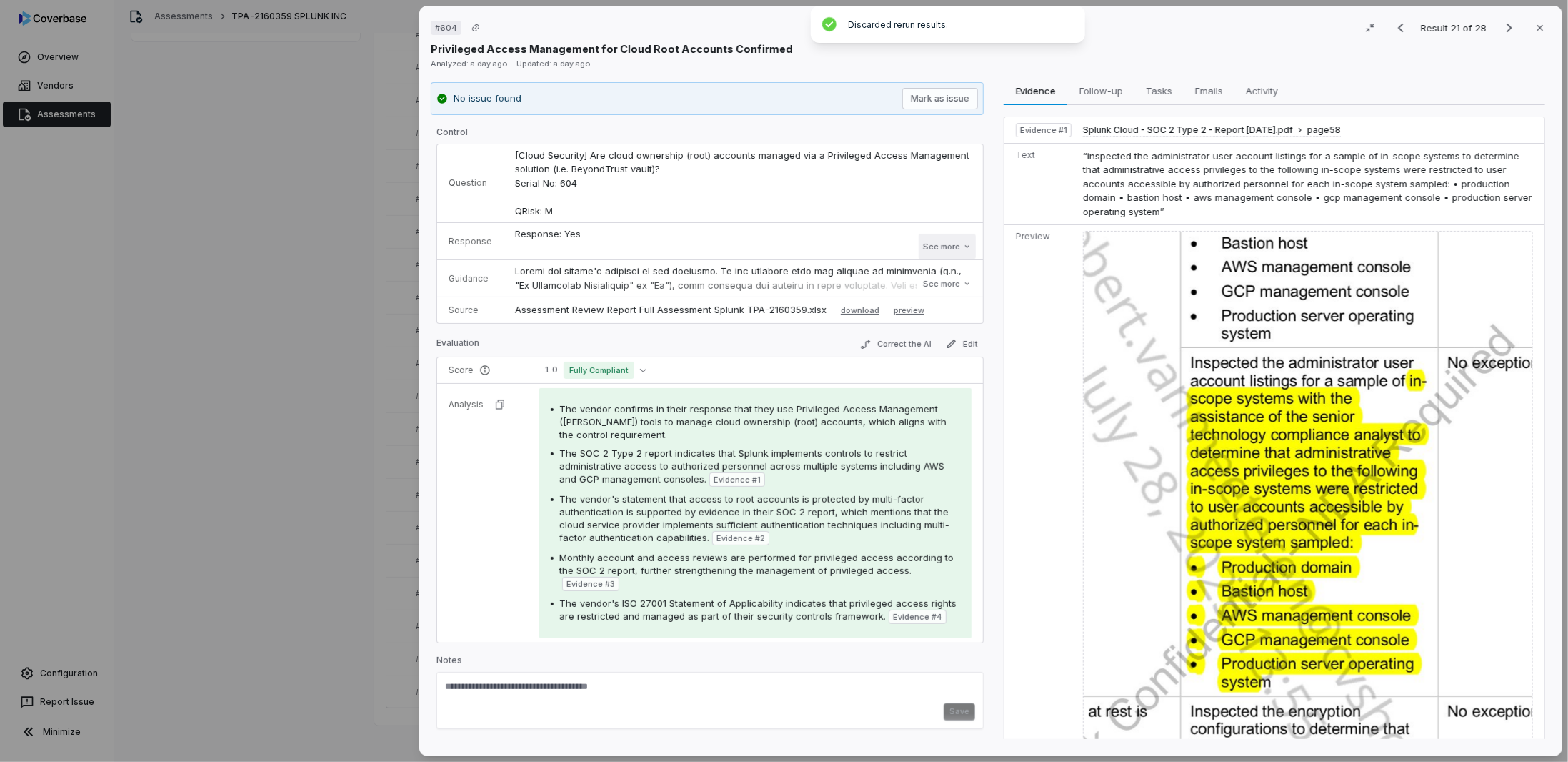
click at [932, 249] on button "See more" at bounding box center [947, 247] width 57 height 25
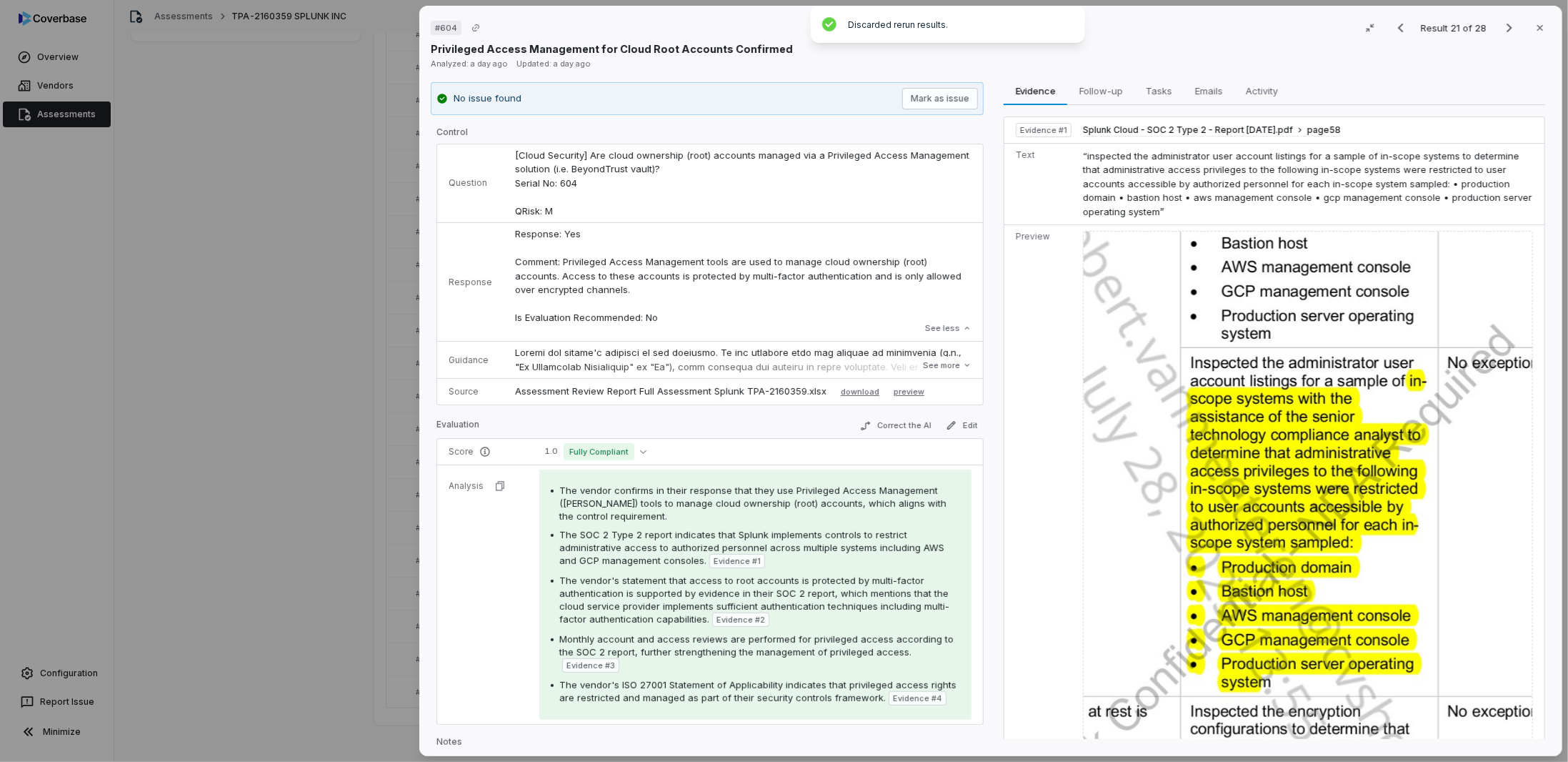
drag, startPoint x: 1265, startPoint y: 509, endPoint x: 1267, endPoint y: 523, distance: 14.1
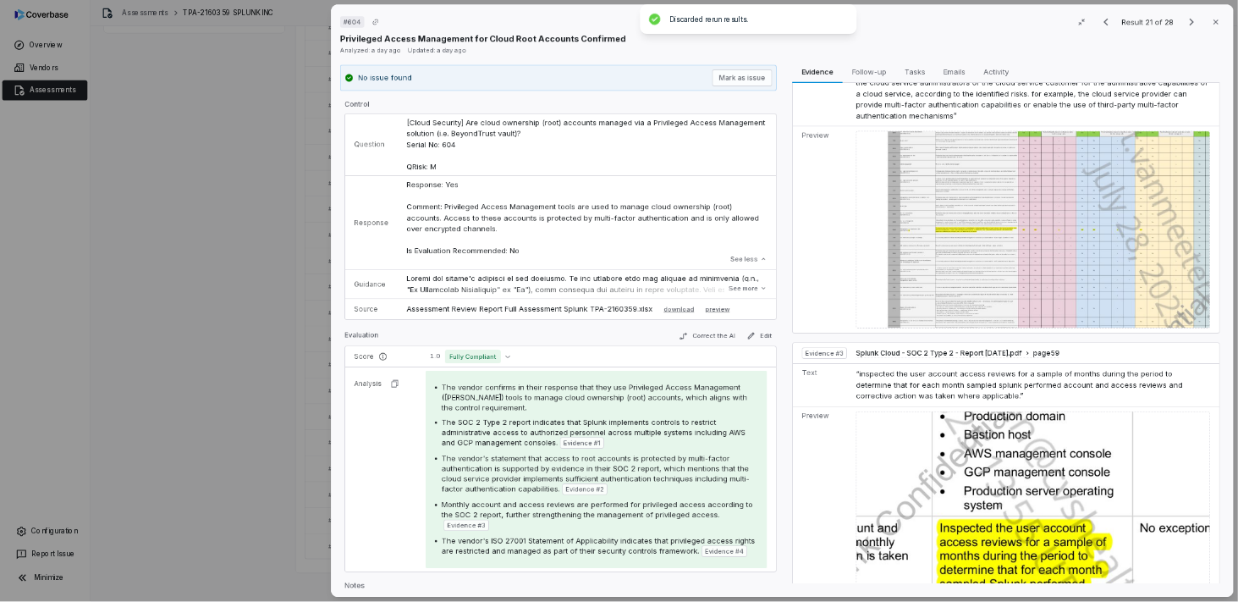
scroll to position [775, 0]
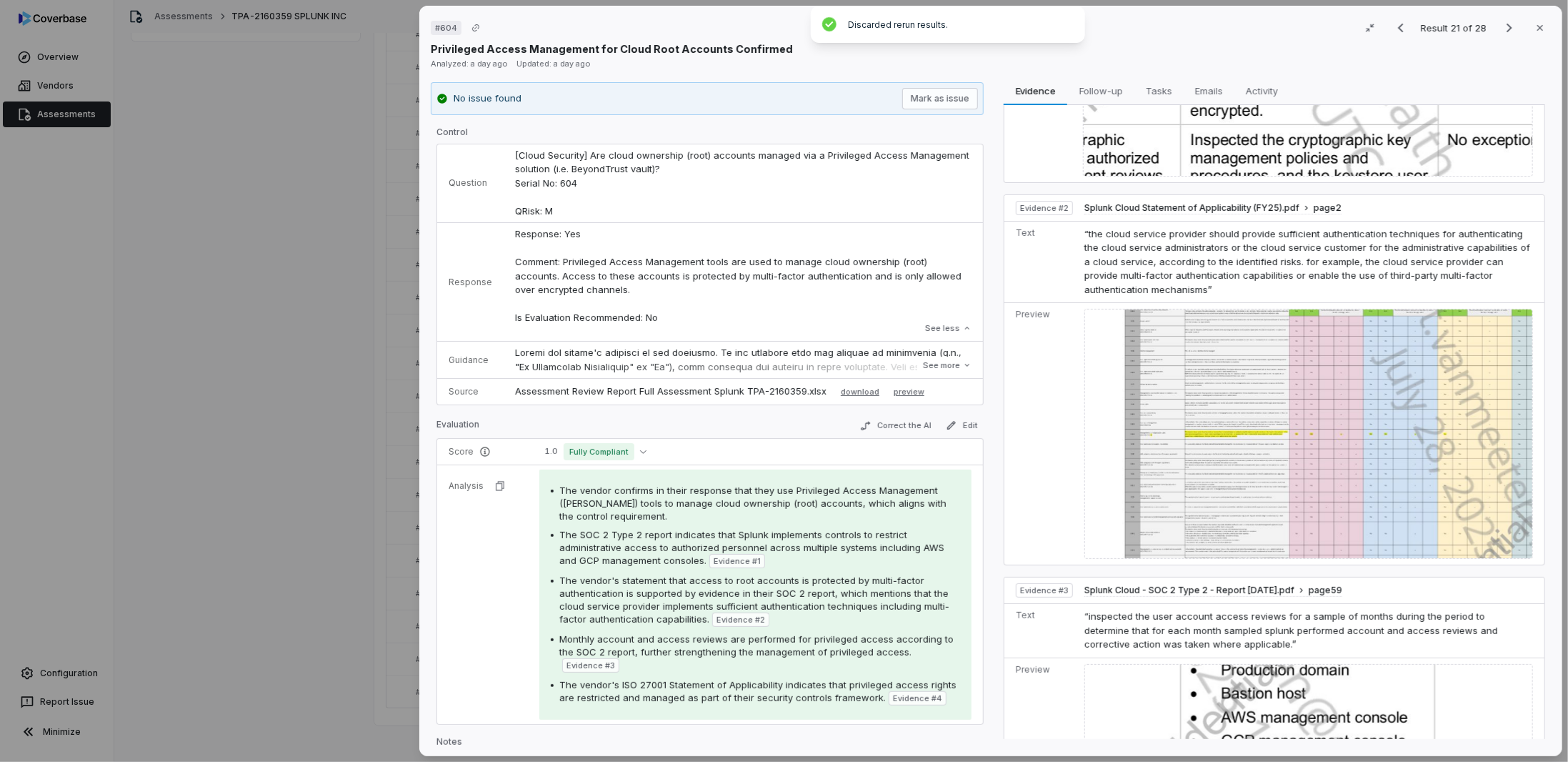
click at [1218, 421] on img at bounding box center [1308, 433] width 448 height 250
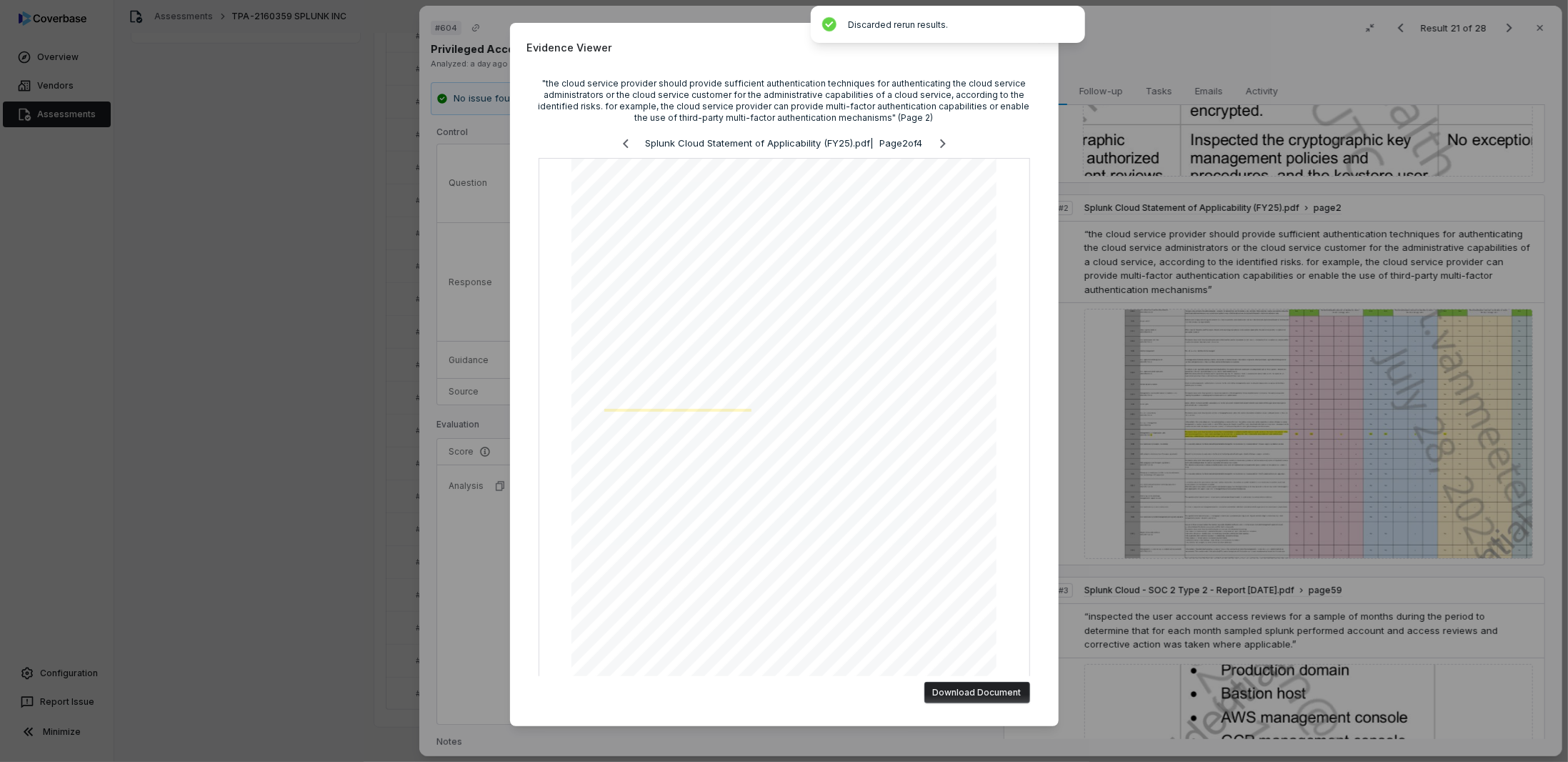
click at [1168, 247] on div "Evidence Viewer "the cloud service provider should provide sufficient authentic…" at bounding box center [784, 381] width 1568 height 762
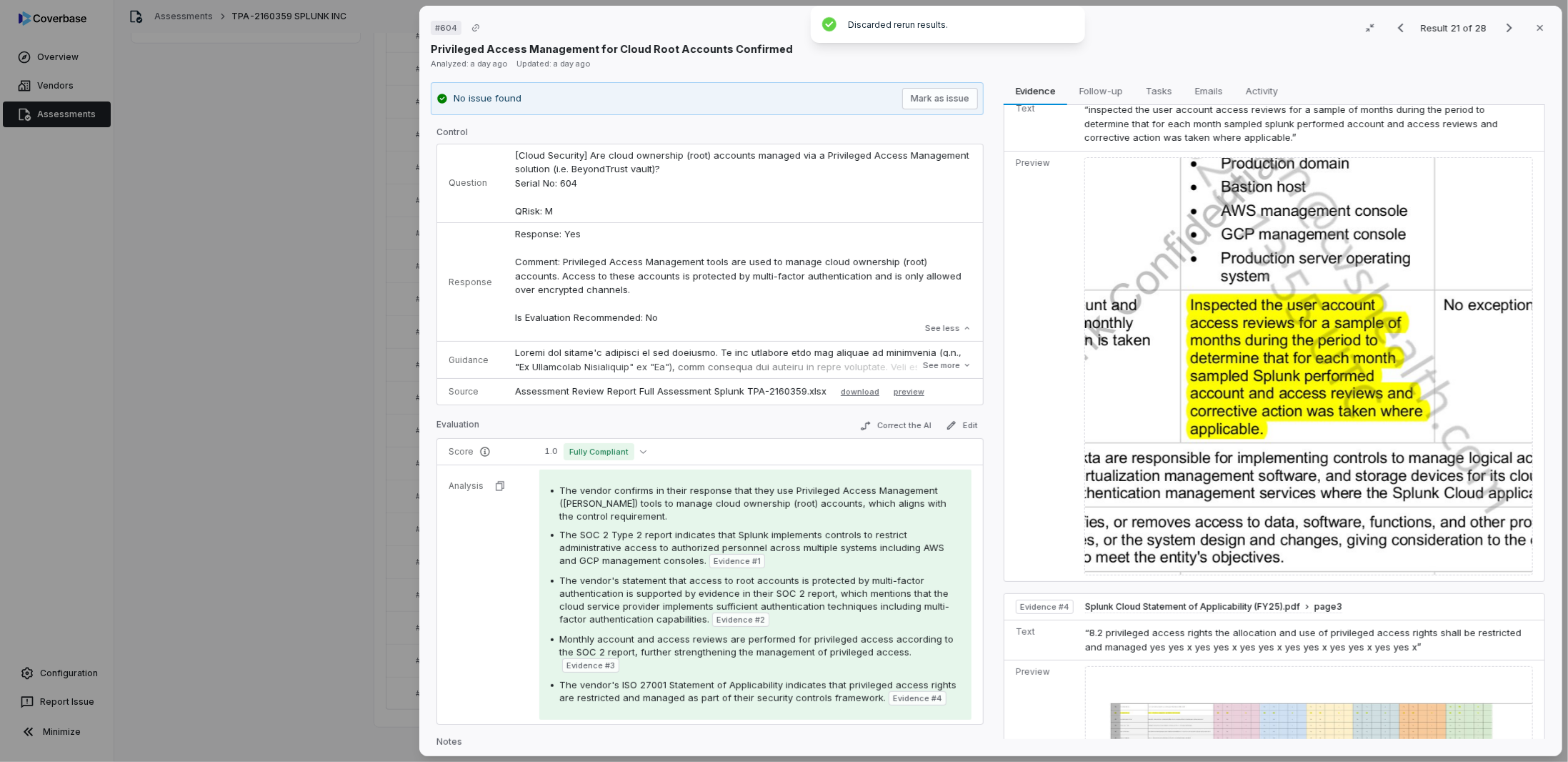
scroll to position [1200, 0]
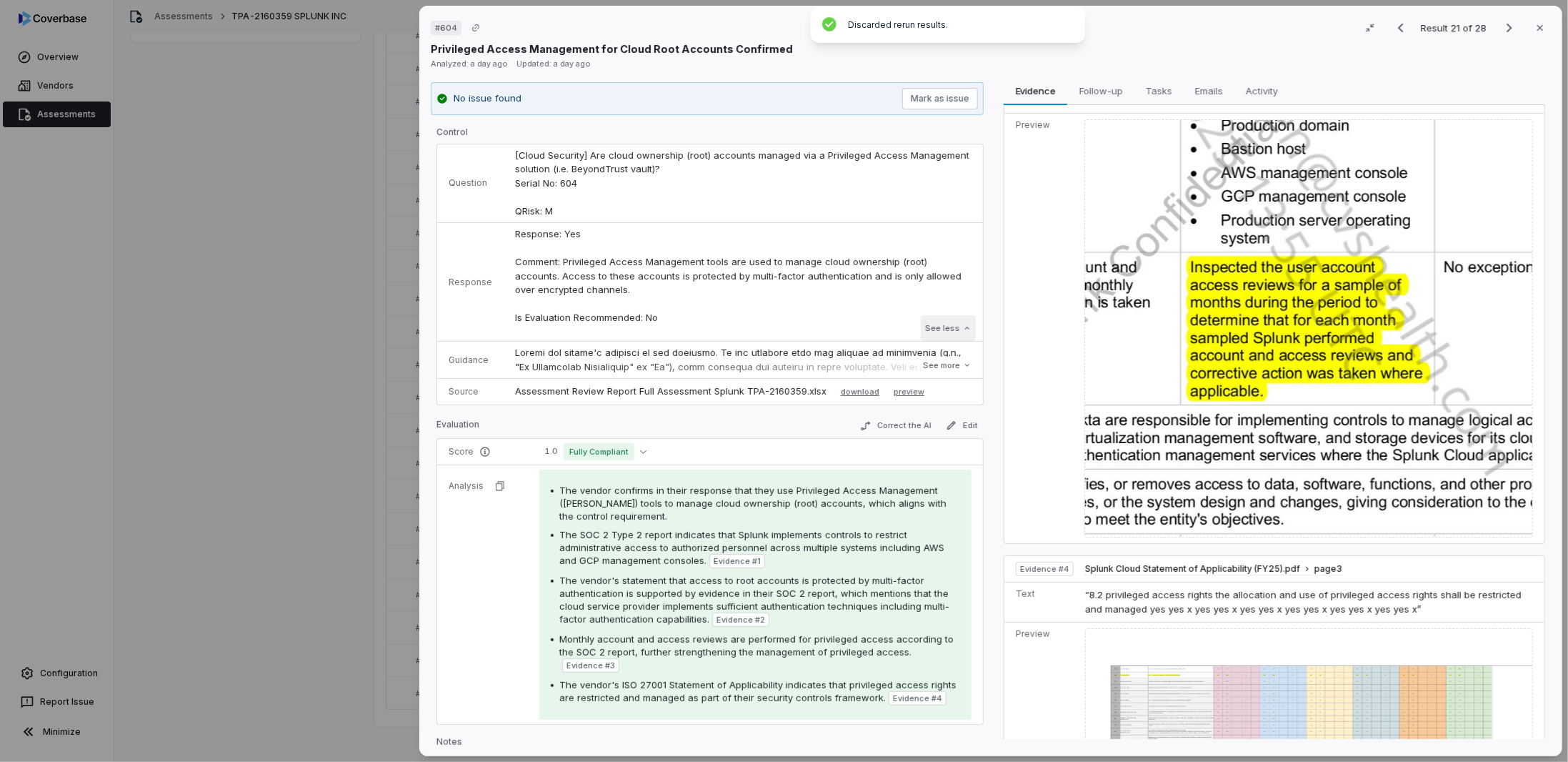
click at [921, 320] on button "See less" at bounding box center [948, 328] width 55 height 25
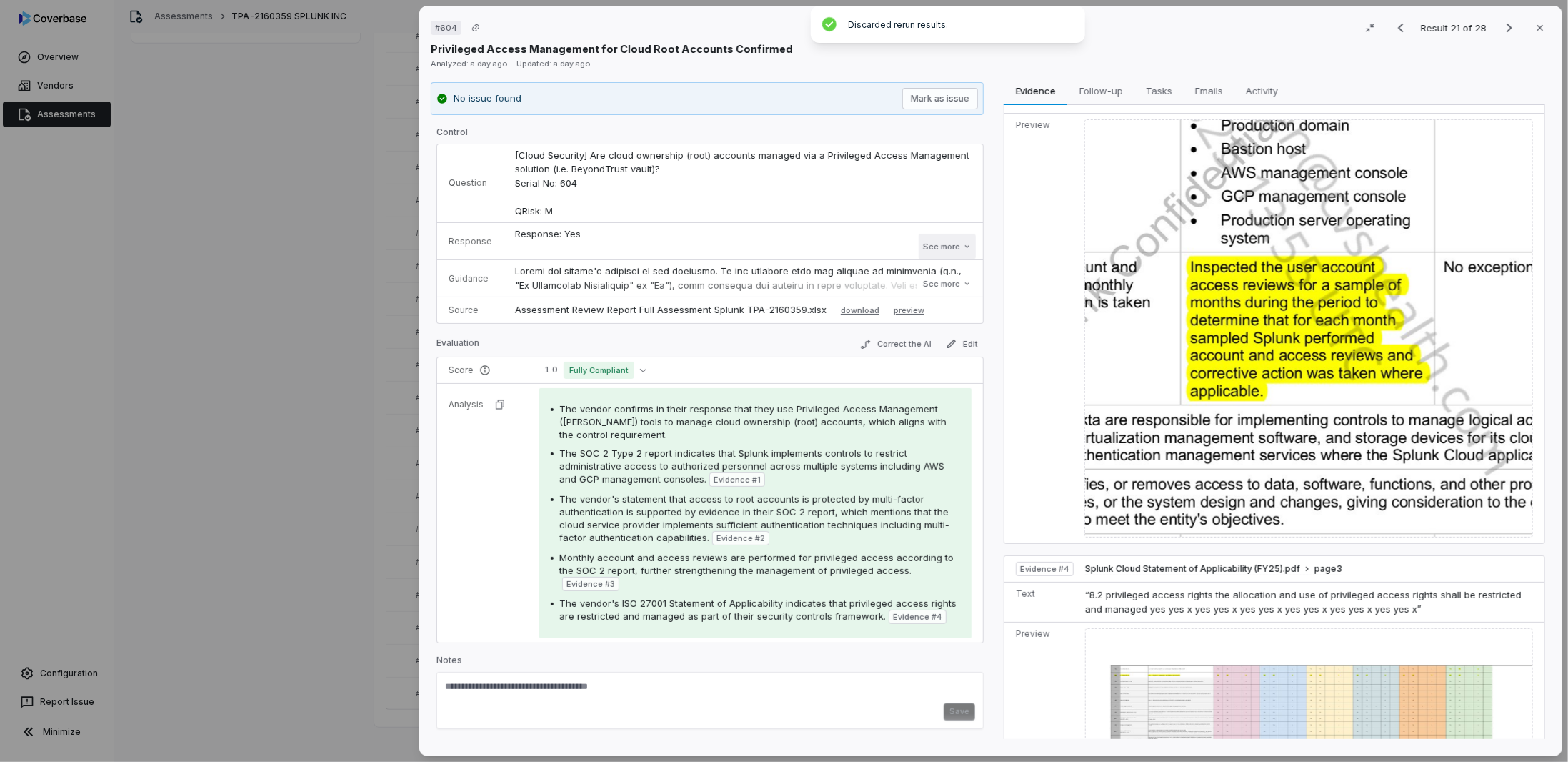
click at [950, 239] on button "See more" at bounding box center [947, 247] width 57 height 25
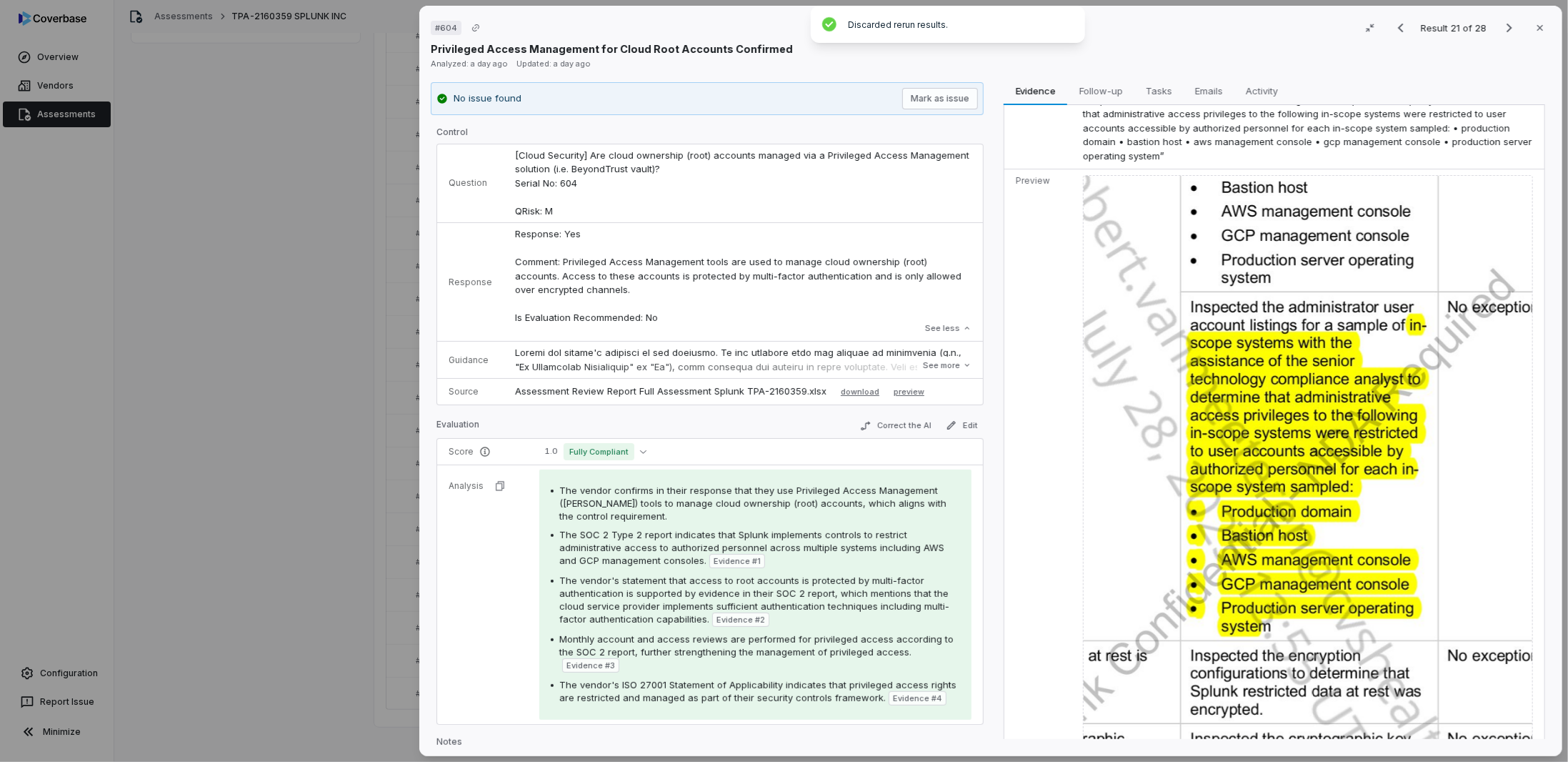
scroll to position [0, 0]
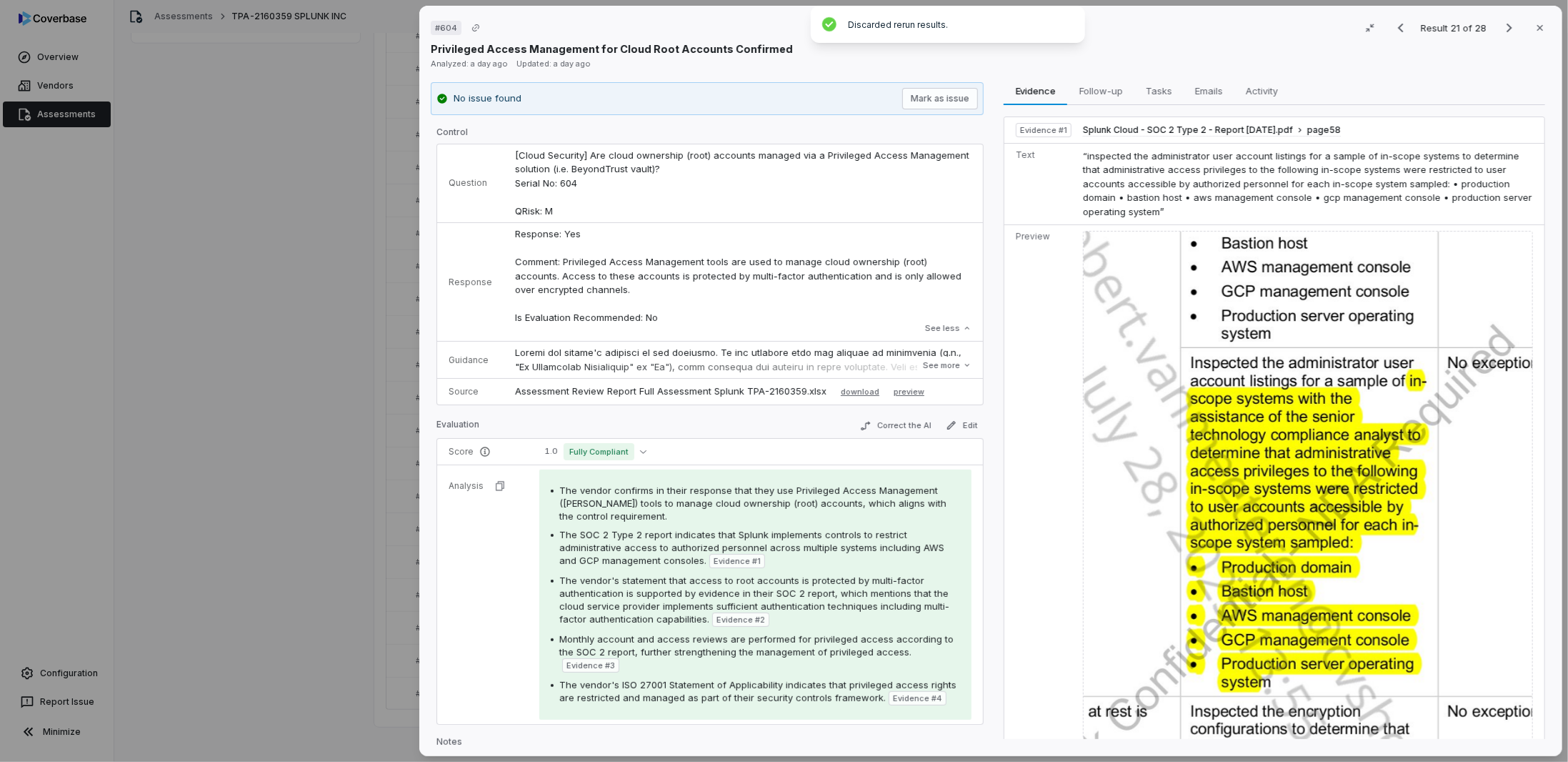
click at [287, 606] on div "# 604 Result 21 of 28 Close Privileged Access Management for Cloud Root Account…" at bounding box center [784, 381] width 1568 height 762
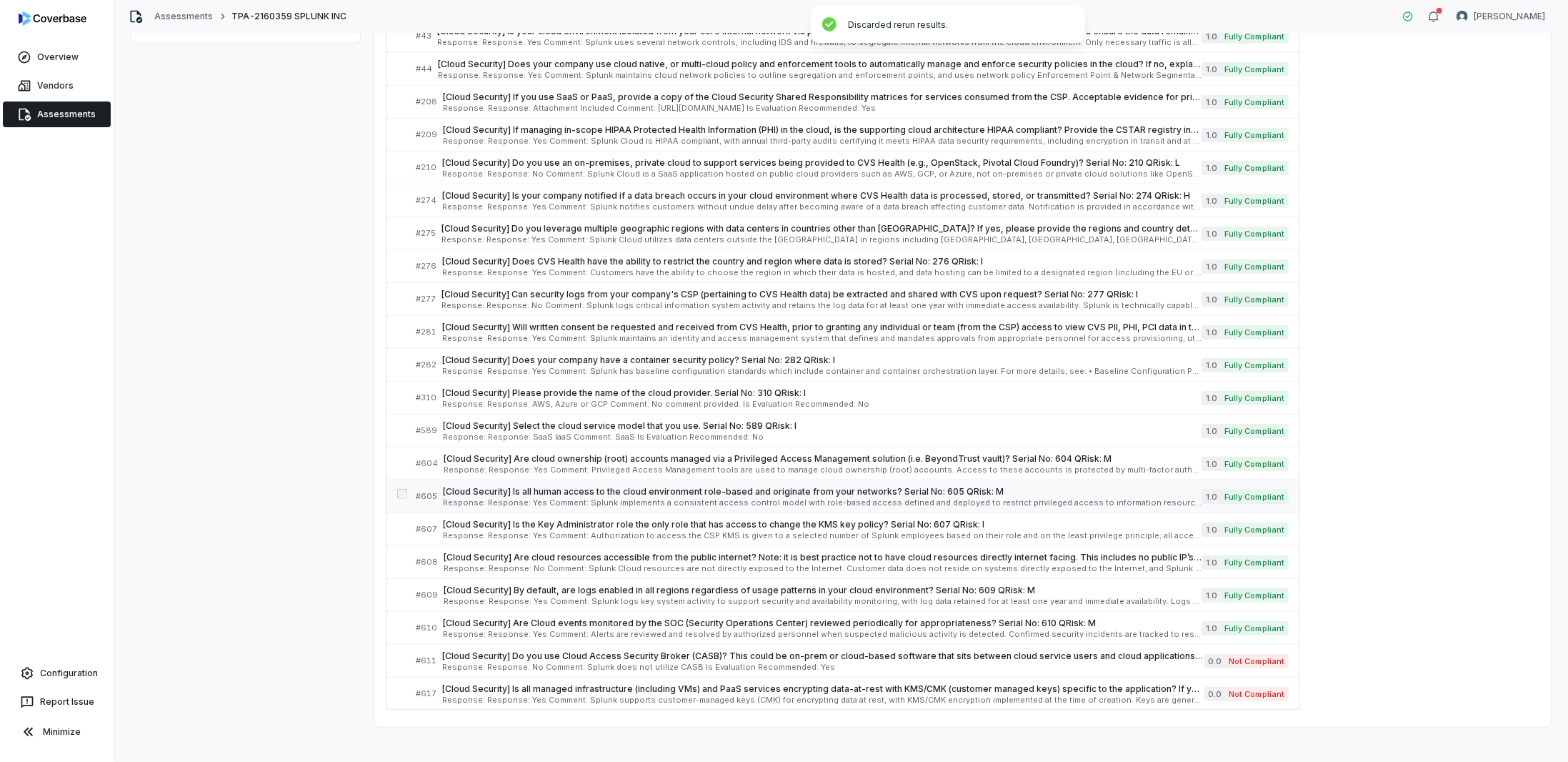
click at [534, 489] on span "[Cloud Security] Is all human access to the cloud environment role-based and or…" at bounding box center [822, 492] width 759 height 12
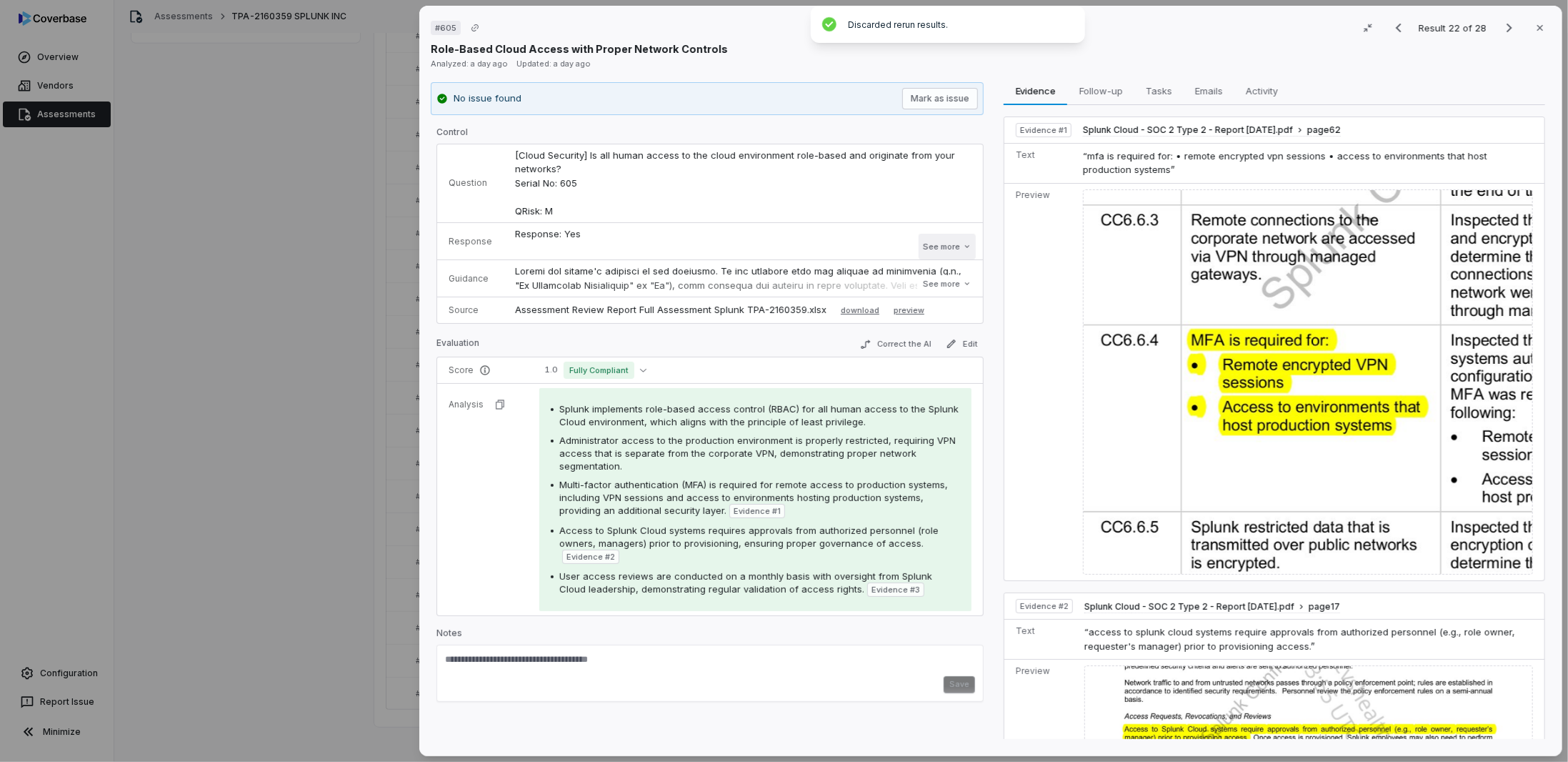
click at [932, 256] on button "See more" at bounding box center [947, 247] width 57 height 25
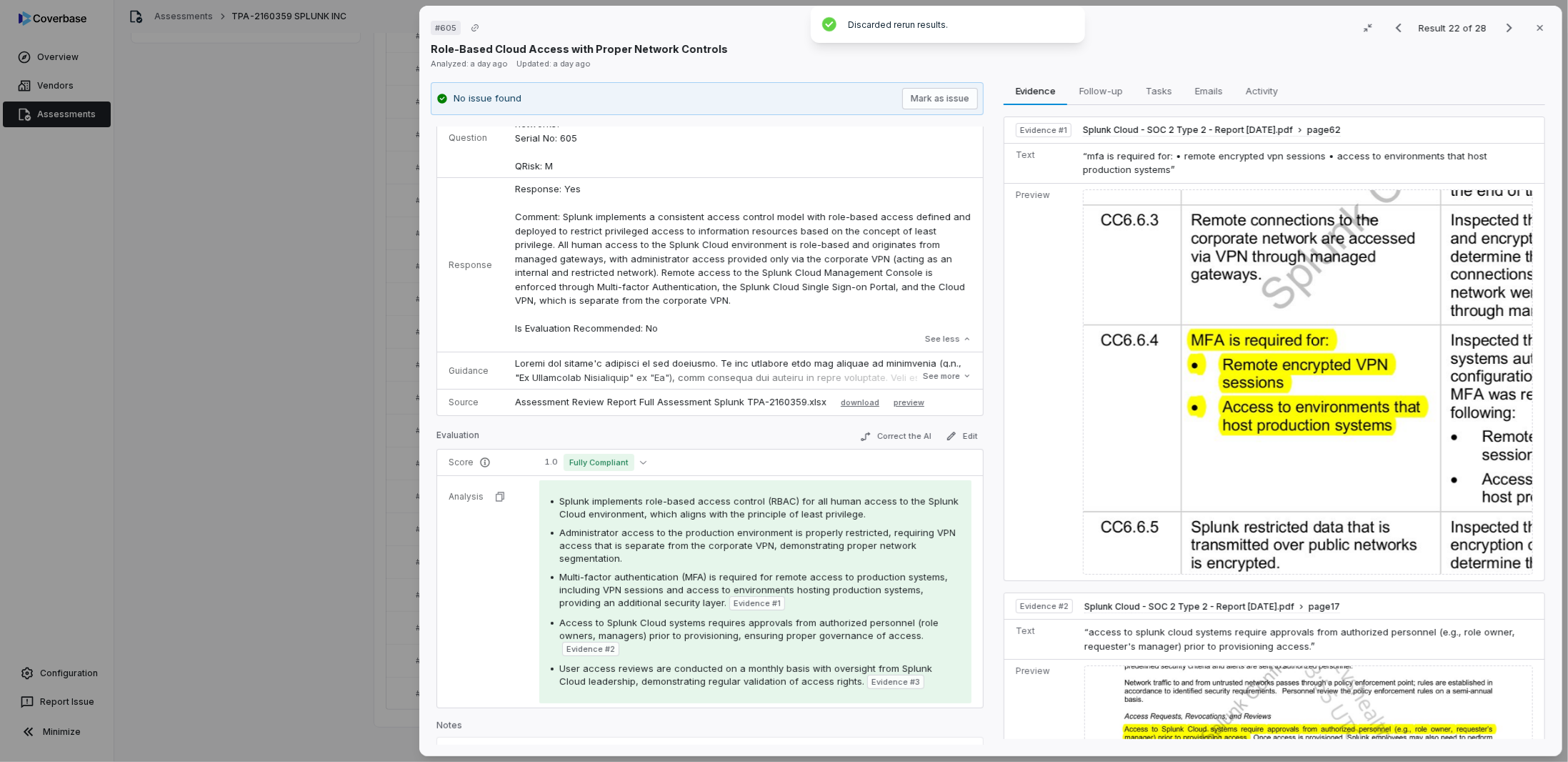
scroll to position [72, 0]
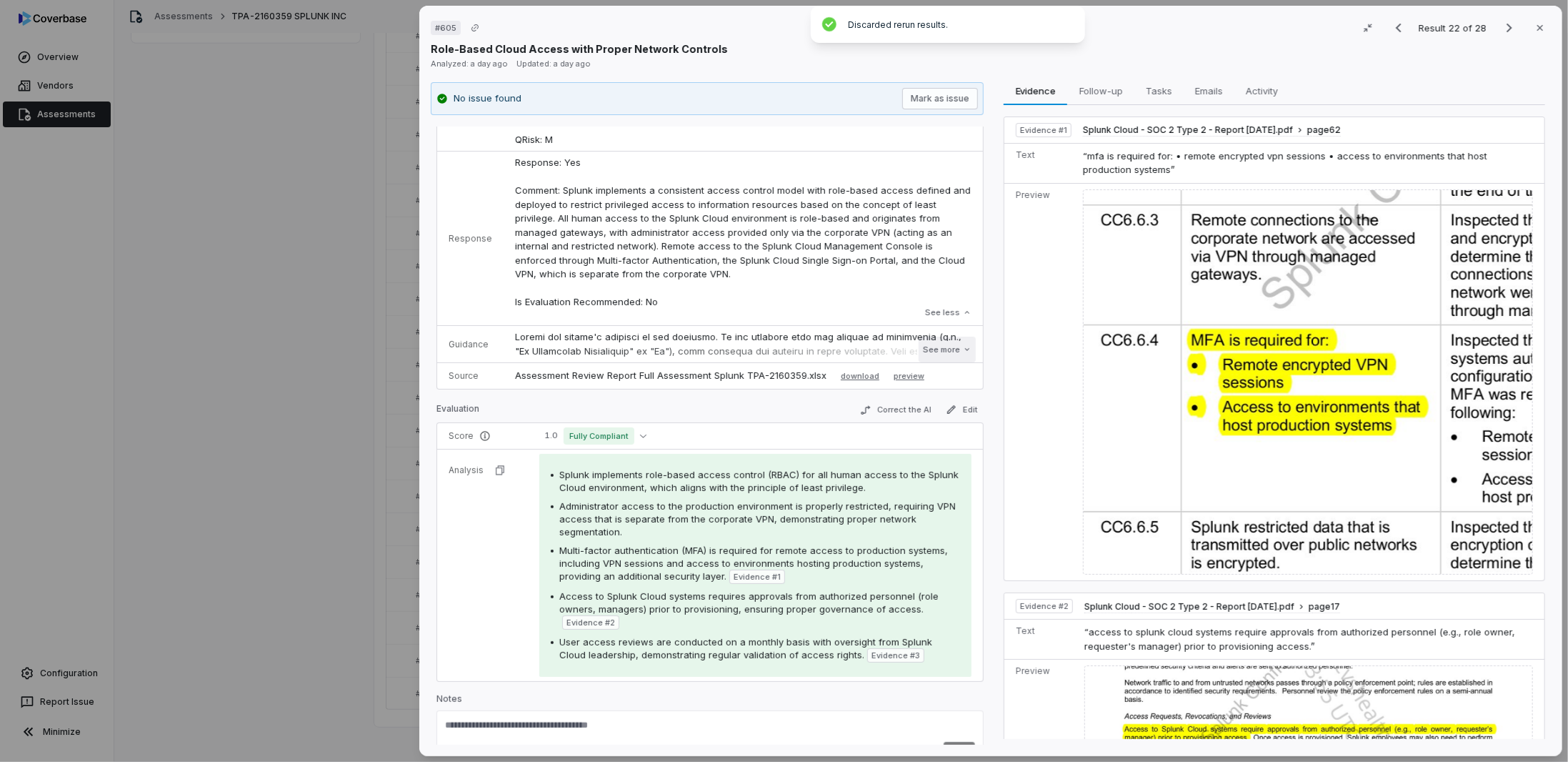
click at [938, 346] on button "See more" at bounding box center [947, 349] width 57 height 25
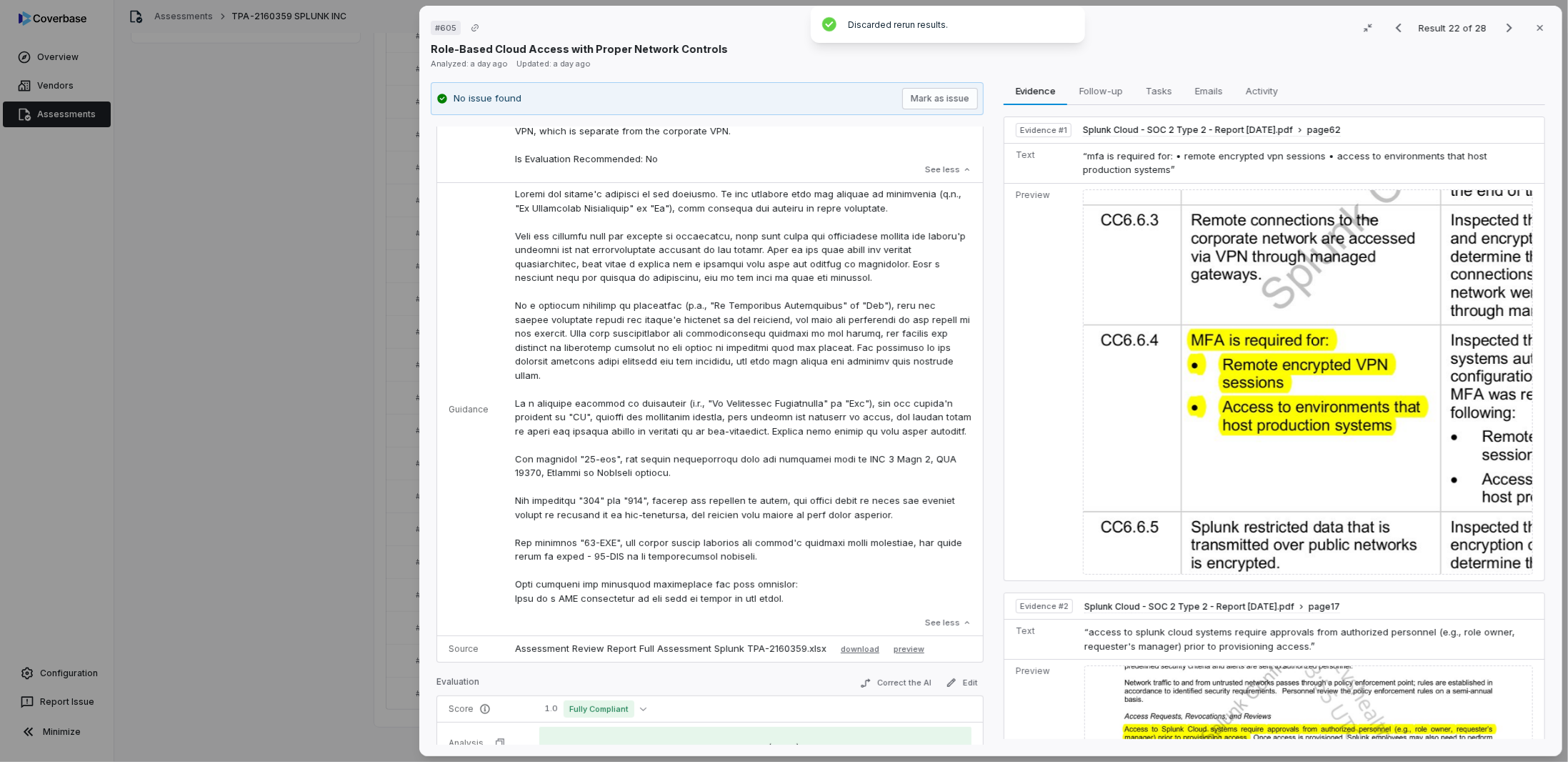
scroll to position [513, 0]
